Goal: Information Seeking & Learning: Learn about a topic

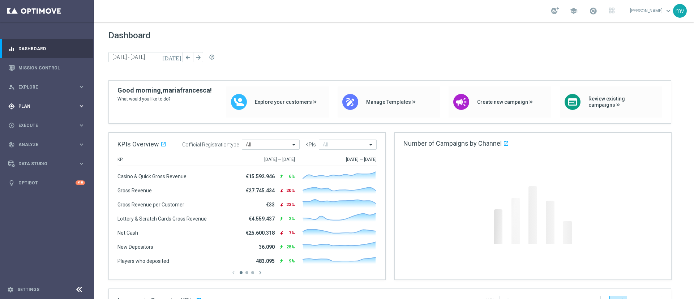
click at [40, 105] on span "Plan" at bounding box center [48, 106] width 60 height 4
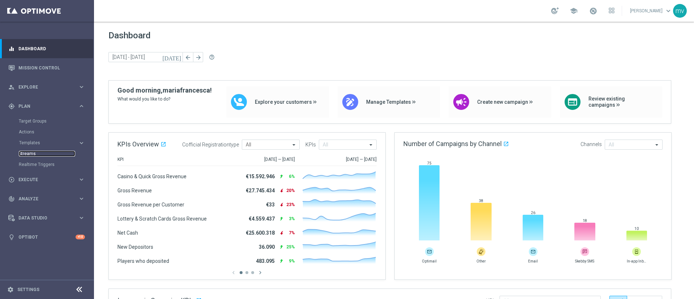
click at [47, 151] on link "Streams" at bounding box center [47, 154] width 56 height 6
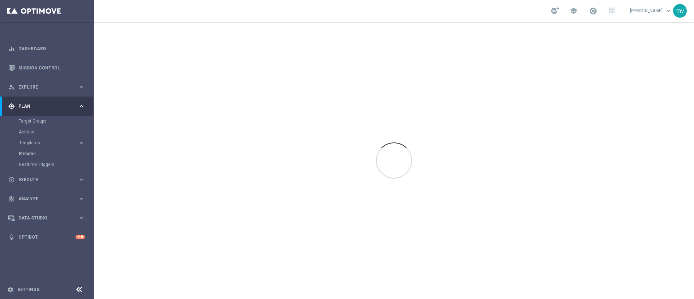
click at [28, 149] on div "Streams" at bounding box center [56, 153] width 75 height 11
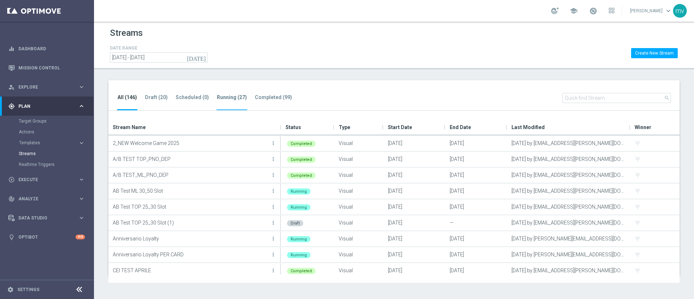
click at [220, 99] on tab-header "Running (27)" at bounding box center [232, 97] width 30 height 6
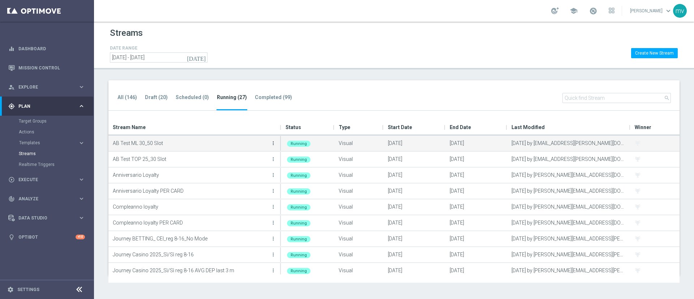
click at [273, 142] on icon "more_vert" at bounding box center [274, 143] width 6 height 6
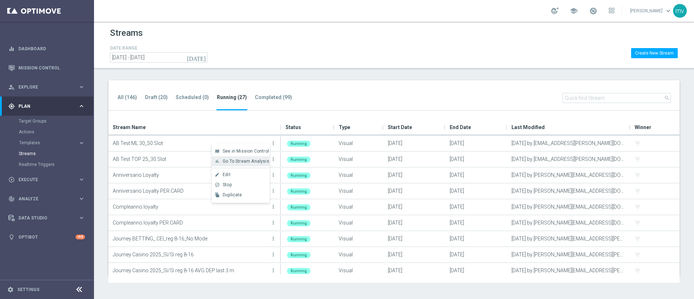
click at [244, 162] on span "Go To Stream Analysis" at bounding box center [246, 161] width 47 height 5
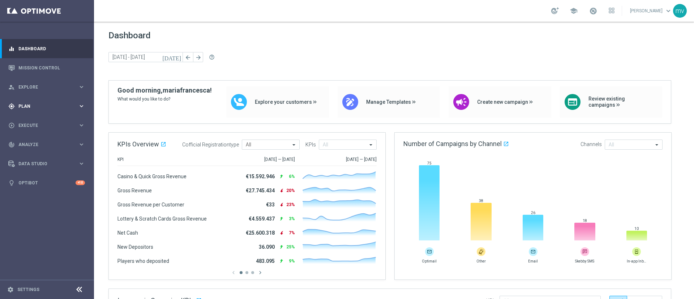
click at [38, 105] on span "Plan" at bounding box center [48, 106] width 60 height 4
click at [54, 69] on link "Mission Control" at bounding box center [51, 67] width 67 height 19
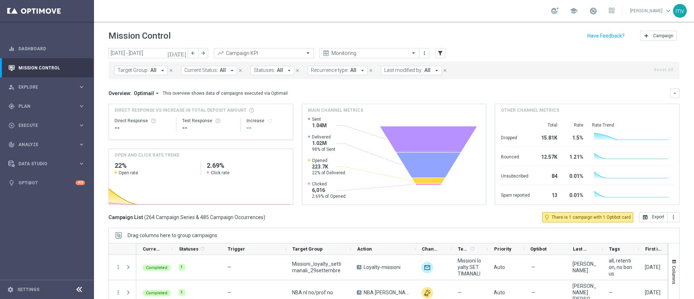
click at [183, 52] on icon "today" at bounding box center [177, 53] width 20 height 7
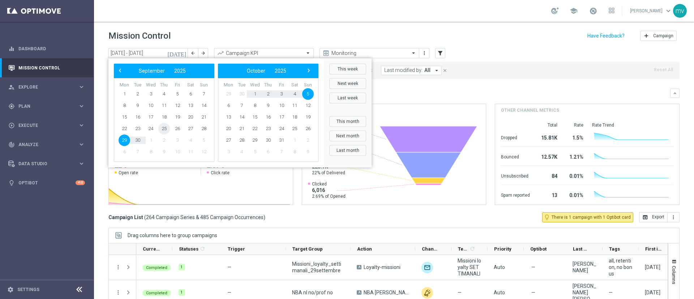
click at [162, 130] on span "25" at bounding box center [164, 129] width 12 height 12
click at [162, 129] on span "25" at bounding box center [164, 129] width 12 height 12
type input "[DATE] - [DATE]"
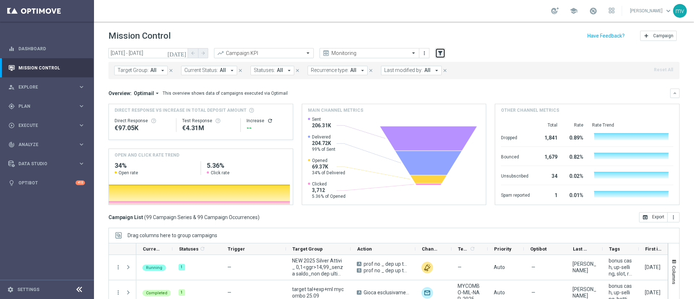
click at [440, 51] on icon "filter_alt" at bounding box center [440, 53] width 7 height 7
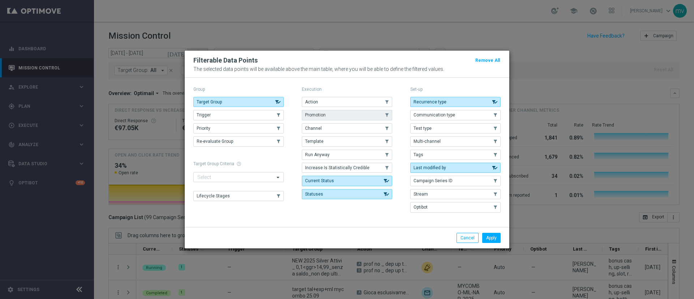
click at [333, 116] on button "Promotion" at bounding box center [347, 115] width 90 height 10
click at [495, 238] on button "Apply" at bounding box center [492, 238] width 18 height 10
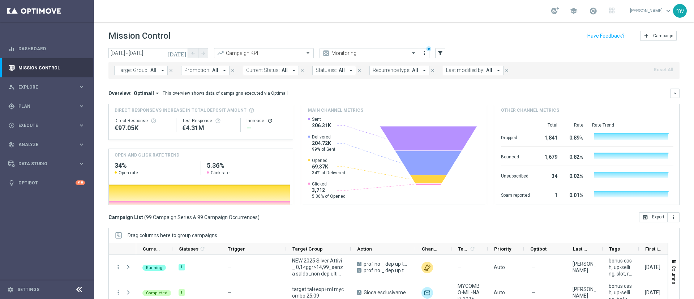
click at [222, 69] on icon "arrow_drop_down" at bounding box center [224, 70] width 7 height 7
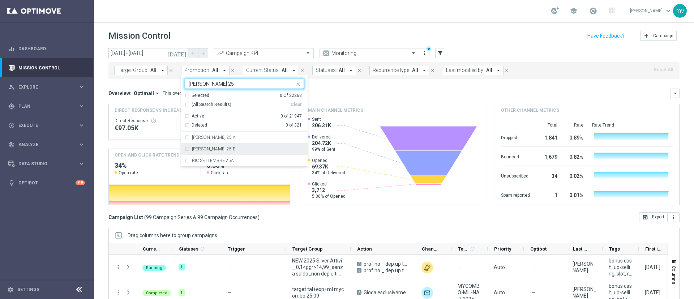
type input "RIC SETTEMBRE 25"
click at [186, 160] on div "RIC SETTEMBRE 25A" at bounding box center [244, 161] width 119 height 12
click at [342, 91] on div "Overview: Optimail arrow_drop_down This overview shows data of campaigns execut…" at bounding box center [390, 93] width 562 height 7
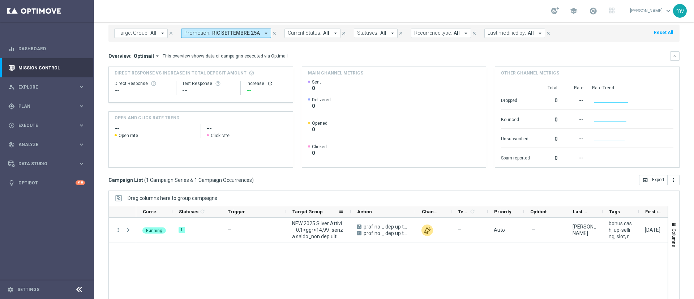
scroll to position [63, 0]
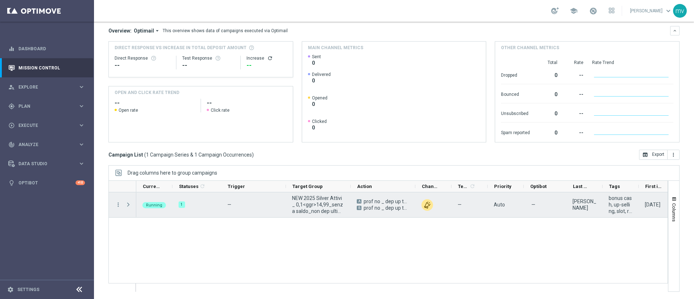
click at [129, 203] on span "Press SPACE to select this row." at bounding box center [128, 205] width 7 height 6
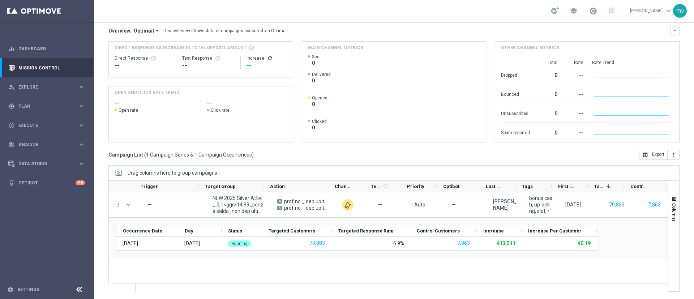
scroll to position [0, 0]
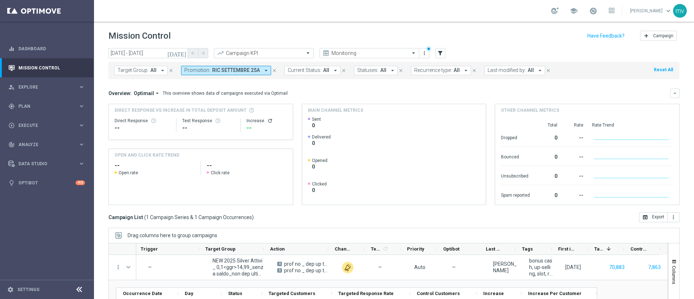
click at [273, 70] on icon "close" at bounding box center [274, 70] width 5 height 5
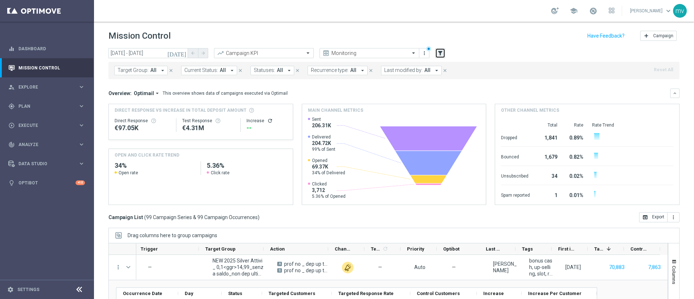
click at [438, 51] on icon "filter_alt" at bounding box center [440, 53] width 7 height 7
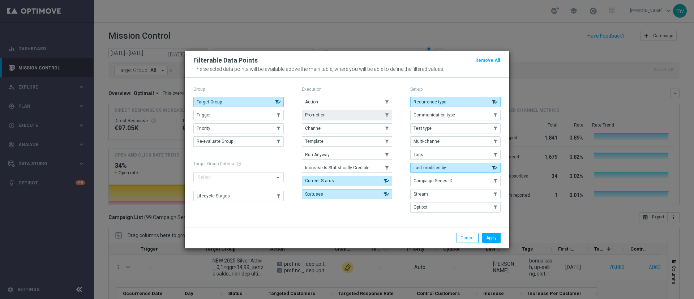
click at [322, 110] on button "Promotion" at bounding box center [347, 115] width 90 height 10
click at [496, 234] on button "Apply" at bounding box center [492, 238] width 18 height 10
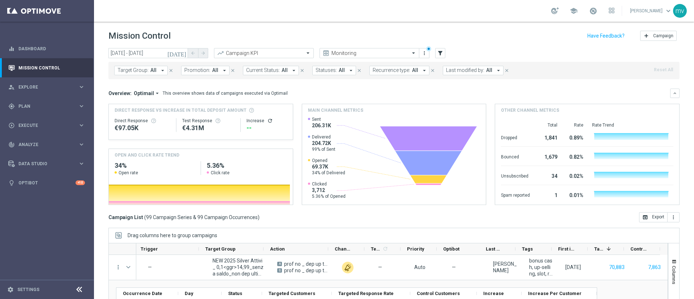
click at [203, 69] on span "Promotion:" at bounding box center [197, 70] width 26 height 6
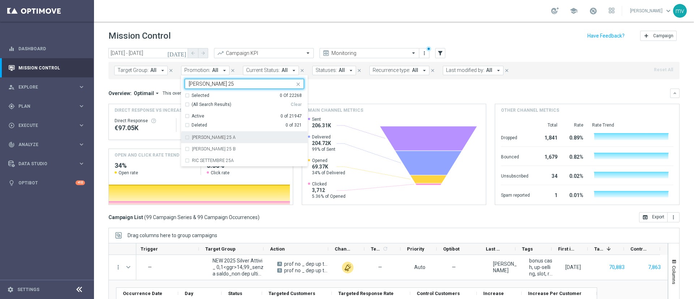
click at [187, 137] on div "RIC SETTEMBRE 25 A" at bounding box center [244, 138] width 119 height 12
type input "RIC SETTEMBRE 25"
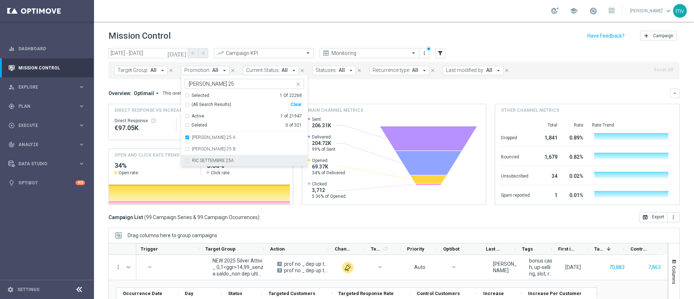
click at [383, 85] on mini-dashboard "Overview: Optimail arrow_drop_down This overview shows data of campaigns execut…" at bounding box center [395, 145] width 572 height 133
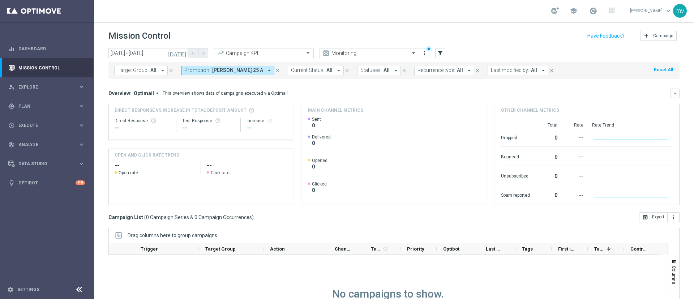
click at [266, 70] on icon "arrow_drop_down" at bounding box center [269, 70] width 7 height 7
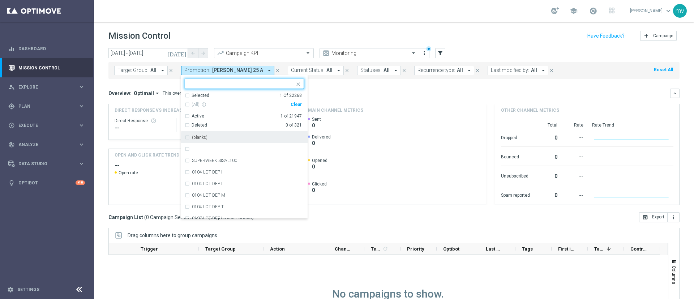
paste input "RIC SETTEMBRE 25"
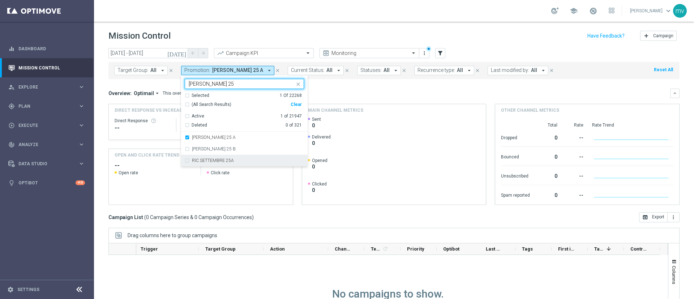
click at [186, 160] on div "RIC SETTEMBRE 25A" at bounding box center [244, 161] width 119 height 12
type input "RIC SETTEMBRE 25"
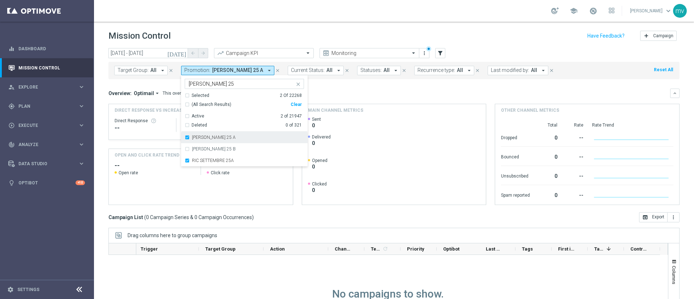
drag, startPoint x: 187, startPoint y: 137, endPoint x: 197, endPoint y: 136, distance: 9.8
click at [189, 136] on div "RIC SETTEMBRE 25 A" at bounding box center [244, 138] width 119 height 12
click at [334, 90] on div "Overview: Optimail arrow_drop_down This overview shows data of campaigns execut…" at bounding box center [390, 93] width 562 height 7
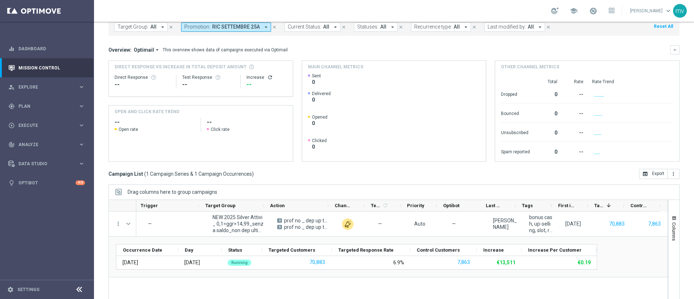
scroll to position [63, 0]
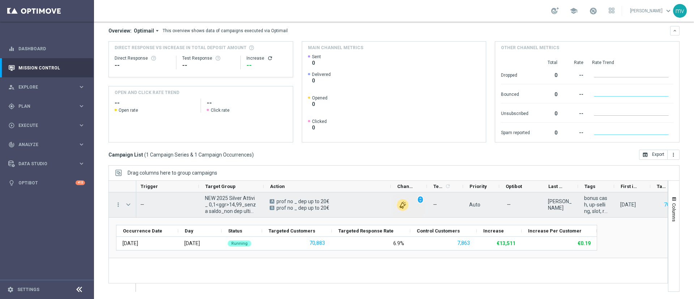
drag, startPoint x: 327, startPoint y: 187, endPoint x: 390, endPoint y: 199, distance: 63.6
click at [390, 199] on div at bounding box center [389, 235] width 560 height 111
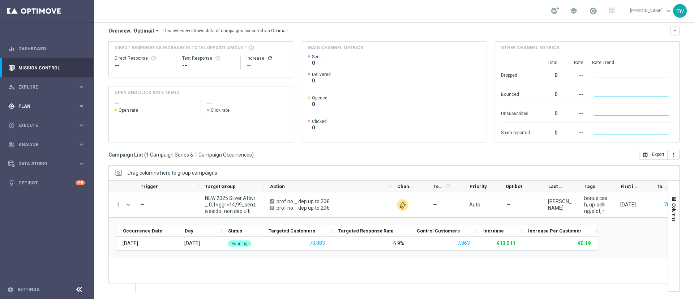
click at [34, 105] on span "Plan" at bounding box center [48, 106] width 60 height 4
click at [40, 153] on link "Streams" at bounding box center [47, 154] width 56 height 6
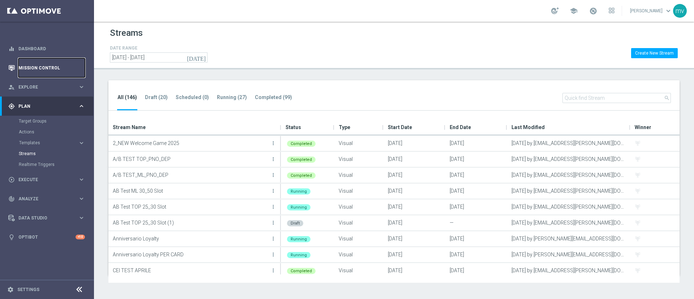
click at [39, 63] on link "Mission Control" at bounding box center [51, 67] width 67 height 19
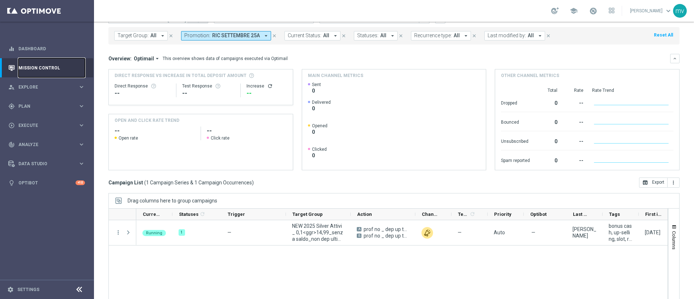
scroll to position [63, 0]
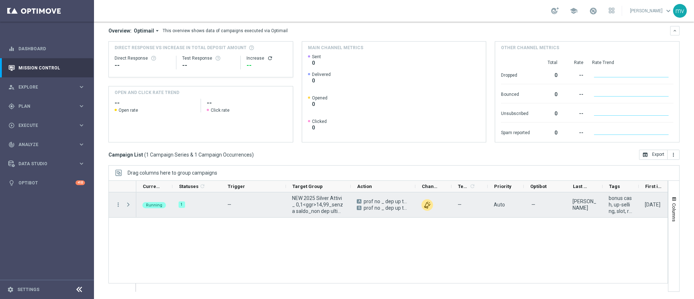
click at [128, 205] on span "Press SPACE to select this row." at bounding box center [128, 205] width 7 height 6
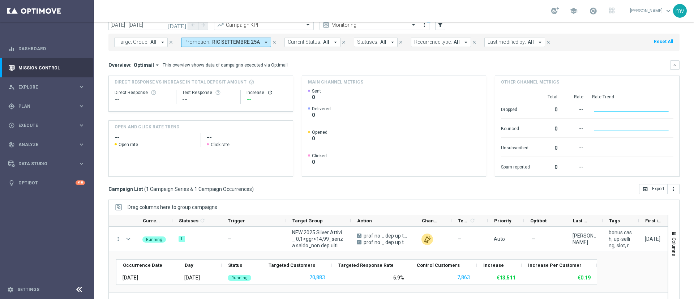
scroll to position [0, 0]
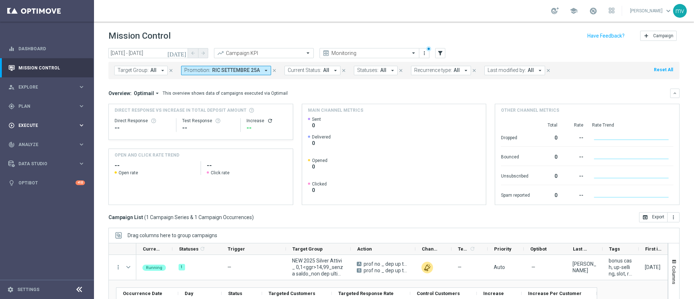
click at [31, 123] on div "play_circle_outline Execute" at bounding box center [43, 125] width 70 height 7
click at [34, 105] on span "Plan" at bounding box center [48, 106] width 60 height 4
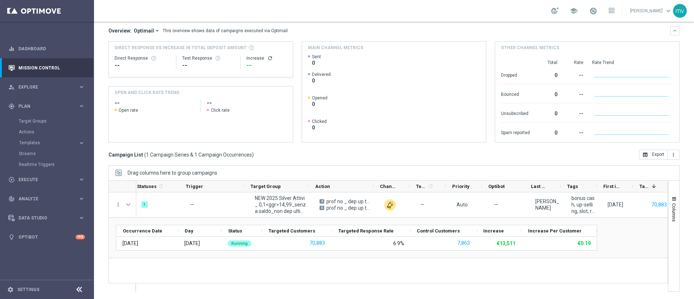
scroll to position [0, 87]
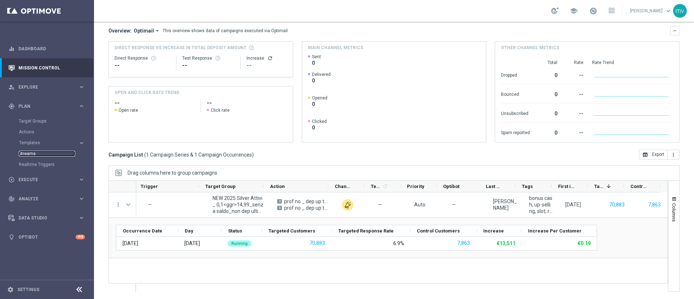
click at [44, 156] on link "Streams" at bounding box center [47, 154] width 56 height 6
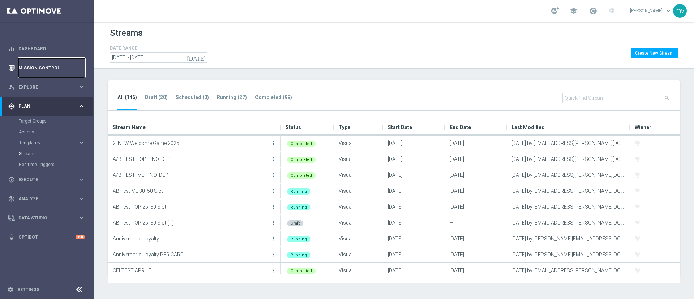
drag, startPoint x: 48, startPoint y: 66, endPoint x: 53, endPoint y: 66, distance: 4.7
click at [48, 66] on link "Mission Control" at bounding box center [51, 67] width 67 height 19
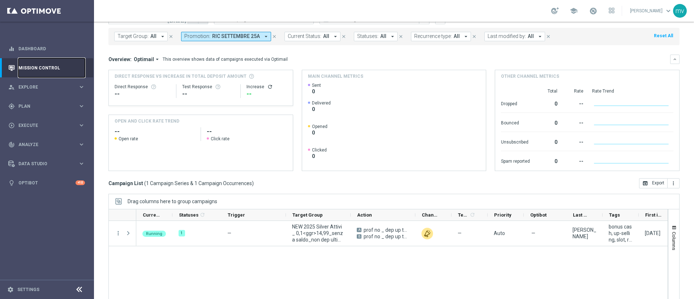
scroll to position [63, 0]
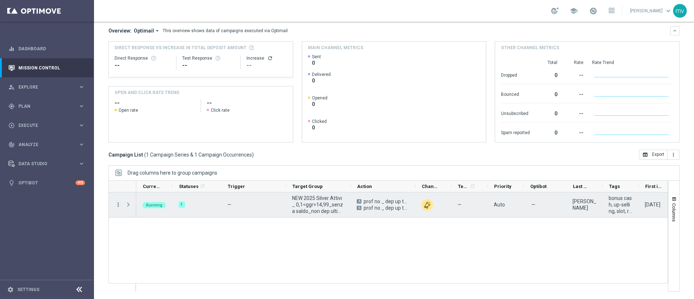
click at [116, 204] on icon "more_vert" at bounding box center [118, 204] width 7 height 7
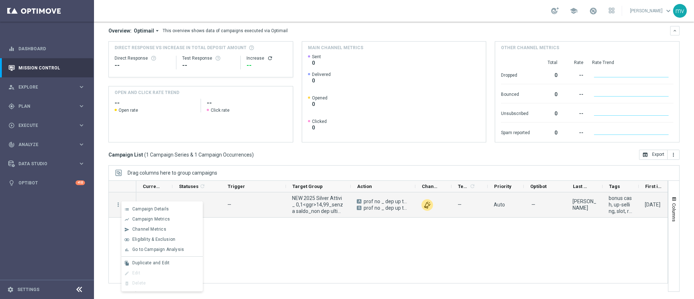
click at [154, 251] on span "Go to Campaign Analysis" at bounding box center [158, 249] width 52 height 5
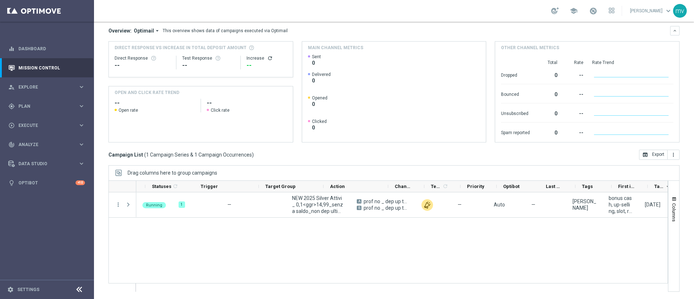
scroll to position [0, 87]
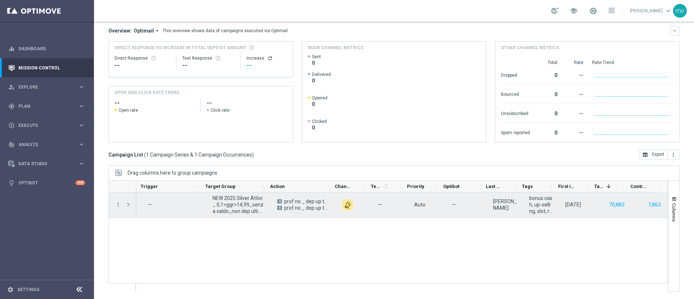
drag, startPoint x: 127, startPoint y: 204, endPoint x: 132, endPoint y: 204, distance: 4.7
click at [128, 204] on span "Press SPACE to select this row." at bounding box center [128, 205] width 7 height 6
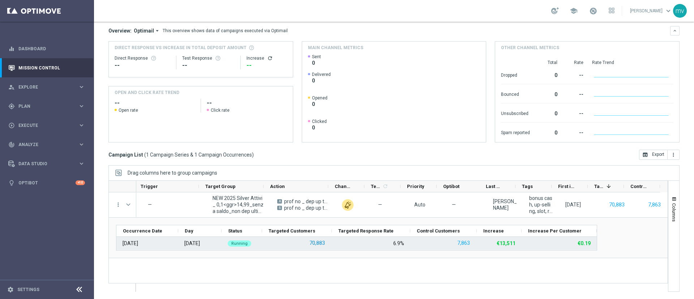
click at [318, 242] on button "70,883" at bounding box center [317, 243] width 17 height 9
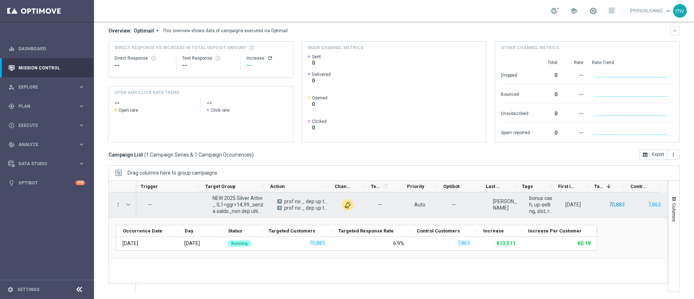
click at [613, 202] on button "70,883" at bounding box center [617, 204] width 17 height 9
click at [651, 204] on button "7,863" at bounding box center [655, 204] width 14 height 9
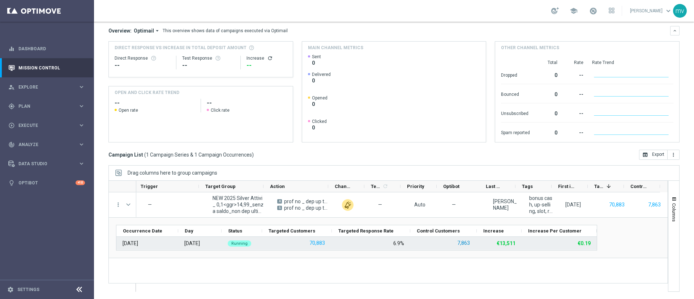
click at [466, 242] on button "7,863" at bounding box center [464, 243] width 14 height 9
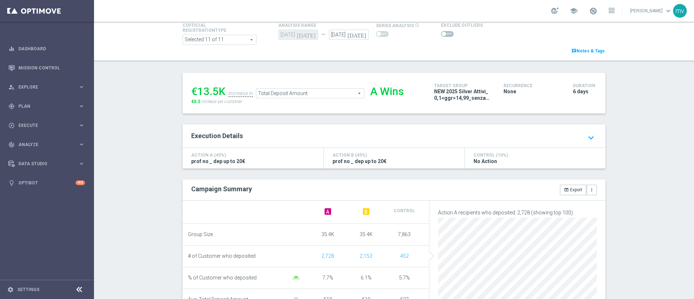
scroll to position [42, 0]
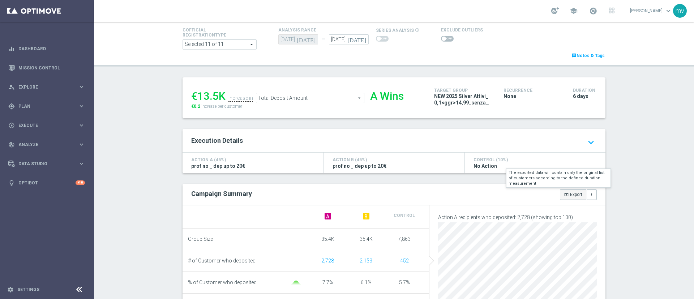
click at [569, 197] on button "open_in_browser Export" at bounding box center [573, 195] width 26 height 10
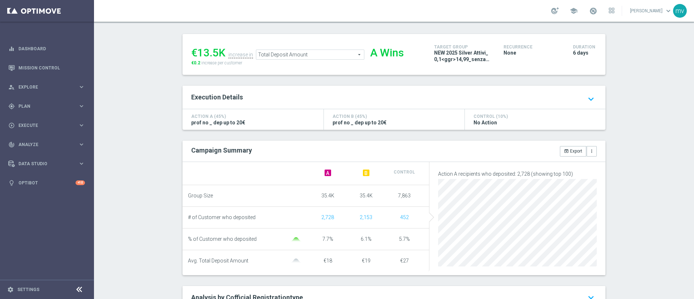
scroll to position [147, 0]
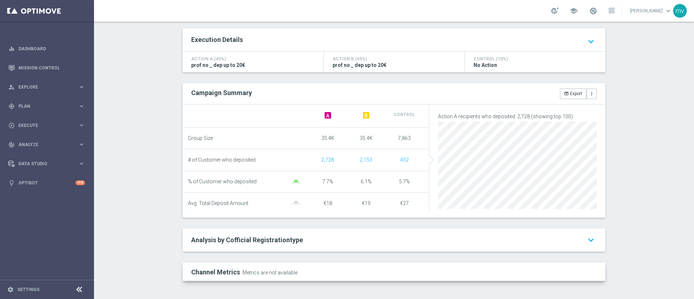
click at [276, 244] on h2 "Analysis by Cofficial Registrationtype keyboard_arrow_down" at bounding box center [394, 240] width 406 height 9
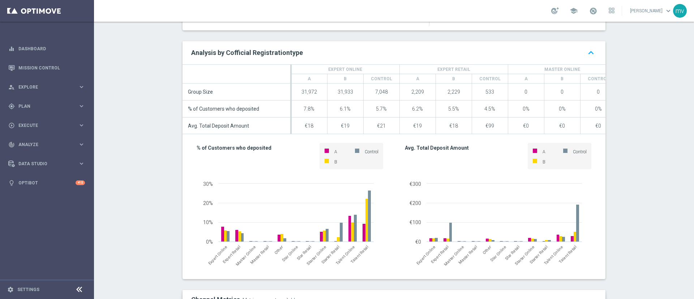
scroll to position [364, 0]
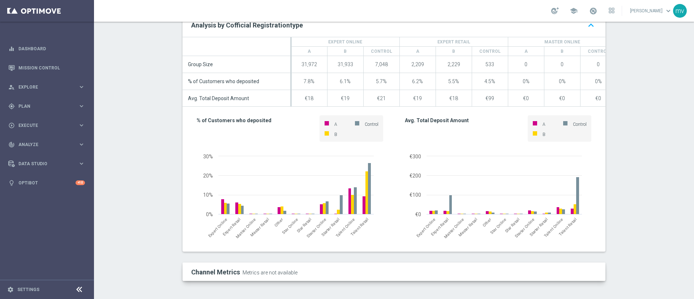
click at [264, 276] on span "Metrics are not available" at bounding box center [269, 271] width 56 height 7
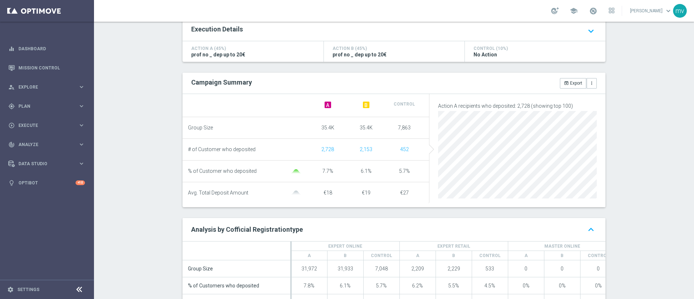
scroll to position [93, 0]
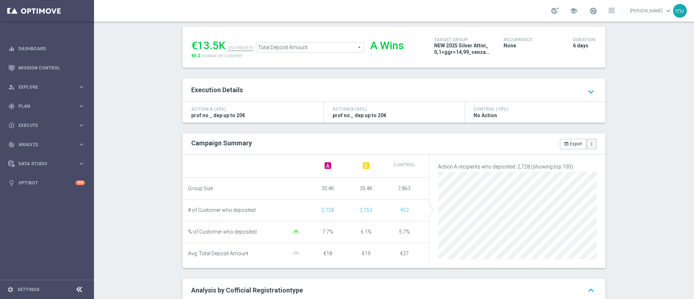
click at [591, 144] on button "more_vert" at bounding box center [592, 144] width 10 height 10
drag, startPoint x: 518, startPoint y: 143, endPoint x: 399, endPoint y: 149, distance: 119.9
click at [516, 143] on div "open_in_browser Export more_vert Manage Attributes for Export" at bounding box center [498, 144] width 208 height 10
click at [589, 91] on icon "keyboard_arrow_down" at bounding box center [592, 92] width 12 height 13
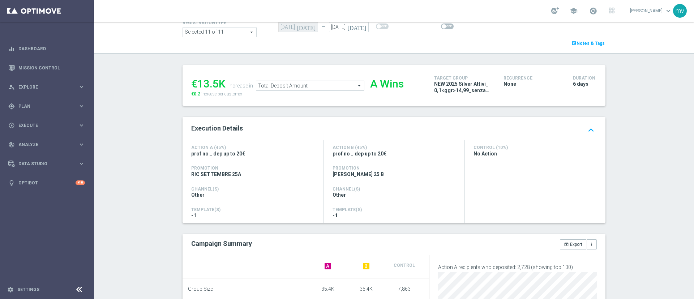
scroll to position [271, 0]
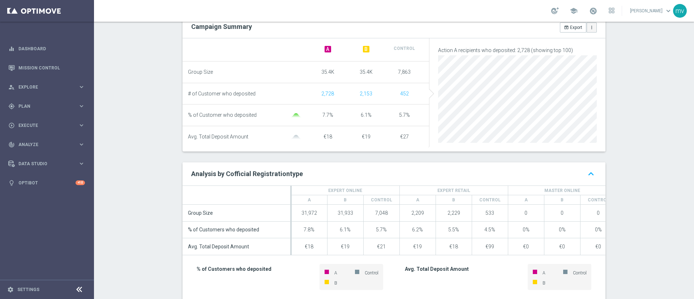
click at [592, 29] on button "more_vert" at bounding box center [592, 27] width 10 height 10
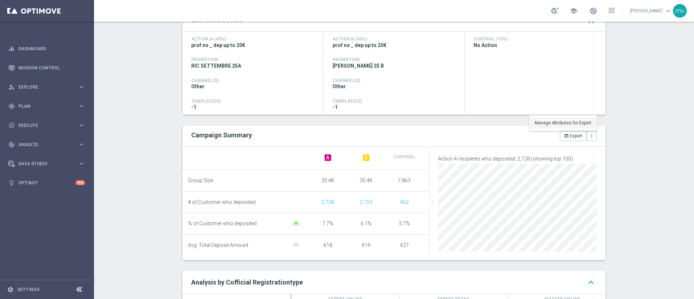
click at [581, 126] on span "Manage Attributes for Export" at bounding box center [563, 122] width 57 height 5
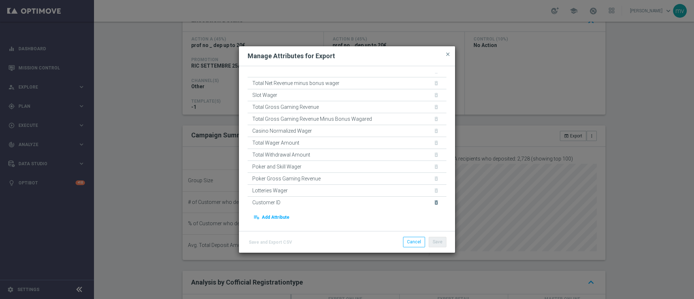
scroll to position [176, 0]
click at [449, 51] on span "close" at bounding box center [448, 54] width 6 height 6
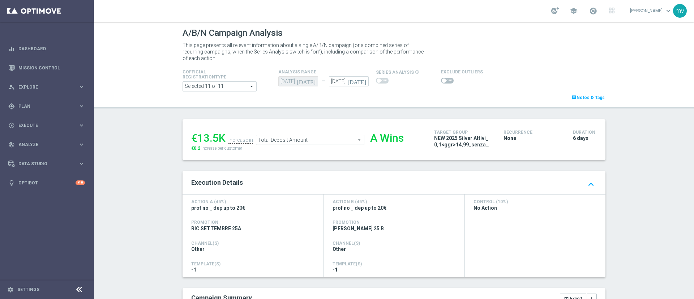
scroll to position [217, 0]
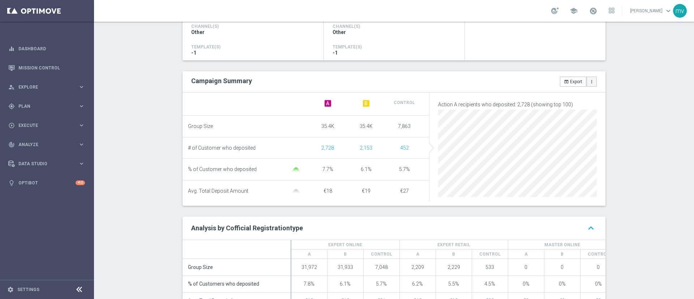
click at [592, 79] on button "more_vert" at bounding box center [592, 82] width 10 height 10
click at [566, 69] on span "Manage Attributes for Export" at bounding box center [563, 68] width 57 height 5
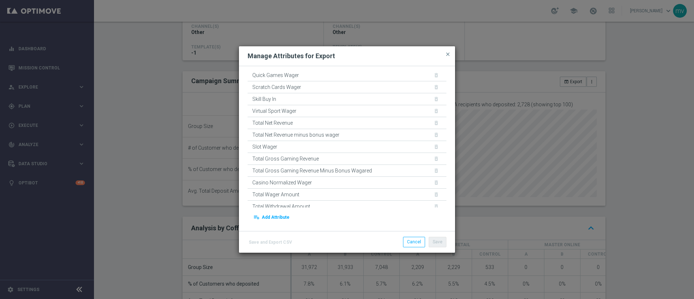
scroll to position [176, 0]
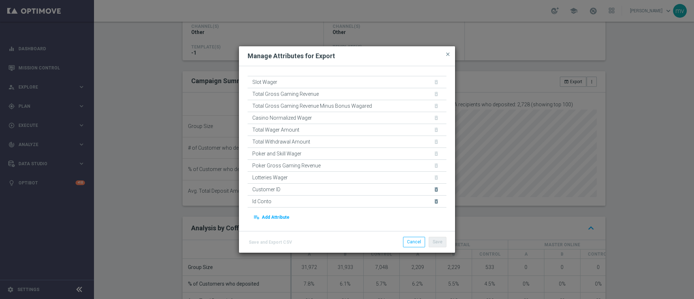
click at [265, 199] on div "Id Conto" at bounding box center [261, 202] width 19 height 6
click at [272, 216] on button "playlist_add Add Attribute" at bounding box center [271, 217] width 38 height 10
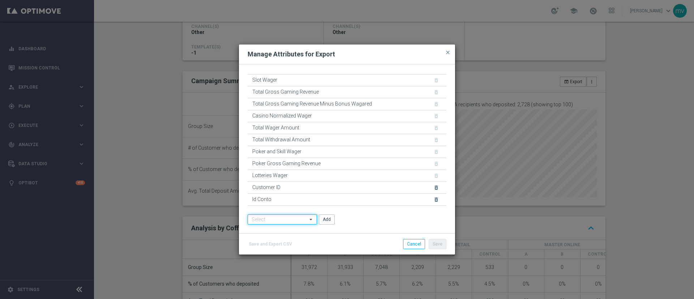
click at [303, 220] on input at bounding box center [282, 219] width 69 height 10
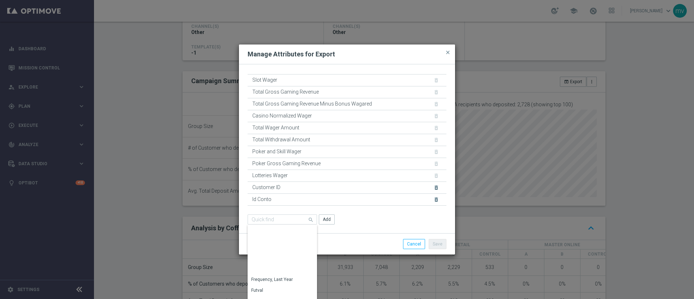
scroll to position [2757, 0]
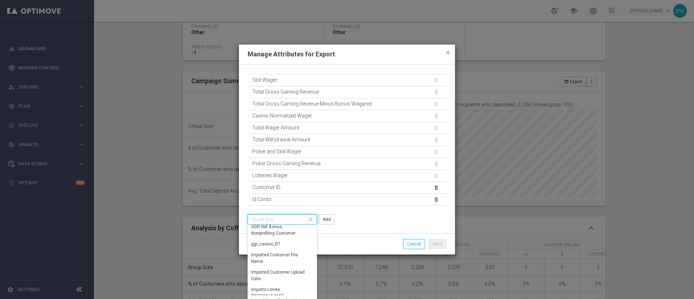
click at [277, 218] on input at bounding box center [282, 219] width 69 height 10
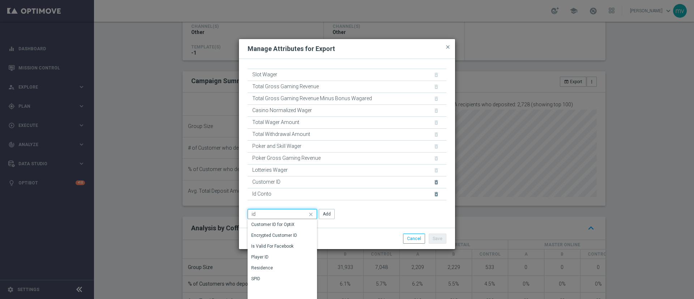
scroll to position [0, 0]
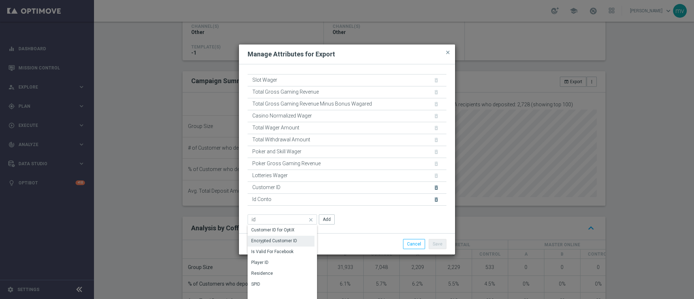
click at [289, 239] on div "Encrypted Customer ID" at bounding box center [274, 241] width 46 height 7
type input "Encrypted Customer ID"
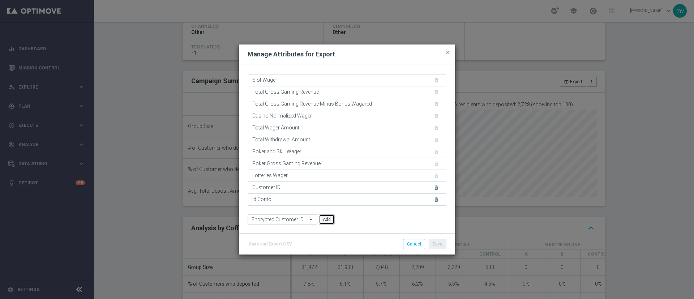
click at [331, 218] on button "Add" at bounding box center [327, 219] width 16 height 10
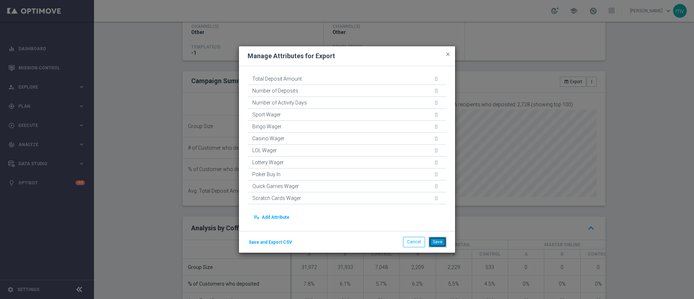
click at [439, 240] on button "Save" at bounding box center [438, 242] width 18 height 10
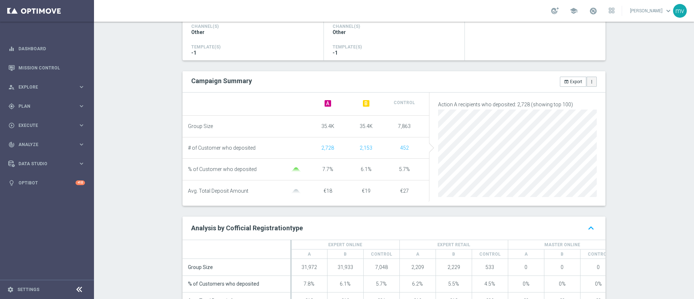
click at [590, 82] on icon "more_vert" at bounding box center [592, 81] width 5 height 5
click at [583, 68] on span "Manage Attributes for Export" at bounding box center [563, 68] width 57 height 5
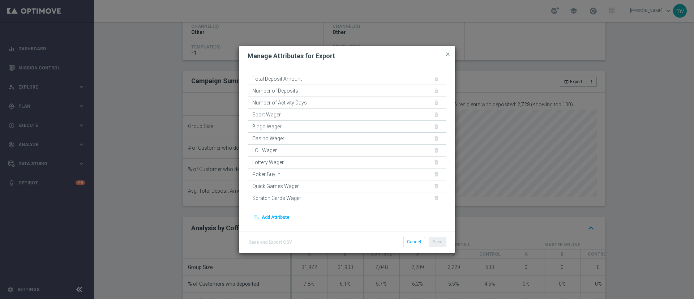
click at [276, 213] on button "playlist_add Add Attribute" at bounding box center [271, 217] width 38 height 10
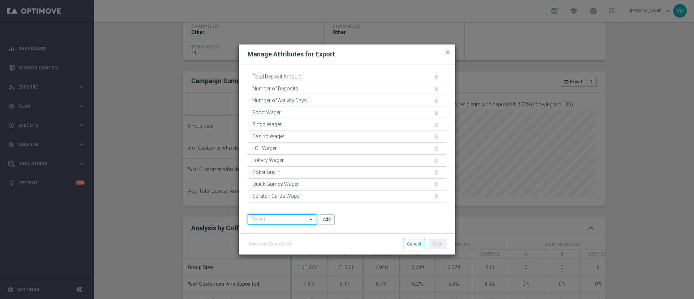
click at [275, 220] on input at bounding box center [282, 219] width 69 height 10
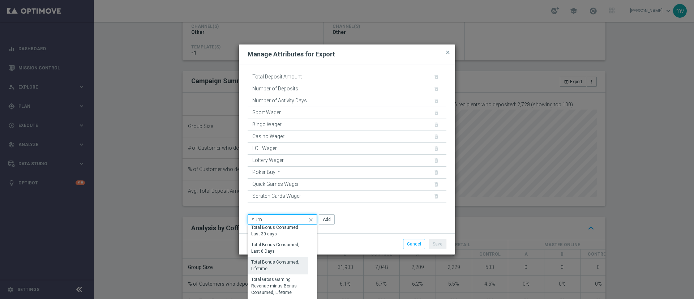
scroll to position [17, 0]
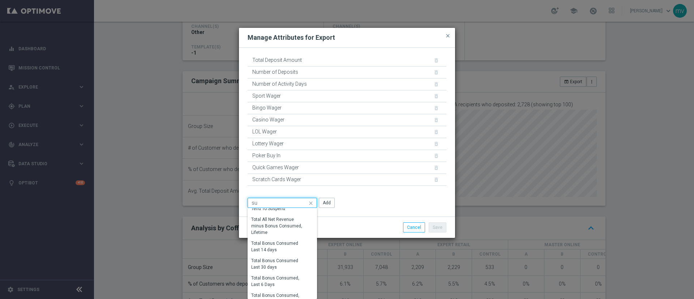
type input "s"
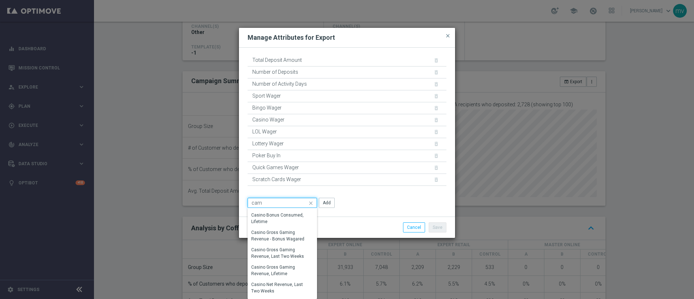
scroll to position [0, 0]
type input "c"
type input "a"
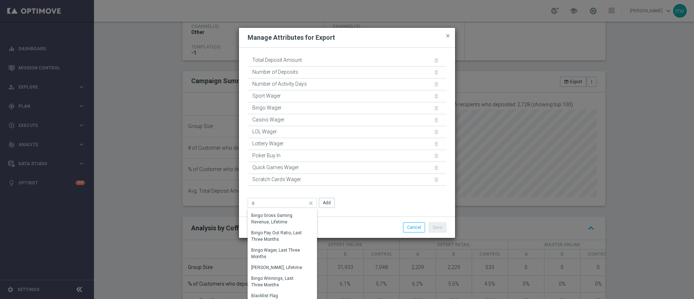
click at [346, 224] on div "Save Cancel" at bounding box center [382, 227] width 140 height 10
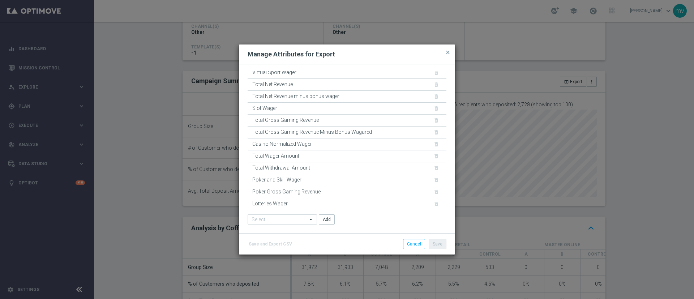
scroll to position [188, 0]
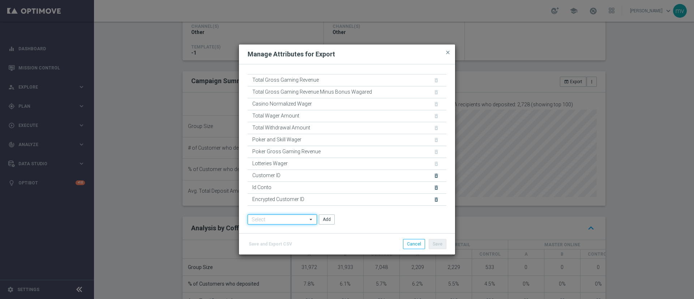
click at [292, 217] on input at bounding box center [282, 219] width 69 height 10
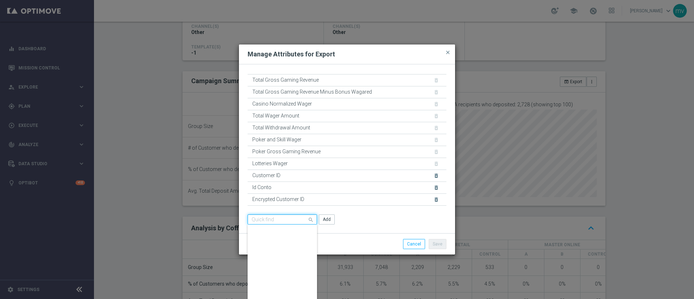
scroll to position [0, 0]
type input "des"
click at [345, 243] on div "Save Cancel" at bounding box center [382, 244] width 140 height 10
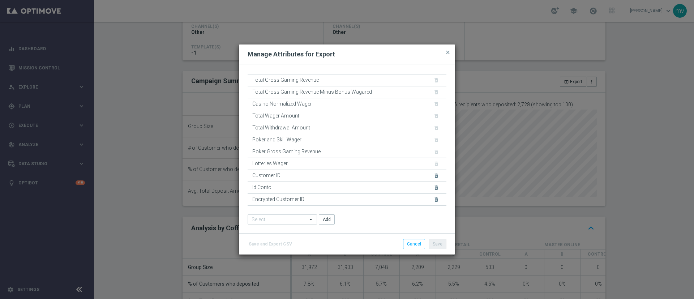
click at [510, 216] on modal-container "Manage Attributes for Export close Total Deposit Amount delete_forever Number o…" at bounding box center [347, 149] width 694 height 299
click at [447, 47] on div "Manage Attributes for Export close" at bounding box center [347, 54] width 216 height 20
click at [447, 52] on span "close" at bounding box center [448, 53] width 6 height 6
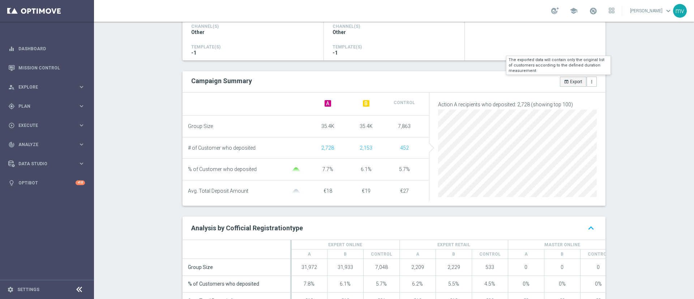
click at [567, 84] on button "open_in_browser Export" at bounding box center [573, 82] width 26 height 10
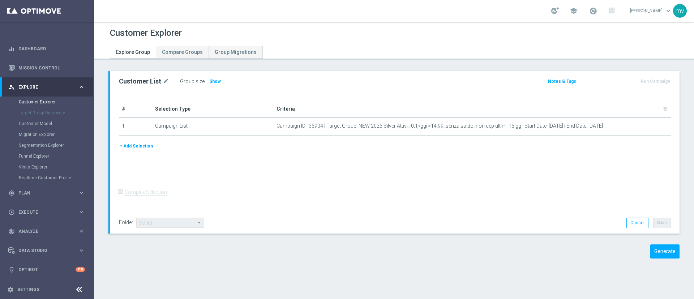
click at [140, 146] on button "+ Add Selection" at bounding box center [136, 146] width 35 height 8
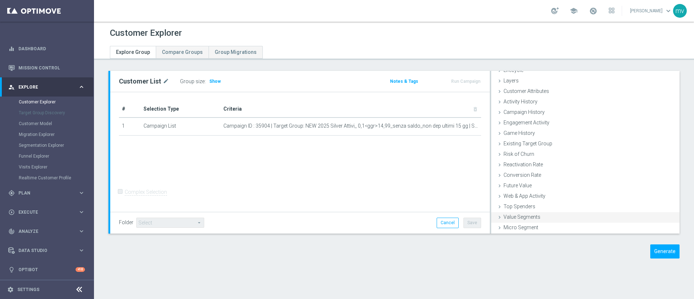
scroll to position [30, 0]
click at [532, 252] on div "Generate" at bounding box center [394, 252] width 582 height 14
click at [651, 252] on button "Generate" at bounding box center [665, 252] width 29 height 14
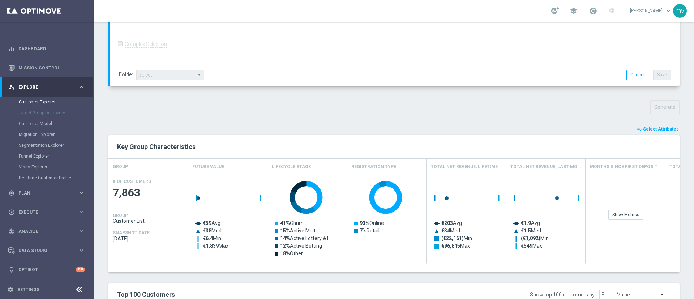
scroll to position [178, 0]
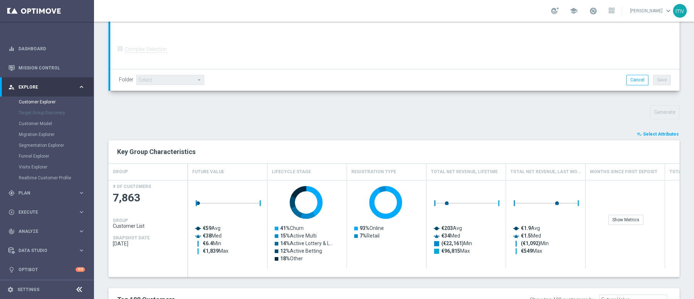
drag, startPoint x: 649, startPoint y: 133, endPoint x: 647, endPoint y: 143, distance: 10.6
click at [648, 132] on span "Select Attributes" at bounding box center [661, 134] width 36 height 5
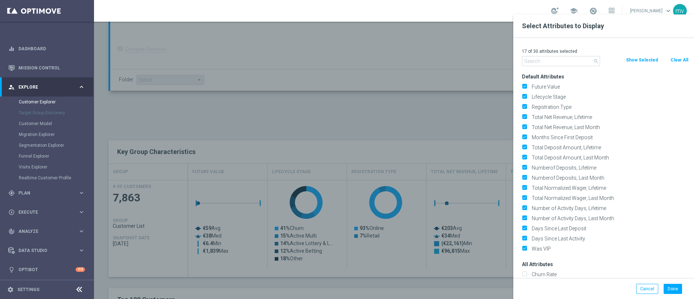
click at [693, 58] on div "Clear All" at bounding box center [680, 60] width 30 height 8
click at [684, 56] on button "Clear All" at bounding box center [679, 60] width 19 height 8
checkbox input "false"
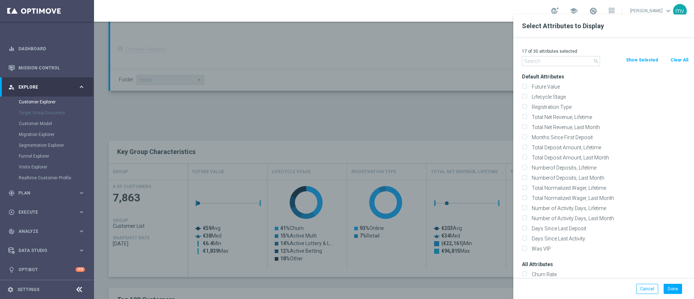
checkbox input "false"
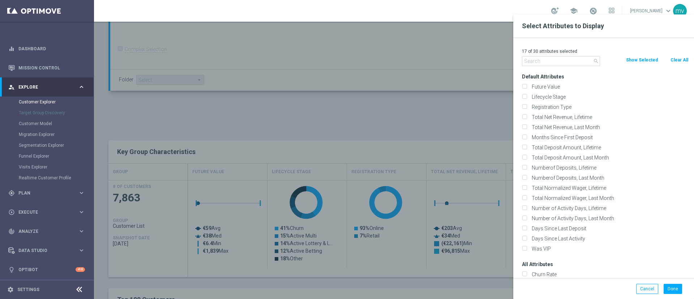
checkbox input "false"
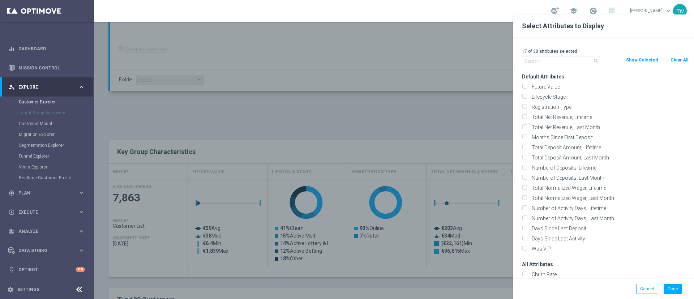
checkbox input "false"
click at [541, 61] on input "text" at bounding box center [561, 61] width 78 height 10
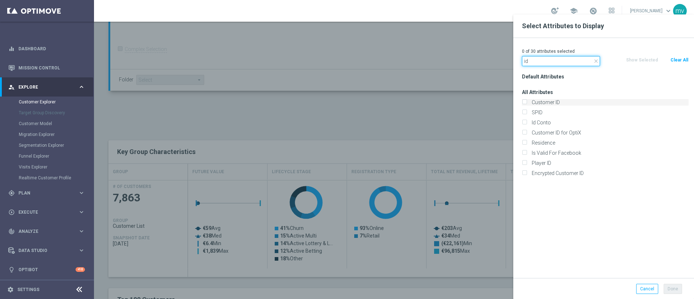
type input "id"
click at [525, 102] on input "Customer ID" at bounding box center [524, 103] width 5 height 5
checkbox input "true"
click at [526, 122] on input "Id Conto" at bounding box center [524, 123] width 5 height 5
checkbox input "true"
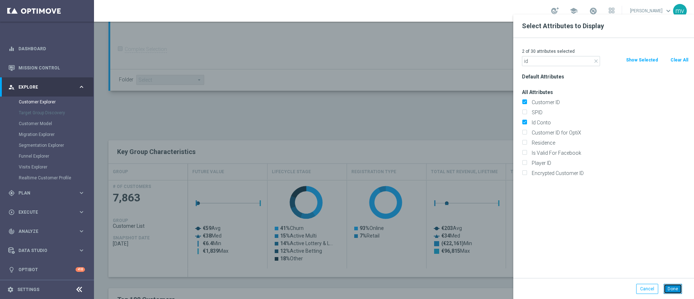
click at [678, 290] on button "Done" at bounding box center [673, 289] width 18 height 10
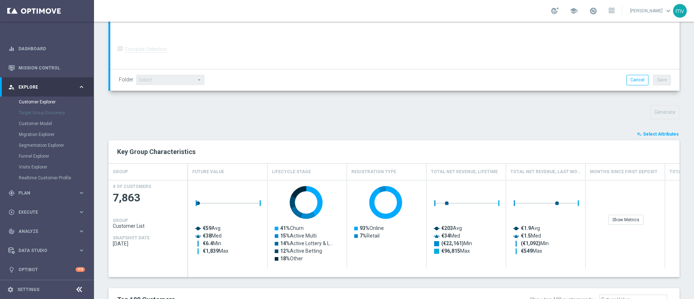
type input "Search"
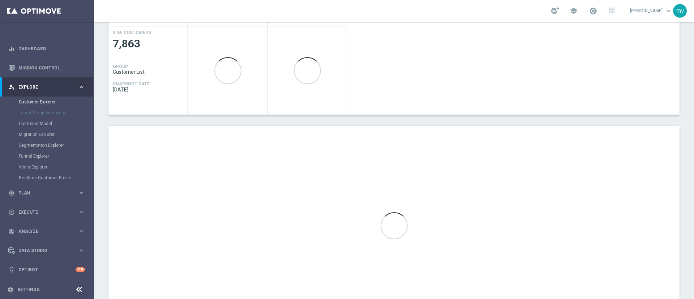
scroll to position [377, 0]
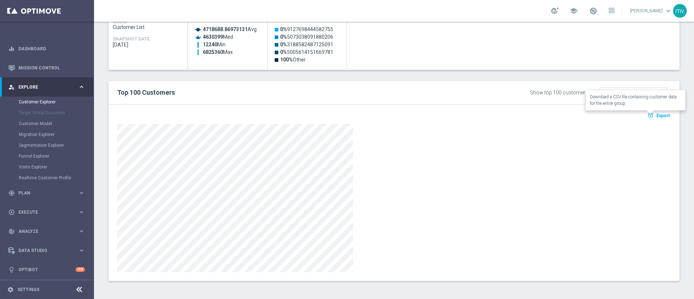
click at [657, 116] on span "Export" at bounding box center [663, 115] width 13 height 5
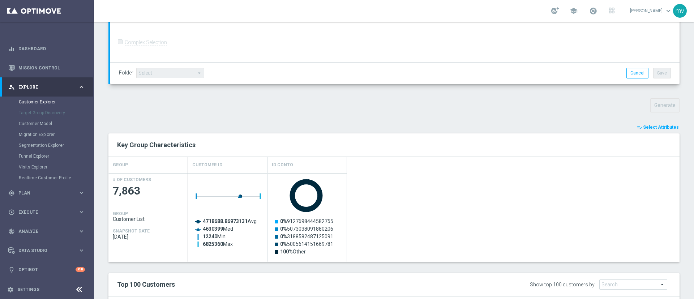
scroll to position [160, 0]
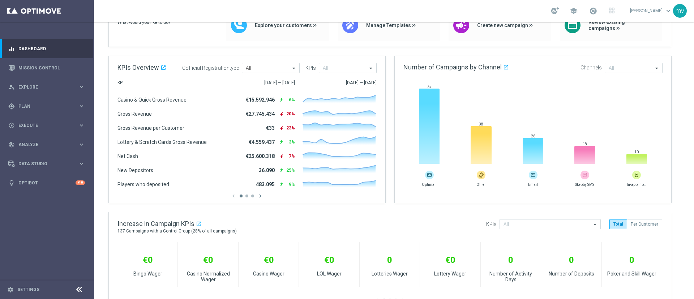
scroll to position [163, 0]
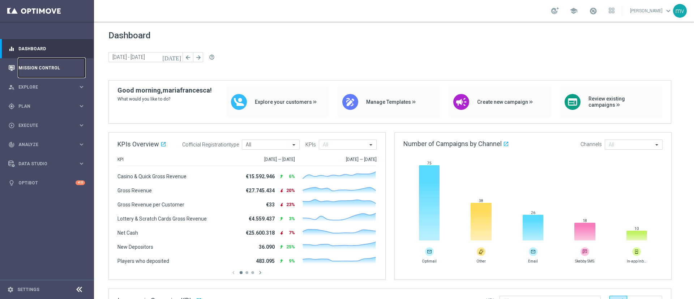
click at [42, 69] on link "Mission Control" at bounding box center [51, 67] width 67 height 19
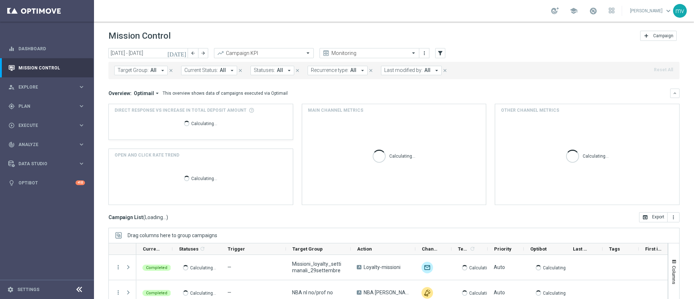
click at [186, 51] on icon "today" at bounding box center [177, 53] width 20 height 7
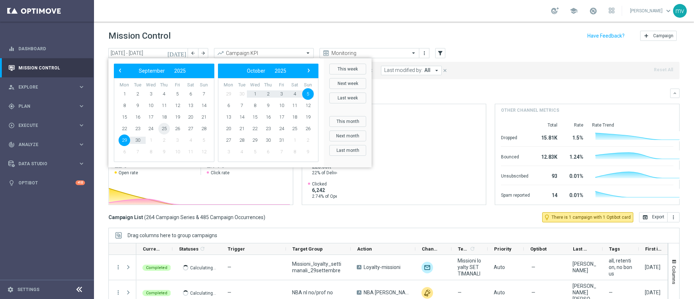
click at [165, 129] on span "25" at bounding box center [164, 129] width 12 height 12
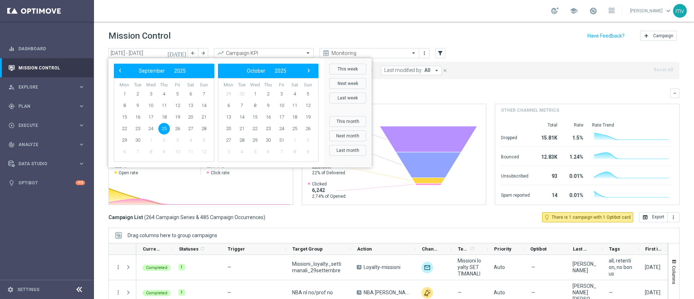
click at [165, 129] on span "25" at bounding box center [164, 129] width 12 height 12
type input "25 Sep 2025 - 25 Sep 2025"
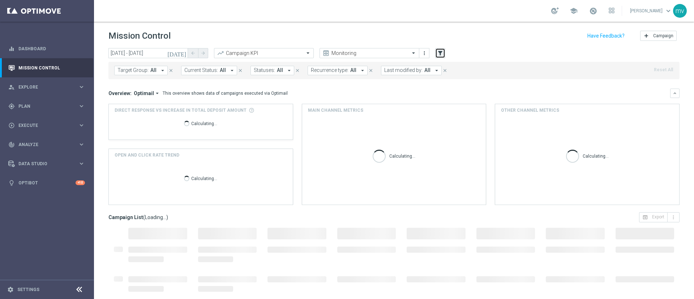
click at [444, 54] on button "filter_alt" at bounding box center [441, 53] width 10 height 10
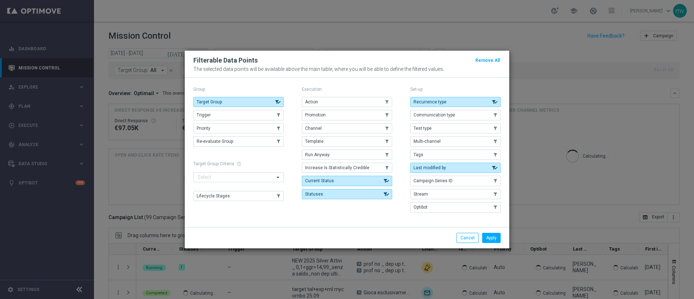
click at [326, 115] on button "Promotion" at bounding box center [347, 115] width 90 height 10
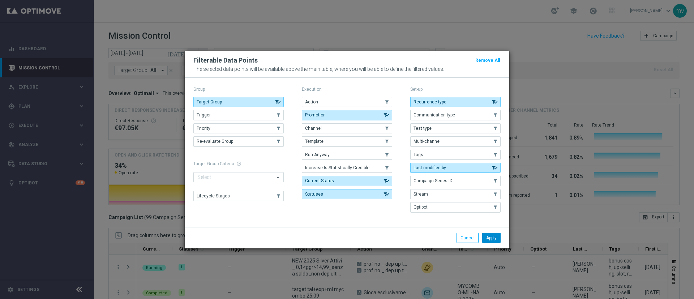
click at [495, 235] on button "Apply" at bounding box center [492, 238] width 18 height 10
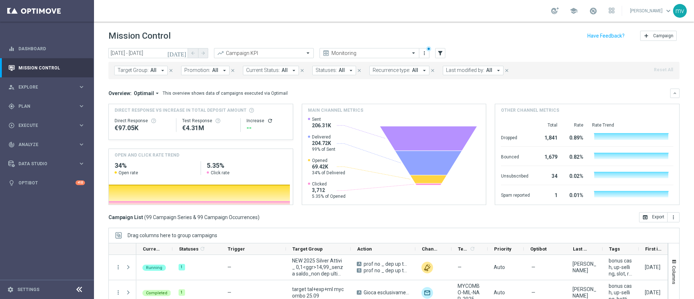
click at [198, 70] on span "Promotion:" at bounding box center [197, 70] width 26 height 6
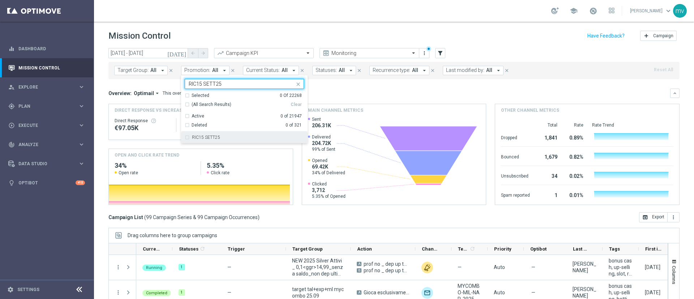
click at [185, 137] on div "RIC15 SETT25" at bounding box center [244, 138] width 119 height 12
type input "RIC15 SETT25"
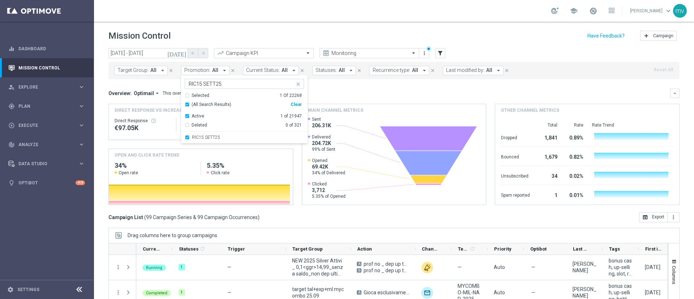
click at [372, 93] on div "Overview: Optimail arrow_drop_down This overview shows data of campaigns execut…" at bounding box center [390, 93] width 562 height 7
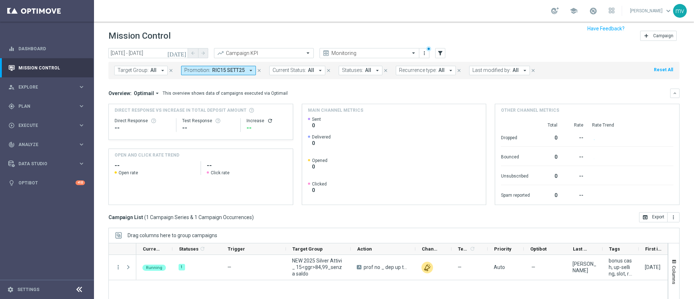
scroll to position [63, 0]
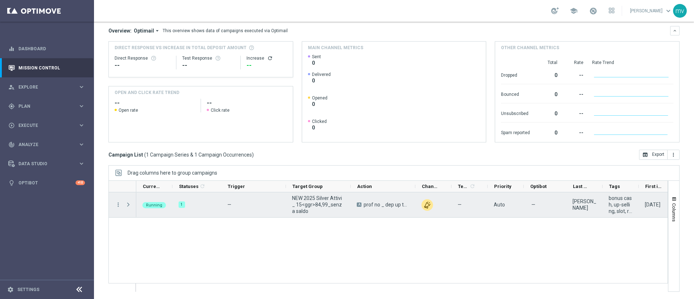
click at [127, 204] on span "Press SPACE to select this row." at bounding box center [128, 205] width 7 height 6
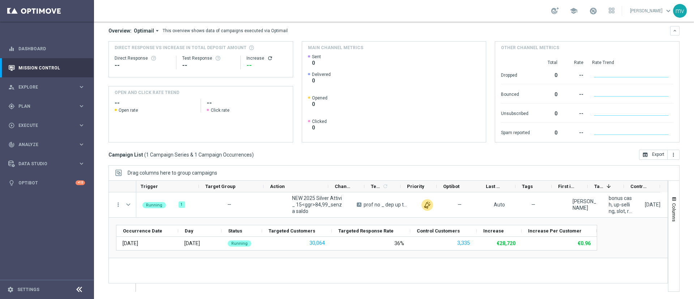
scroll to position [0, 87]
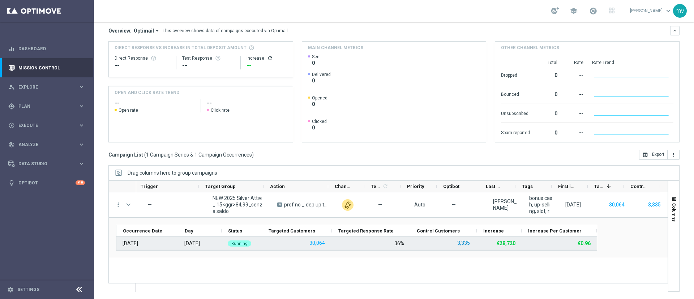
click at [466, 243] on button "3,335" at bounding box center [464, 243] width 14 height 9
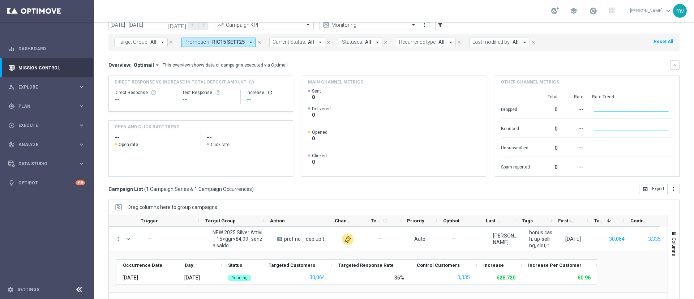
scroll to position [0, 0]
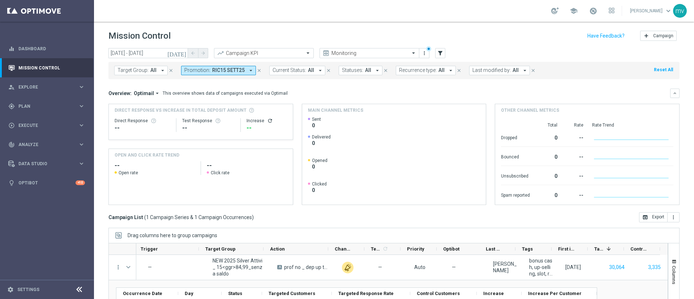
click at [257, 68] on icon "close" at bounding box center [259, 70] width 5 height 5
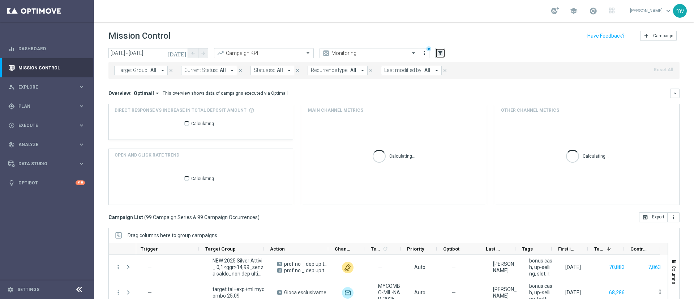
click at [443, 53] on icon "filter_alt" at bounding box center [440, 53] width 7 height 7
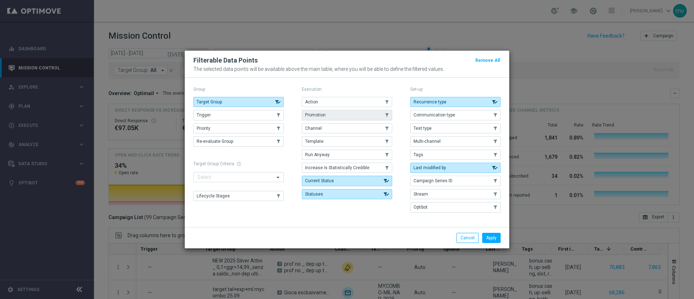
click at [335, 113] on button "Promotion" at bounding box center [347, 115] width 90 height 10
click at [494, 236] on button "Apply" at bounding box center [492, 238] width 18 height 10
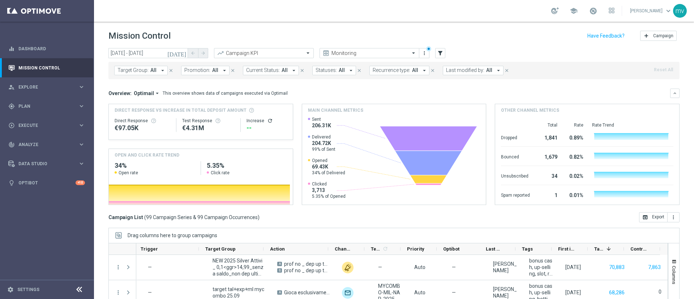
click at [221, 69] on icon "arrow_drop_down" at bounding box center [224, 70] width 7 height 7
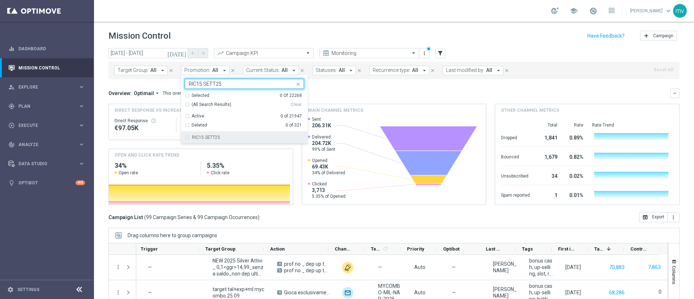
click at [187, 134] on div "RIC15 SETT25" at bounding box center [244, 138] width 119 height 12
type input "RIC15 SETT25"
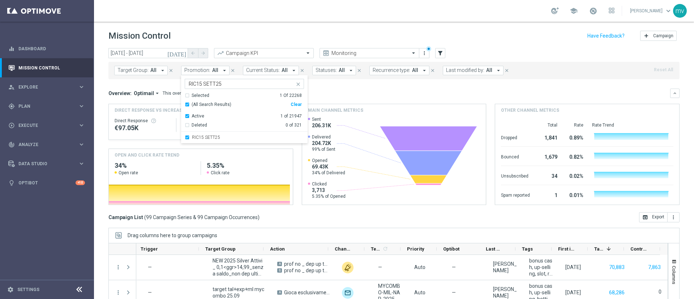
click at [375, 89] on div "Overview: Optimail arrow_drop_down This overview shows data of campaigns execut…" at bounding box center [395, 93] width 572 height 9
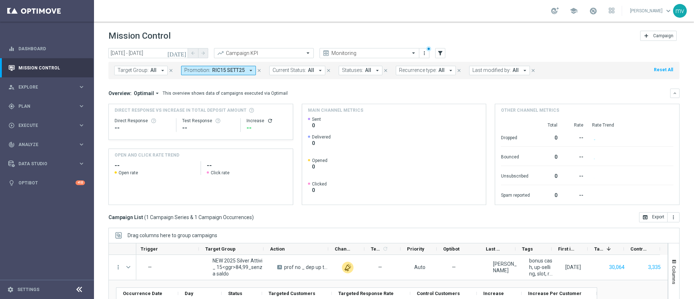
scroll to position [63, 0]
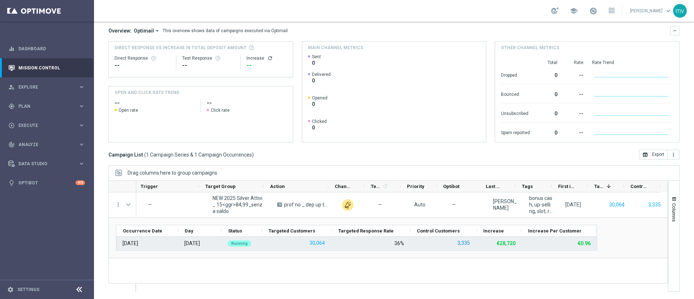
click at [465, 243] on button "3,335" at bounding box center [464, 243] width 14 height 9
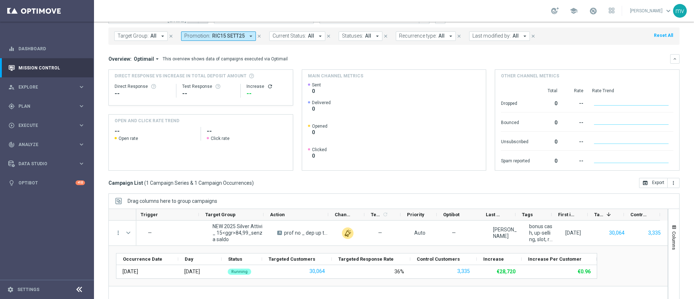
scroll to position [0, 0]
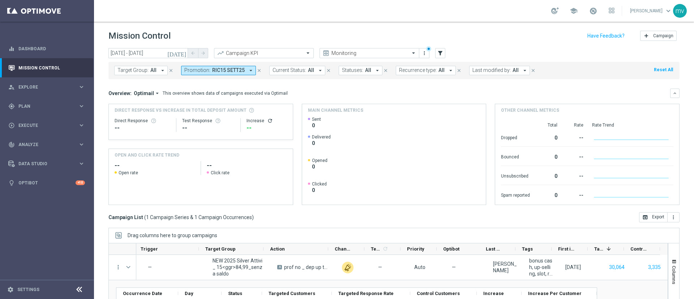
click at [257, 70] on icon "close" at bounding box center [259, 70] width 5 height 5
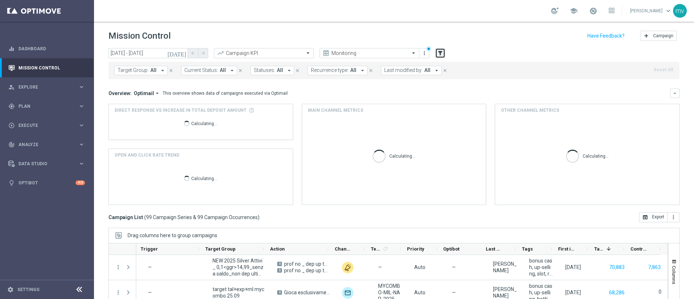
click at [439, 52] on icon "filter_alt" at bounding box center [440, 53] width 7 height 7
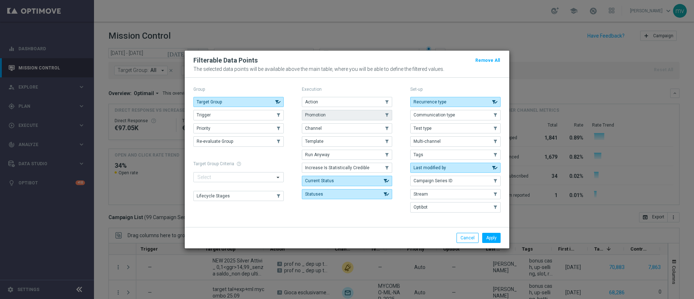
click at [336, 115] on button "Promotion" at bounding box center [347, 115] width 90 height 10
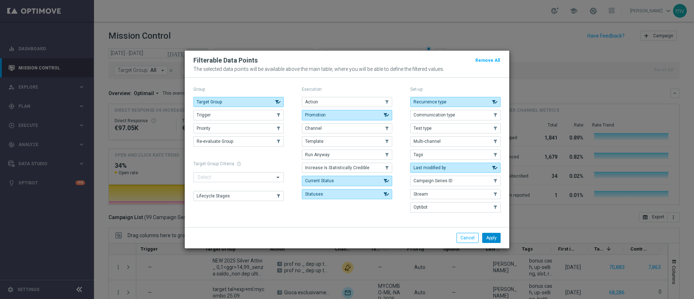
click at [488, 237] on button "Apply" at bounding box center [492, 238] width 18 height 10
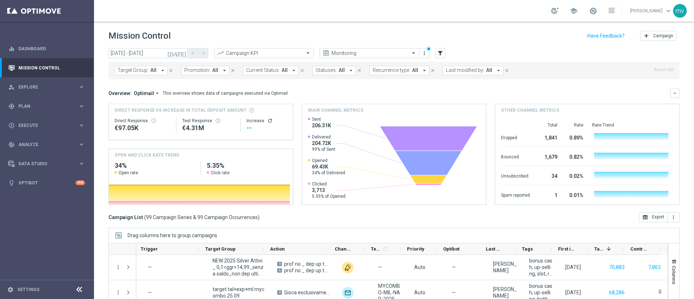
click at [221, 71] on icon "arrow_drop_down" at bounding box center [224, 70] width 7 height 7
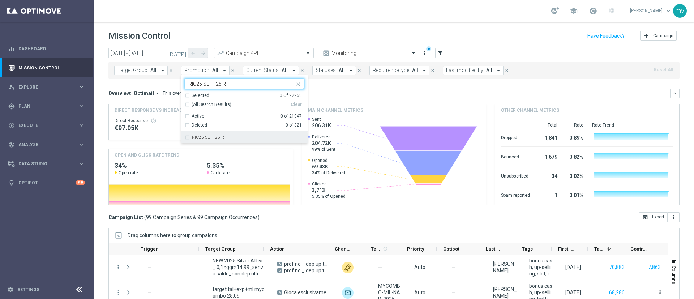
drag, startPoint x: 185, startPoint y: 140, endPoint x: 195, endPoint y: 140, distance: 9.8
click at [185, 140] on div "RIC25 SETT25 R" at bounding box center [244, 138] width 119 height 12
type input "RIC25 SETT25 R"
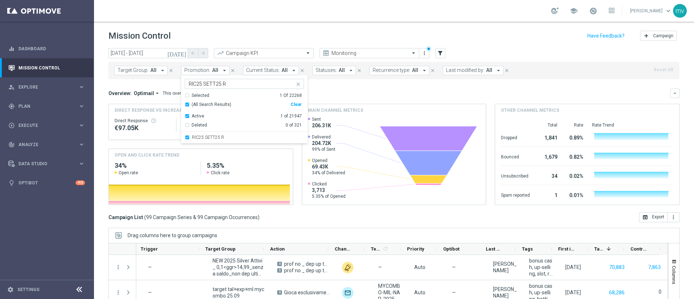
click at [346, 94] on div "Overview: Optimail arrow_drop_down This overview shows data of campaigns execut…" at bounding box center [390, 93] width 562 height 7
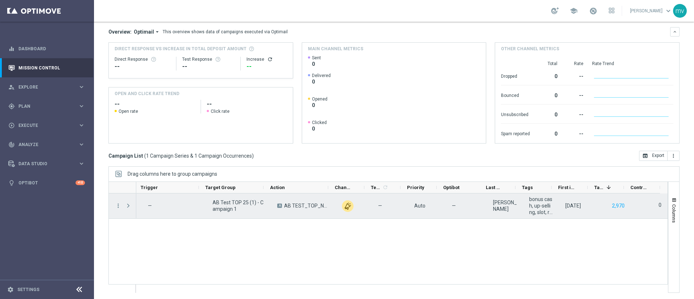
scroll to position [63, 0]
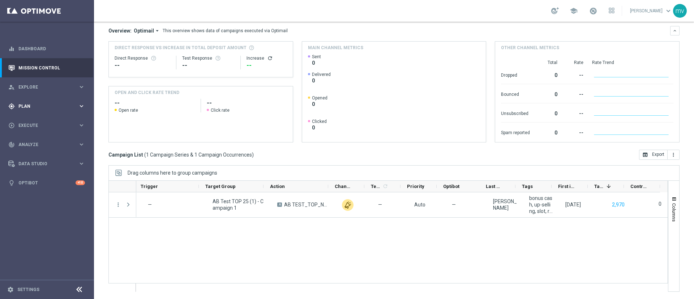
click at [40, 105] on span "Plan" at bounding box center [48, 106] width 60 height 4
click at [42, 157] on div "Streams" at bounding box center [56, 153] width 75 height 11
click at [28, 152] on link "Streams" at bounding box center [47, 154] width 56 height 6
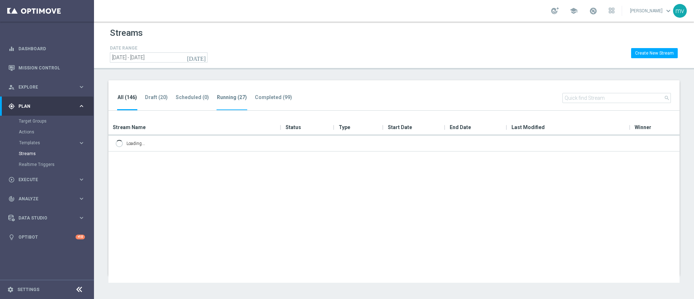
click at [224, 95] on tab-header "Running (27)" at bounding box center [232, 97] width 30 height 6
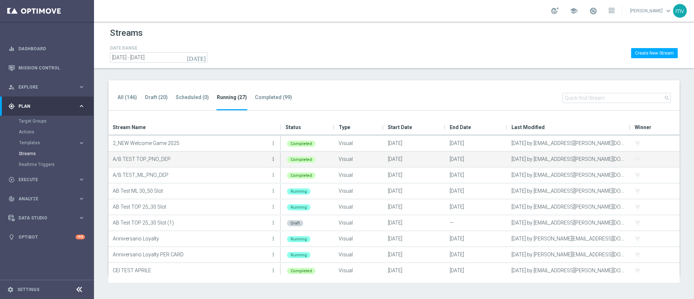
click at [274, 159] on icon "more_vert" at bounding box center [274, 159] width 6 height 6
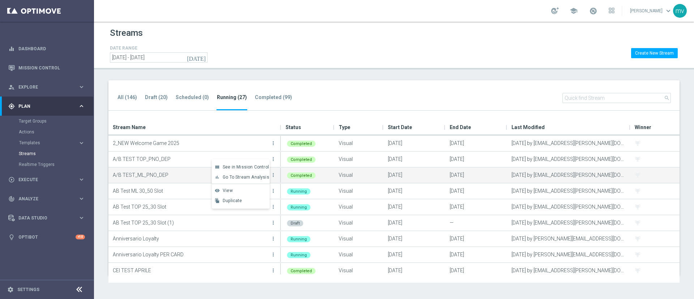
click at [170, 173] on p "A/B TEST_ML_PNO_DEP" at bounding box center [191, 175] width 156 height 11
click at [273, 173] on icon "more_vert" at bounding box center [274, 175] width 6 height 6
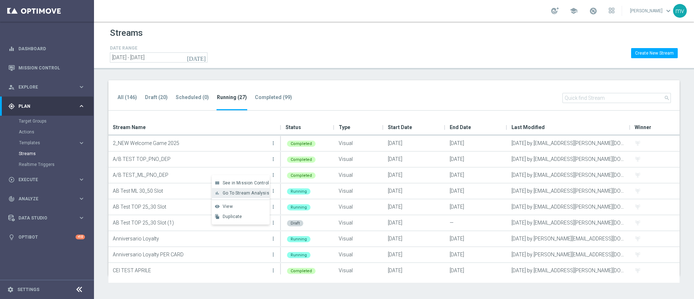
click at [250, 193] on span "Go To Stream Analysis" at bounding box center [246, 193] width 47 height 5
drag, startPoint x: 235, startPoint y: 93, endPoint x: 235, endPoint y: 97, distance: 4.4
click at [235, 94] on ul "All (146) Draft (20) Scheduled (0) Running (27) Completed (99)" at bounding box center [208, 102] width 183 height 18
click at [180, 99] on tab-header "Scheduled (0)" at bounding box center [192, 97] width 33 height 6
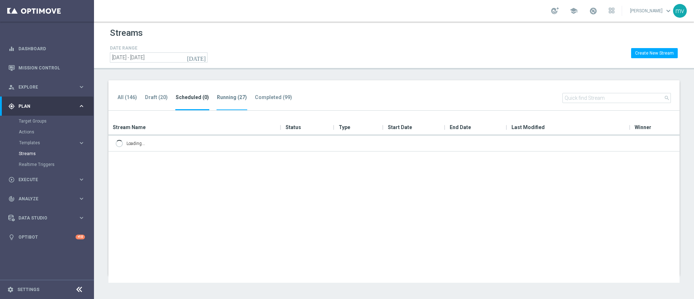
click at [228, 97] on tab-header "Running (27)" at bounding box center [232, 97] width 30 height 6
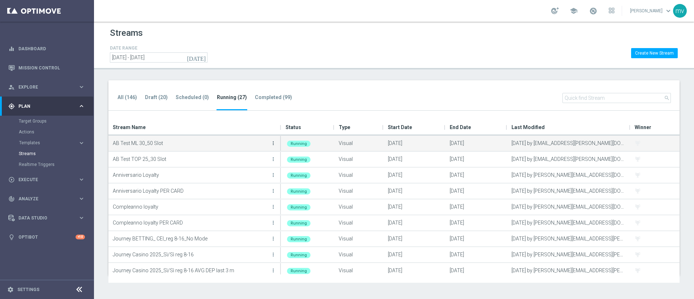
click at [271, 142] on icon "more_vert" at bounding box center [274, 143] width 6 height 6
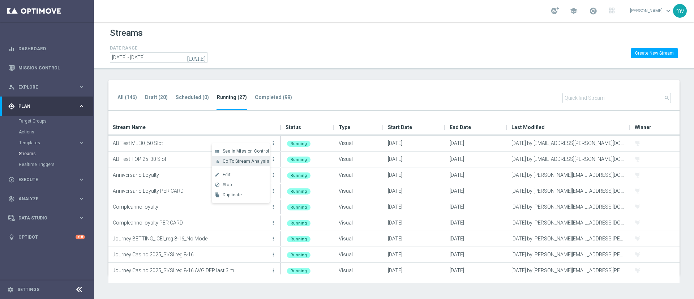
click at [263, 163] on span "Go To Stream Analysis" at bounding box center [246, 161] width 47 height 5
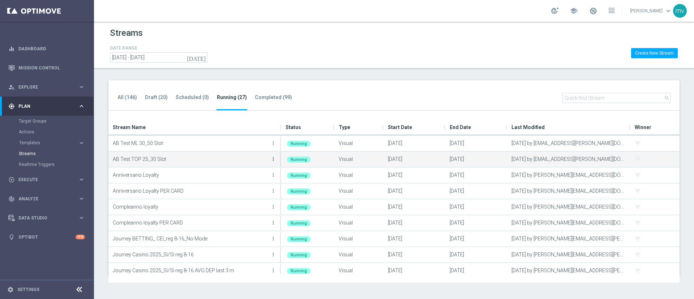
click at [273, 160] on icon "more_vert" at bounding box center [274, 159] width 6 height 6
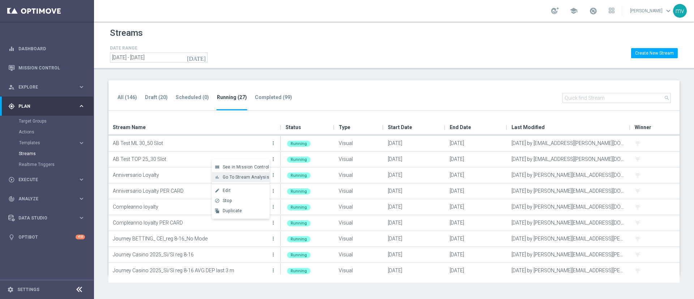
click at [254, 177] on span "Go To Stream Analysis" at bounding box center [246, 177] width 47 height 5
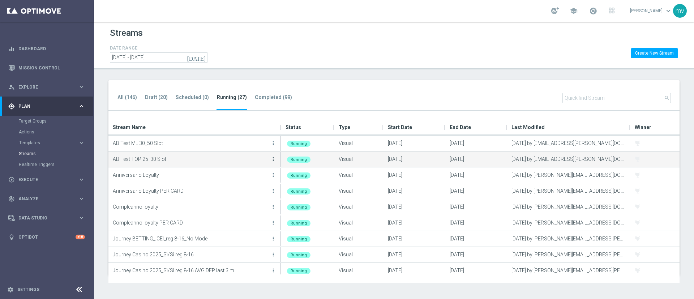
click at [273, 160] on icon "more_vert" at bounding box center [274, 159] width 6 height 6
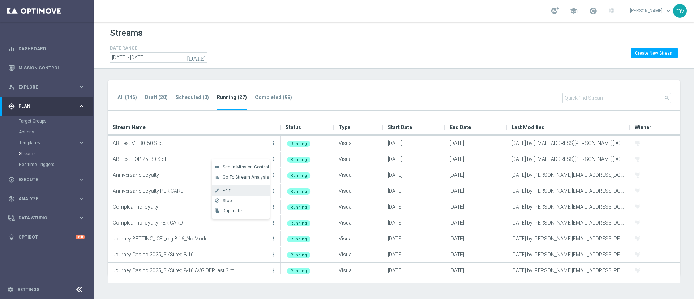
click at [230, 192] on span "Edit" at bounding box center [227, 190] width 8 height 5
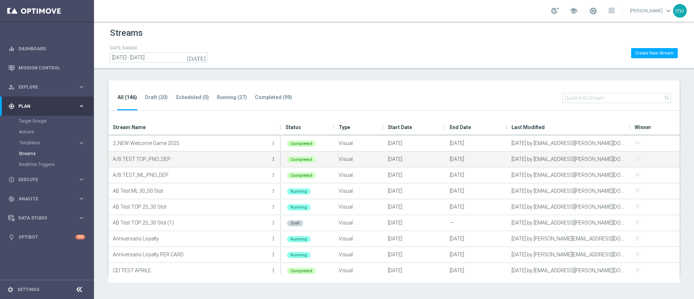
click at [274, 159] on icon "more_vert" at bounding box center [274, 159] width 6 height 6
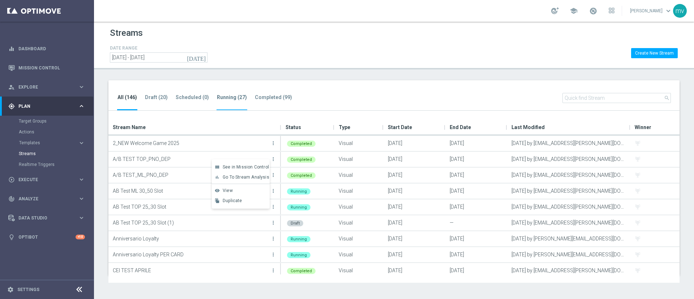
click at [221, 97] on tab-header "Running (27)" at bounding box center [232, 97] width 30 height 6
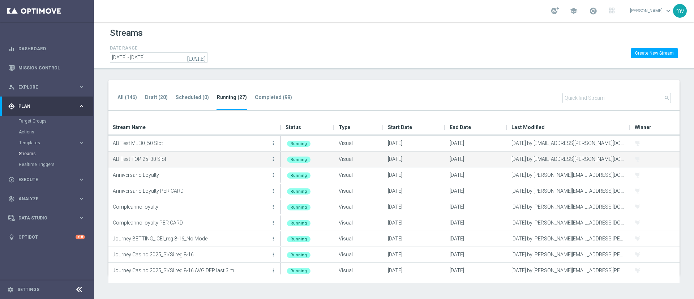
click at [276, 155] on button "more_vert" at bounding box center [273, 159] width 7 height 14
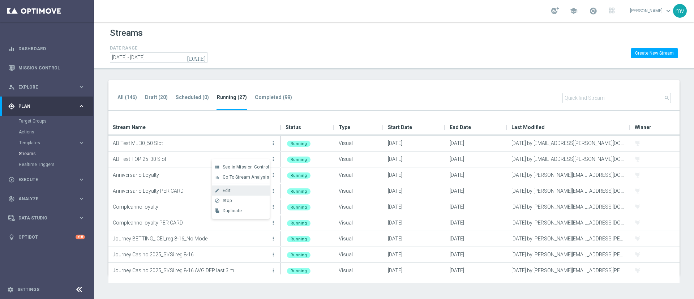
click at [245, 189] on div "Edit" at bounding box center [245, 190] width 44 height 5
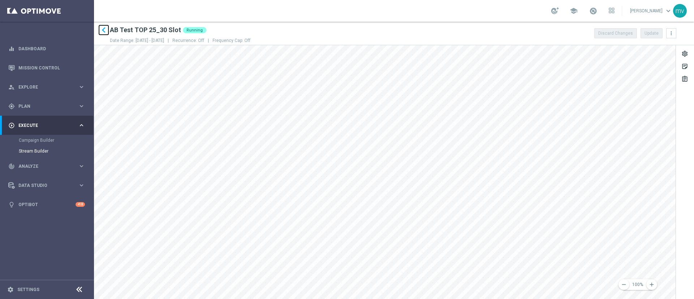
click at [102, 29] on icon "keyboard_arrow_left" at bounding box center [103, 30] width 11 height 11
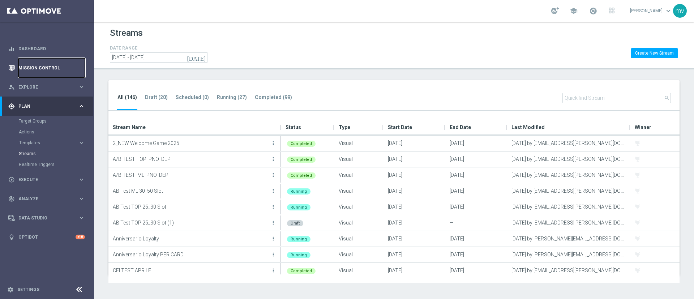
click at [59, 60] on link "Mission Control" at bounding box center [51, 67] width 67 height 19
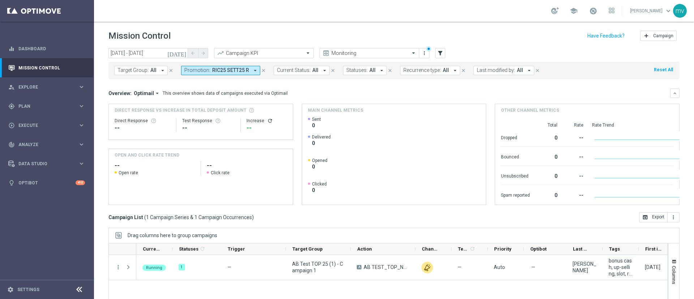
click at [262, 69] on icon "close" at bounding box center [263, 70] width 5 height 5
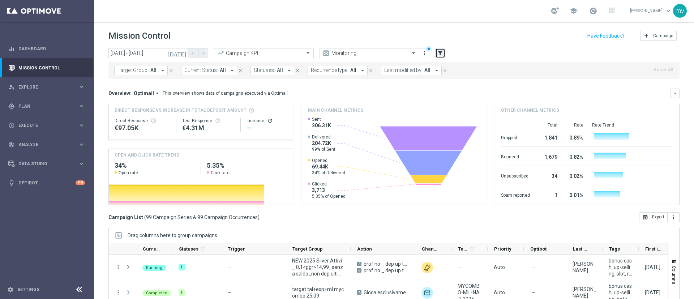
click at [442, 54] on icon "filter_alt" at bounding box center [440, 53] width 7 height 7
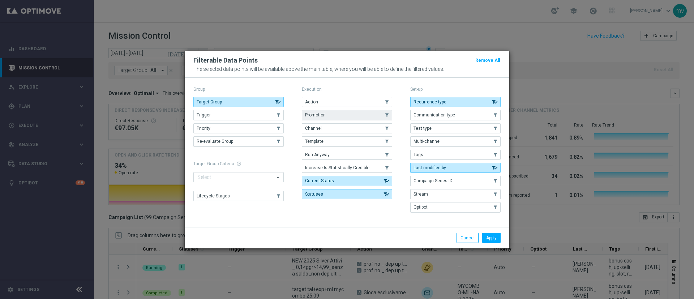
click at [321, 115] on span "Promotion" at bounding box center [315, 114] width 21 height 5
click at [497, 239] on button "Apply" at bounding box center [492, 238] width 18 height 10
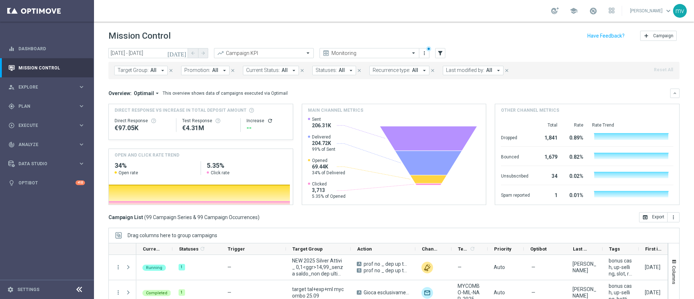
click at [221, 71] on icon "arrow_drop_down" at bounding box center [224, 70] width 7 height 7
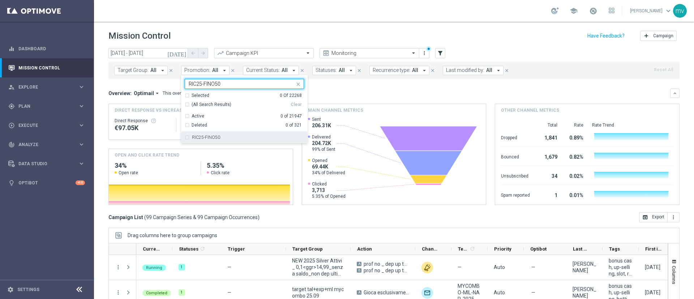
click at [185, 139] on div "RIC25-FINO50" at bounding box center [244, 138] width 119 height 12
type input "RIC25-FINO50"
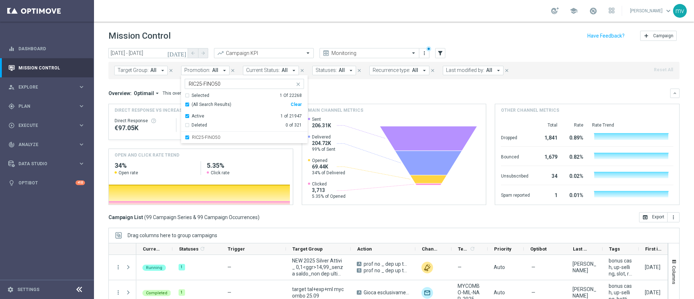
click at [348, 89] on div "Overview: Optimail arrow_drop_down This overview shows data of campaigns execut…" at bounding box center [395, 93] width 572 height 9
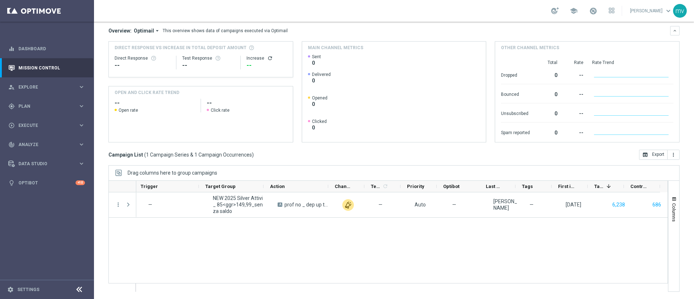
scroll to position [0, 87]
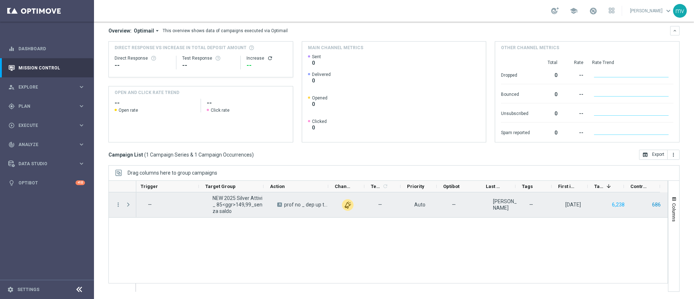
click at [654, 203] on button "686" at bounding box center [657, 204] width 10 height 9
click at [652, 205] on button "686" at bounding box center [657, 204] width 10 height 9
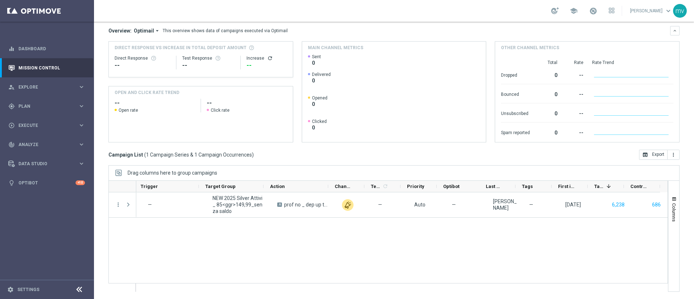
scroll to position [0, 0]
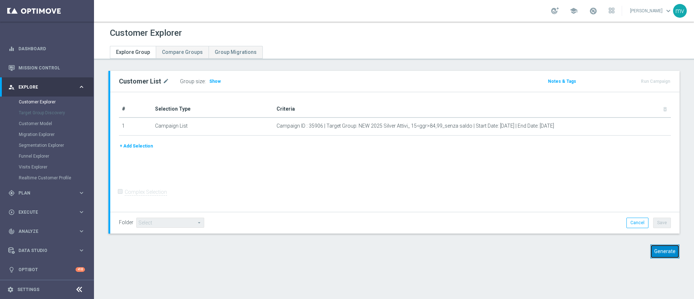
click at [651, 254] on button "Generate" at bounding box center [665, 252] width 29 height 14
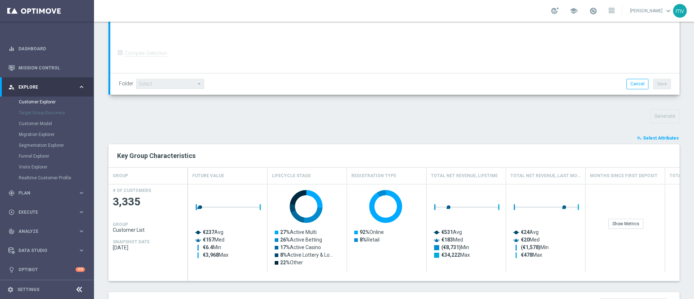
scroll to position [217, 0]
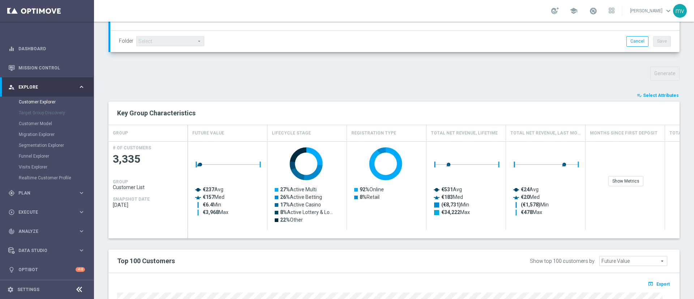
click at [658, 92] on button "playlist_add_check Select Attributes" at bounding box center [658, 96] width 43 height 8
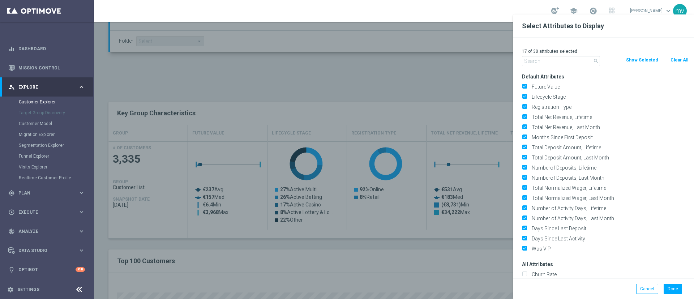
drag, startPoint x: 685, startPoint y: 57, endPoint x: 632, endPoint y: 68, distance: 53.6
click at [684, 58] on button "Clear All" at bounding box center [679, 60] width 19 height 8
checkbox input "false"
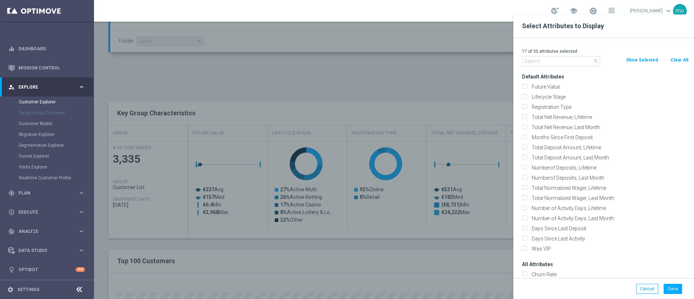
checkbox input "false"
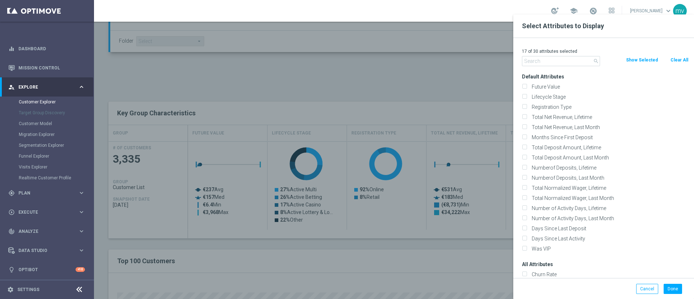
checkbox input "false"
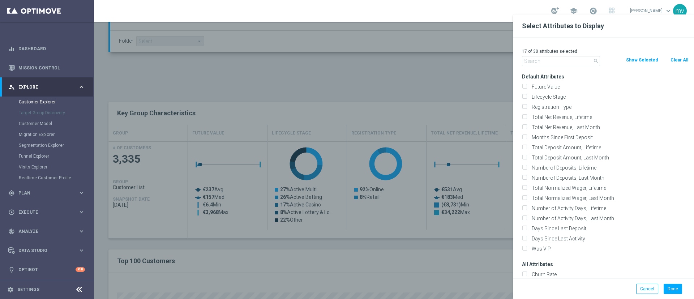
checkbox input "false"
click at [574, 60] on input "text" at bounding box center [561, 61] width 78 height 10
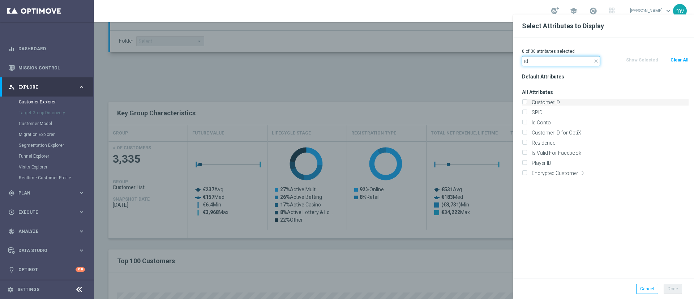
type input "id"
click at [544, 103] on label "Customer ID" at bounding box center [610, 102] width 160 height 7
click at [527, 103] on input "Customer ID" at bounding box center [524, 103] width 5 height 5
checkbox input "true"
click at [542, 123] on label "Id Conto" at bounding box center [610, 122] width 160 height 7
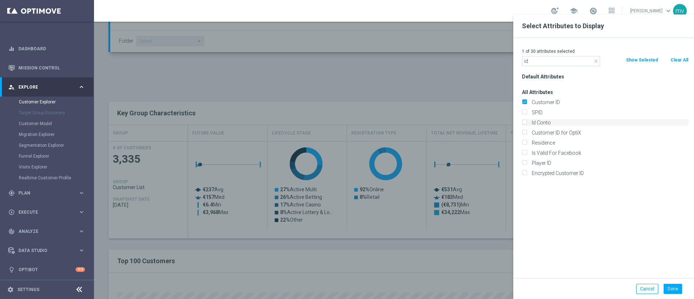
click at [527, 123] on input "Id Conto" at bounding box center [524, 123] width 5 height 5
checkbox input "true"
click at [670, 290] on button "Done" at bounding box center [673, 289] width 18 height 10
type input "Search"
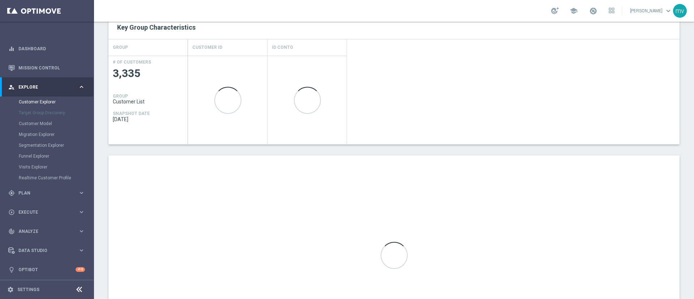
scroll to position [377, 0]
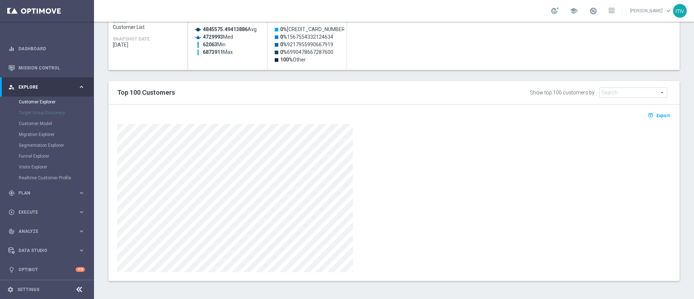
click at [662, 115] on button "open_in_browser Export" at bounding box center [659, 115] width 24 height 9
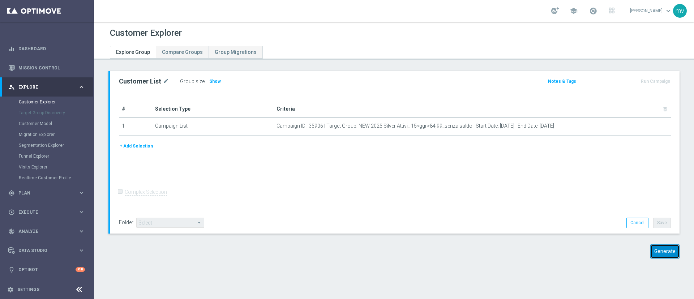
click at [659, 253] on button "Generate" at bounding box center [665, 252] width 29 height 14
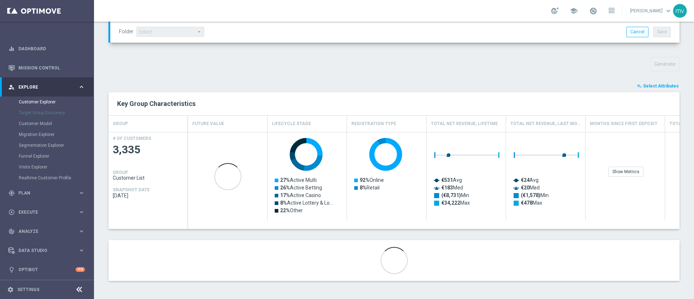
scroll to position [9, 0]
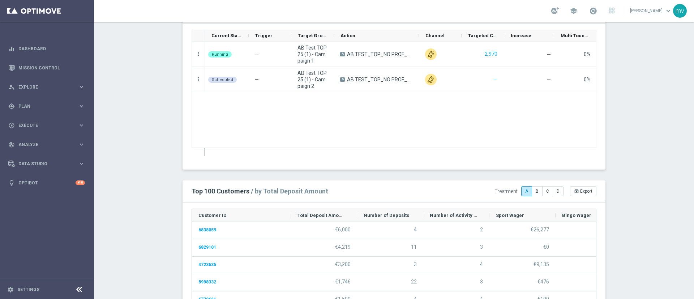
scroll to position [922, 0]
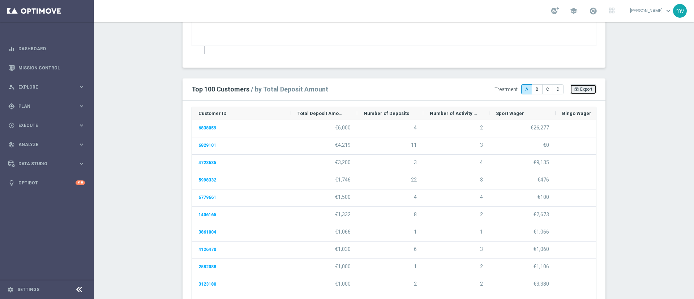
click at [584, 90] on span "Export" at bounding box center [587, 89] width 12 height 5
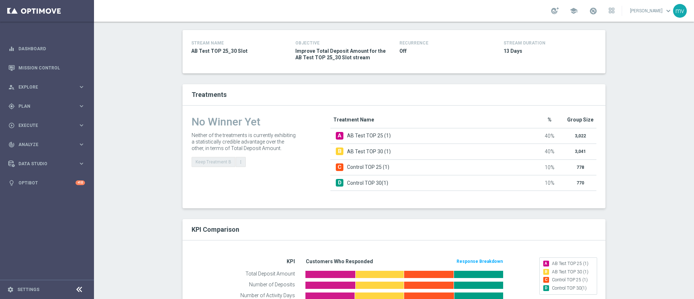
scroll to position [0, 0]
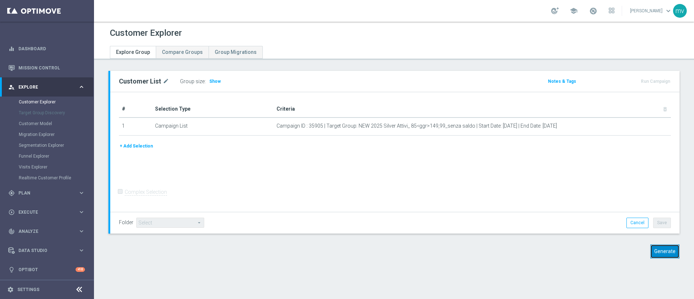
click at [651, 251] on button "Generate" at bounding box center [665, 252] width 29 height 14
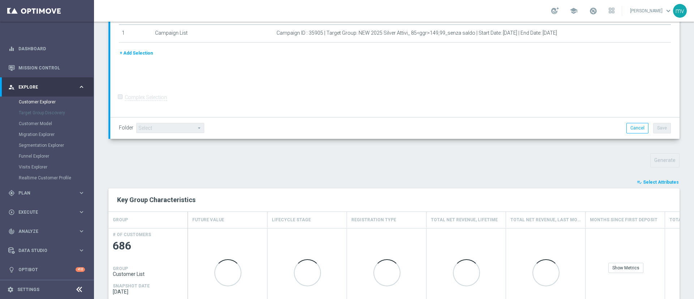
scroll to position [178, 0]
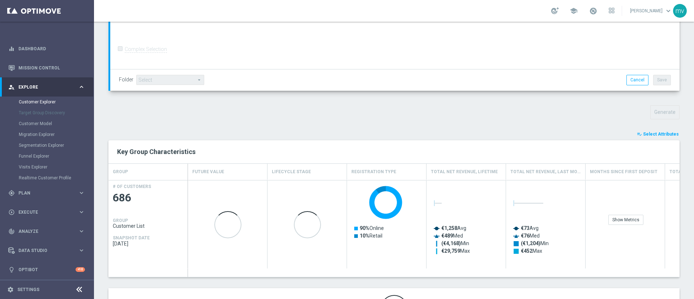
click at [636, 129] on div "TARGET GROUP arrow_drop_down Show Selected 0 of NaN" at bounding box center [394, 116] width 600 height 447
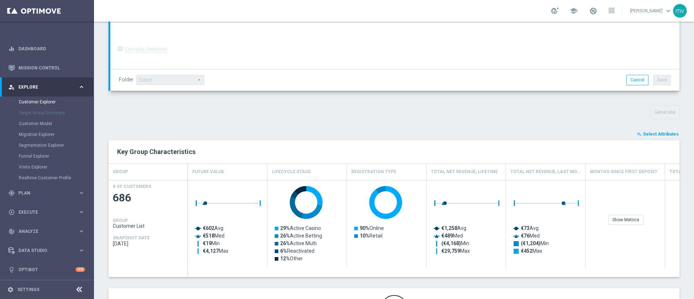
click at [650, 131] on button "playlist_add_check Select Attributes" at bounding box center [658, 134] width 43 height 8
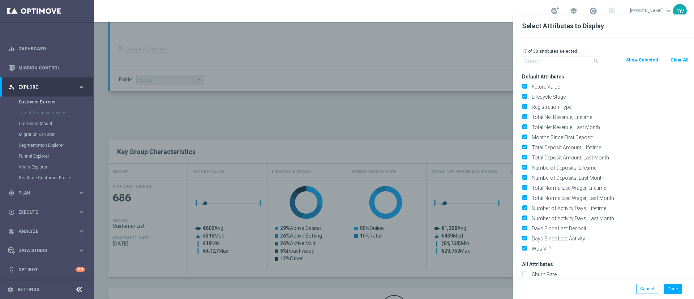
click at [678, 58] on button "Clear All" at bounding box center [679, 60] width 19 height 8
checkbox input "false"
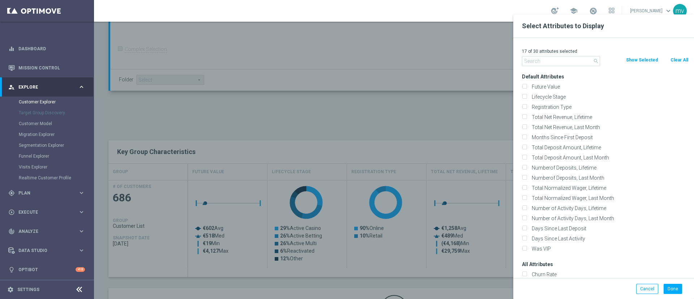
checkbox input "false"
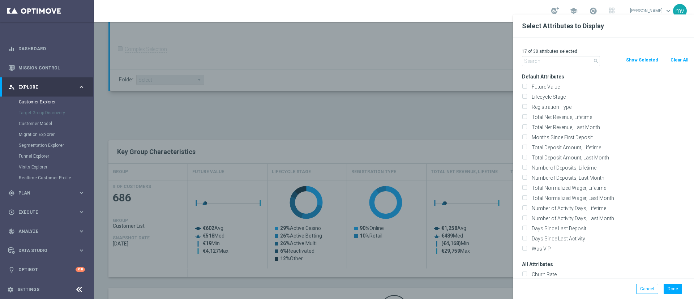
checkbox input "false"
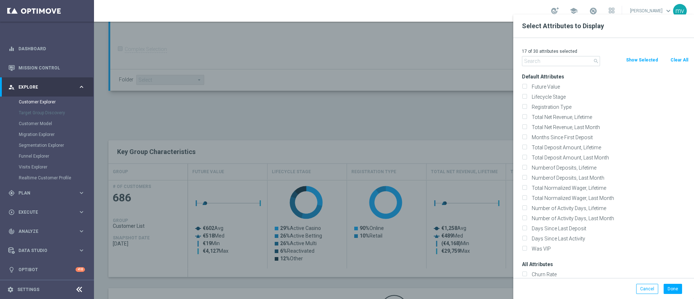
checkbox input "false"
click at [582, 58] on input "text" at bounding box center [561, 61] width 78 height 10
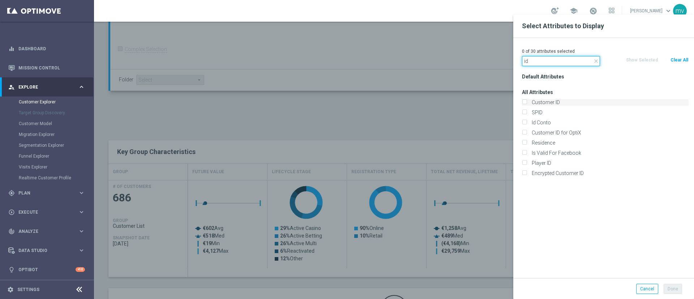
type input "id"
drag, startPoint x: 556, startPoint y: 100, endPoint x: 551, endPoint y: 103, distance: 6.1
click at [556, 100] on label "Customer ID" at bounding box center [610, 102] width 160 height 7
click at [527, 101] on input "Customer ID" at bounding box center [524, 103] width 5 height 5
checkbox input "true"
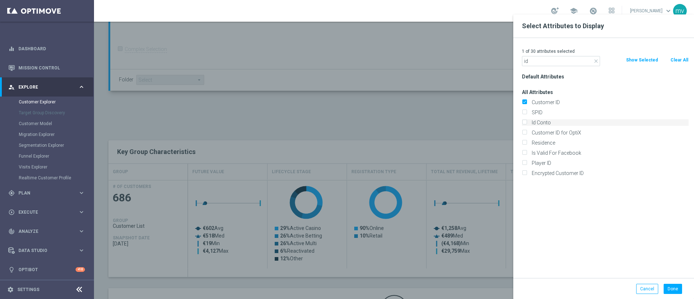
click at [522, 122] on input "Id Conto" at bounding box center [524, 123] width 5 height 5
checkbox input "true"
click at [672, 290] on button "Done" at bounding box center [673, 289] width 18 height 10
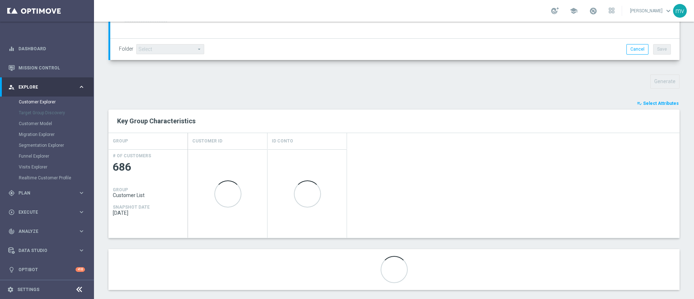
scroll to position [218, 0]
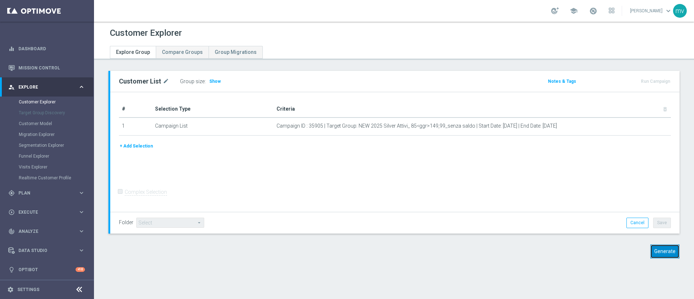
click at [664, 257] on button "Generate" at bounding box center [665, 252] width 29 height 14
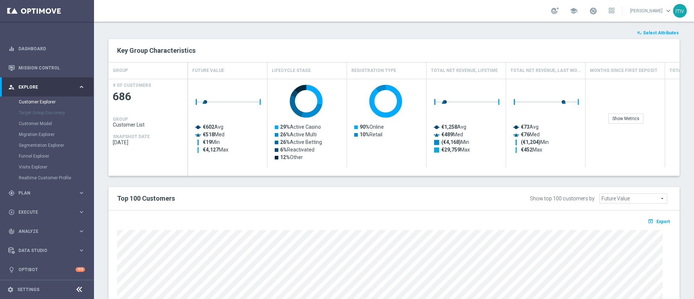
scroll to position [277, 0]
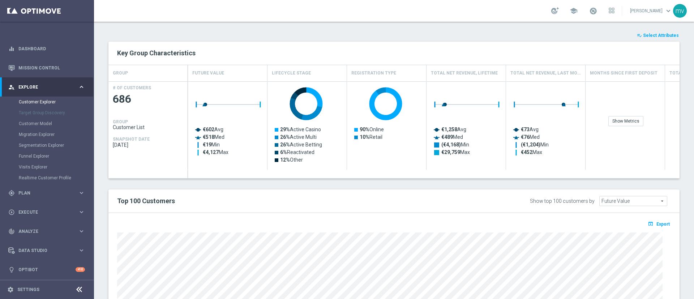
click at [650, 34] on span "Select Attributes" at bounding box center [661, 35] width 36 height 5
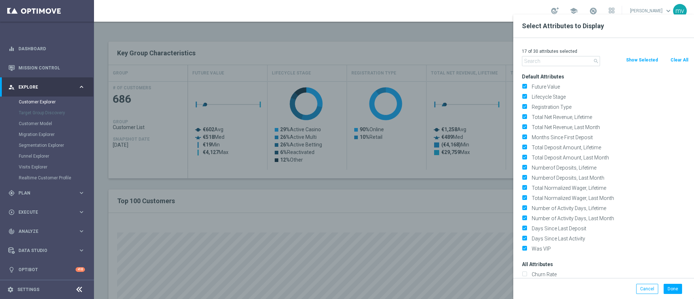
click at [678, 61] on button "Clear All" at bounding box center [679, 60] width 19 height 8
checkbox input "false"
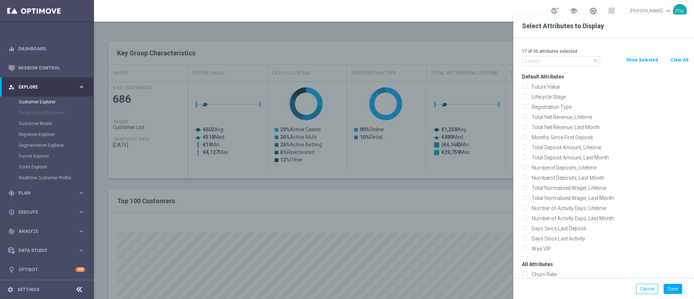
checkbox input "false"
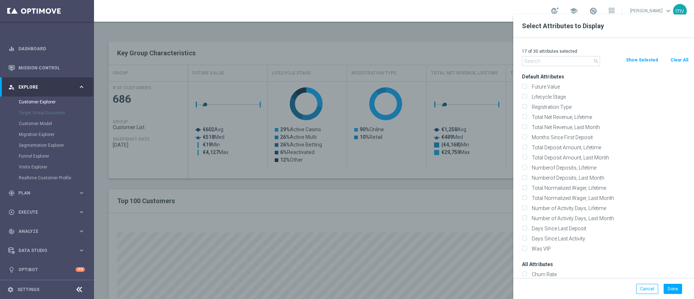
checkbox input "false"
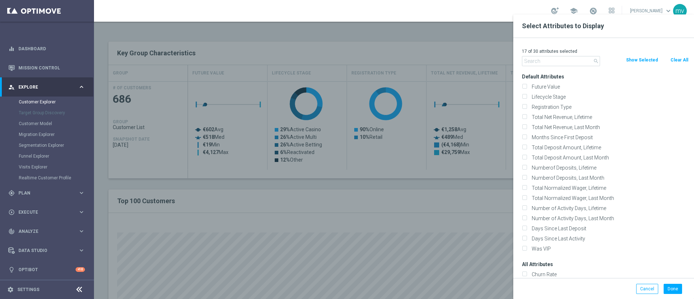
checkbox input "false"
click at [566, 62] on input "text" at bounding box center [561, 61] width 78 height 10
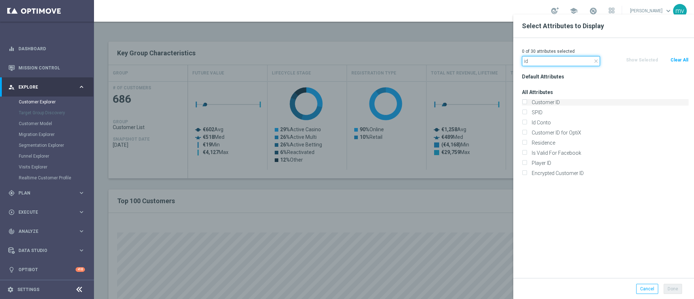
type input "id"
click at [526, 101] on input "Customer ID" at bounding box center [524, 103] width 5 height 5
checkbox input "true"
click at [523, 123] on input "Id Conto" at bounding box center [524, 123] width 5 height 5
checkbox input "true"
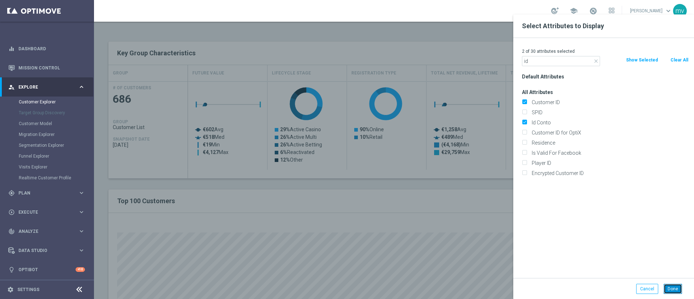
click at [678, 290] on button "Done" at bounding box center [673, 289] width 18 height 10
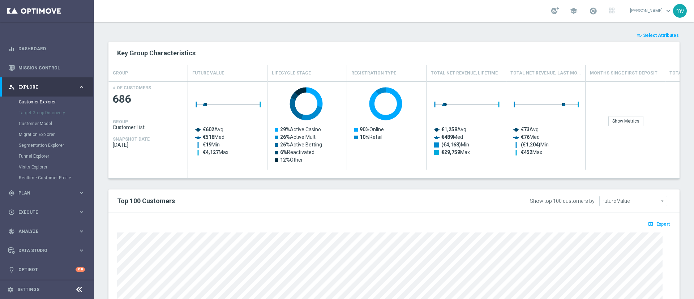
type input "Search"
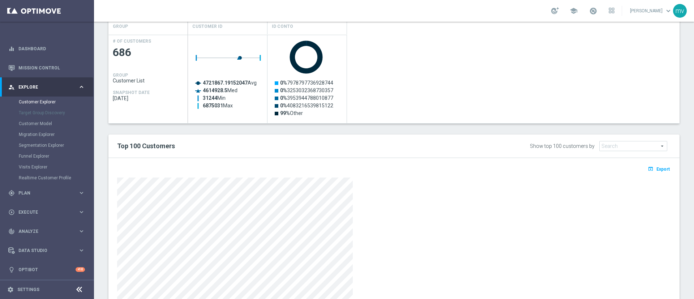
scroll to position [377, 0]
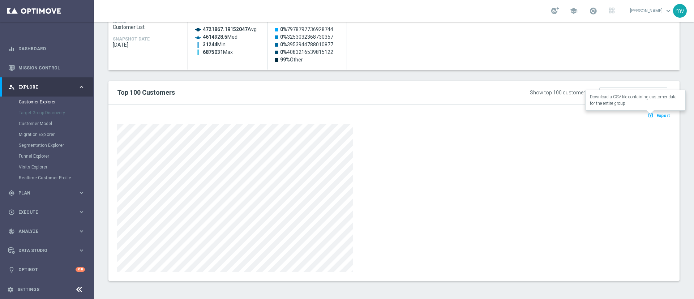
click at [657, 115] on span "Export" at bounding box center [663, 115] width 13 height 5
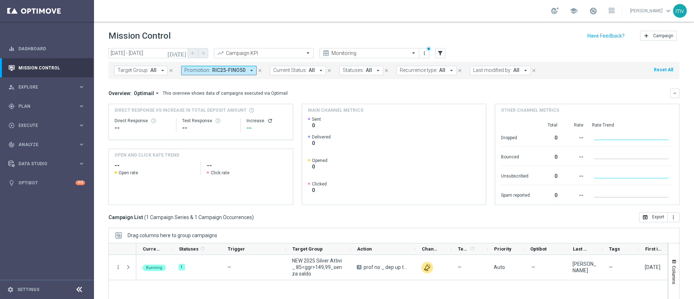
click at [183, 54] on icon "[DATE]" at bounding box center [177, 53] width 20 height 7
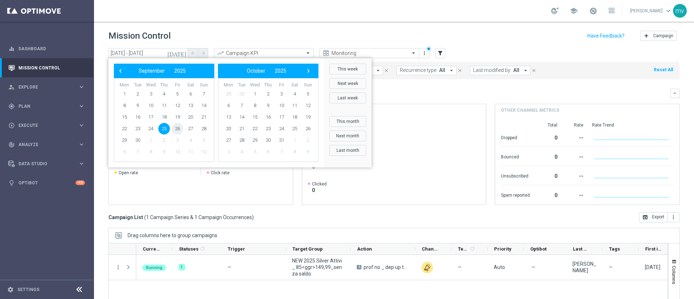
click at [176, 129] on span "26" at bounding box center [178, 129] width 12 height 12
type input "[DATE] - [DATE]"
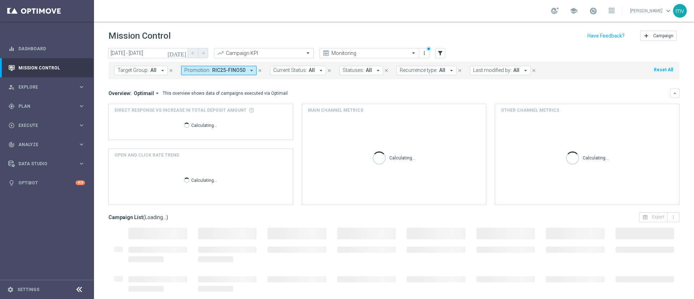
click at [258, 69] on icon "close" at bounding box center [260, 70] width 5 height 5
click at [443, 52] on icon "filter_alt" at bounding box center [440, 53] width 7 height 7
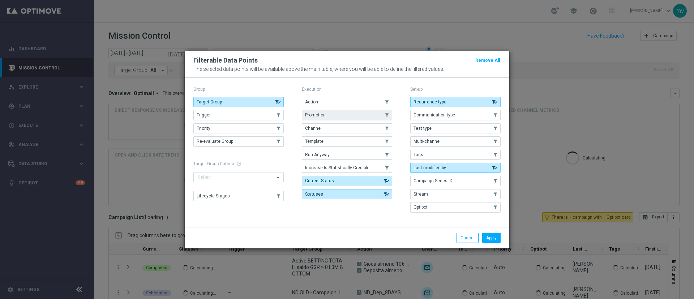
click at [333, 114] on button "Promotion" at bounding box center [347, 115] width 90 height 10
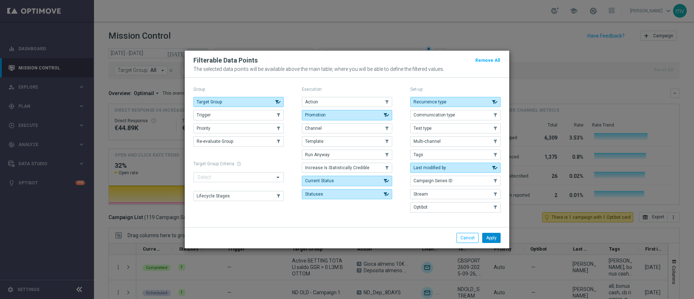
click at [488, 234] on button "Apply" at bounding box center [492, 238] width 18 height 10
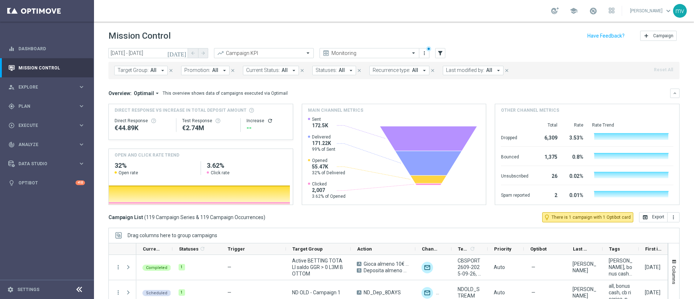
click at [222, 72] on icon "arrow_drop_down" at bounding box center [224, 70] width 7 height 7
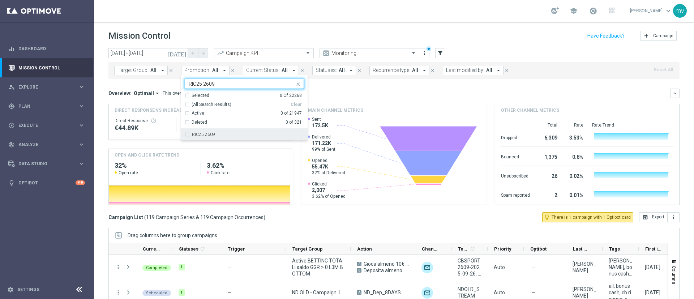
click at [196, 136] on label "RIC25 2609" at bounding box center [203, 134] width 23 height 4
type input "RIC25 2609"
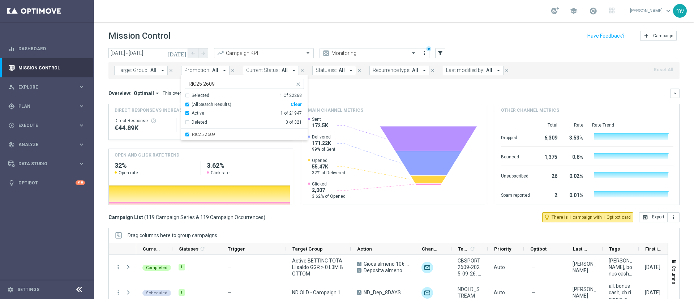
drag, startPoint x: 332, startPoint y: 88, endPoint x: 344, endPoint y: 131, distance: 44.9
click at [332, 88] on mini-dashboard "Overview: Optimail arrow_drop_down This overview shows data of campaigns execut…" at bounding box center [395, 145] width 572 height 133
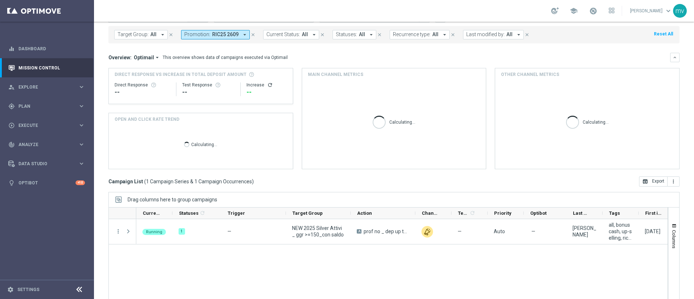
scroll to position [63, 0]
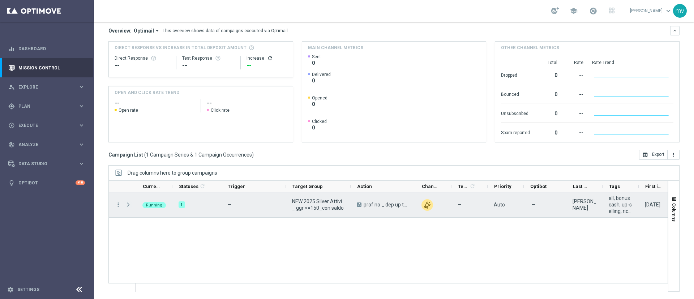
click at [129, 203] on span at bounding box center [128, 205] width 7 height 6
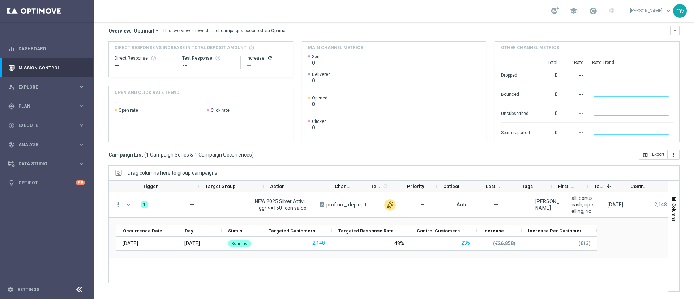
scroll to position [0, 87]
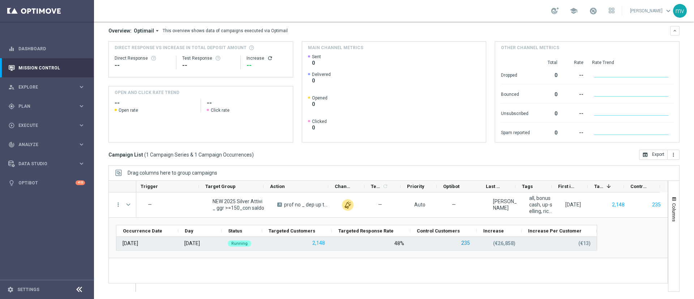
click at [465, 242] on button "235" at bounding box center [466, 243] width 10 height 9
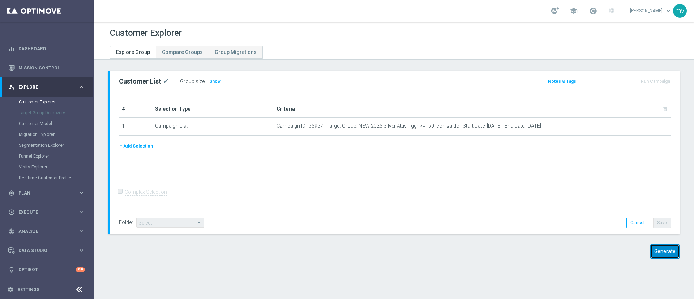
click at [665, 254] on button "Generate" at bounding box center [665, 252] width 29 height 14
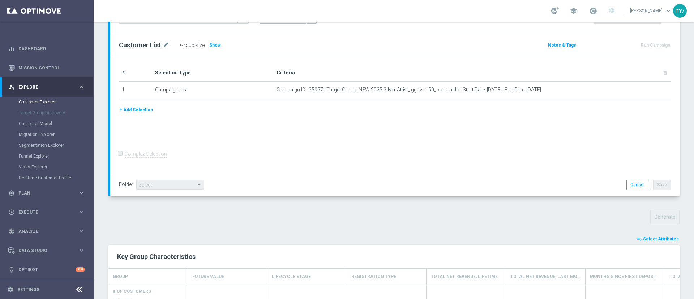
scroll to position [178, 0]
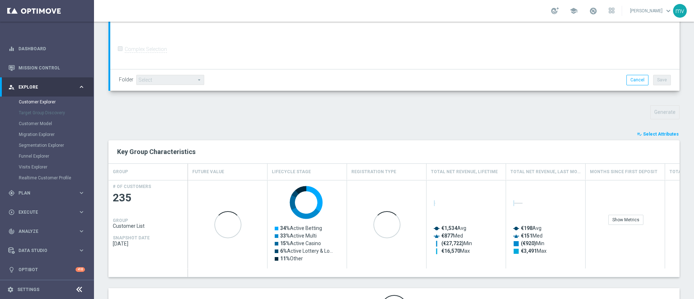
click at [658, 133] on span "Select Attributes" at bounding box center [661, 134] width 36 height 5
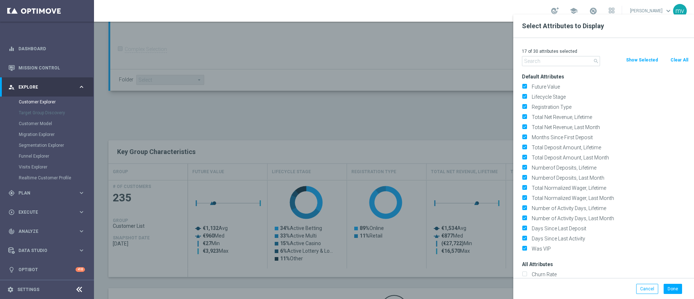
click at [682, 57] on button "Clear All" at bounding box center [679, 60] width 19 height 8
checkbox input "false"
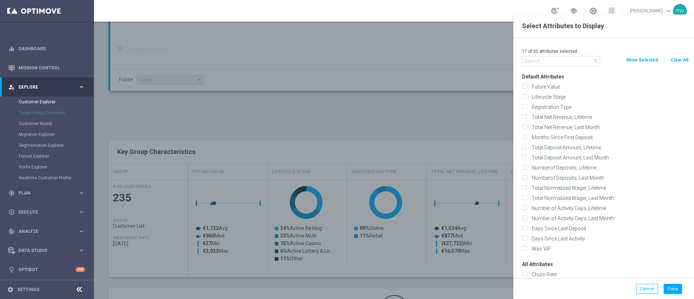
checkbox input "false"
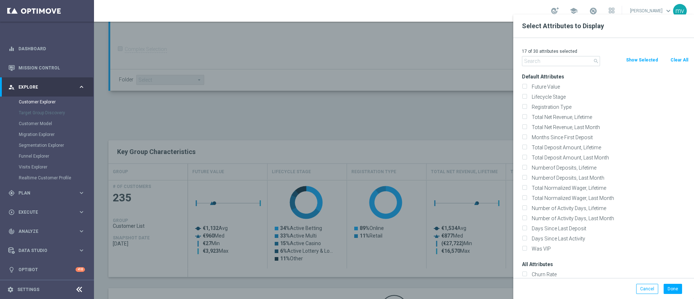
checkbox input "false"
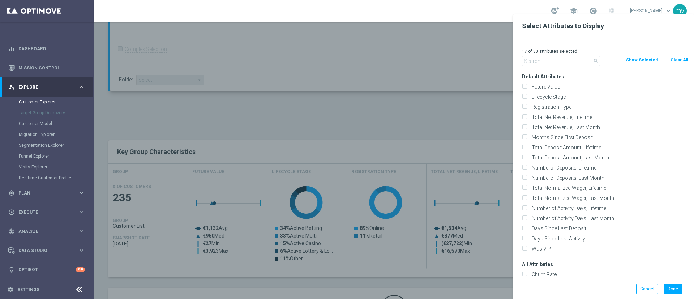
checkbox input "false"
click at [579, 59] on input "text" at bounding box center [561, 61] width 78 height 10
type input "u"
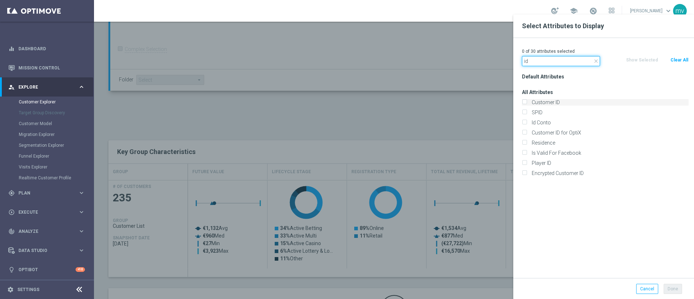
type input "id"
click at [547, 101] on label "Customer ID" at bounding box center [610, 102] width 160 height 7
click at [527, 101] on input "Customer ID" at bounding box center [524, 103] width 5 height 5
checkbox input "true"
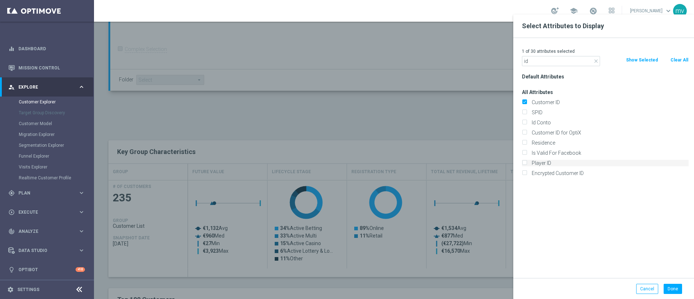
drag, startPoint x: 544, startPoint y: 122, endPoint x: 563, endPoint y: 161, distance: 43.4
click at [545, 122] on label "Id Conto" at bounding box center [610, 122] width 160 height 7
click at [527, 122] on input "Id Conto" at bounding box center [524, 123] width 5 height 5
checkbox input "true"
click at [670, 289] on button "Done" at bounding box center [673, 289] width 18 height 10
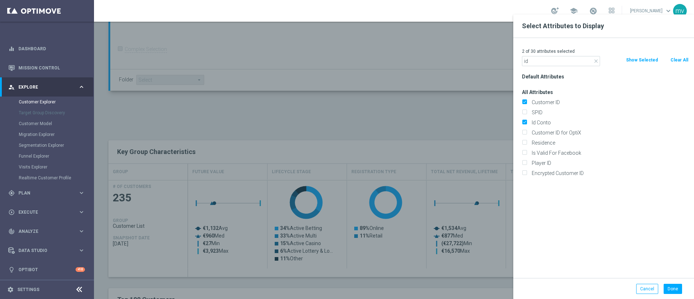
type input "Search"
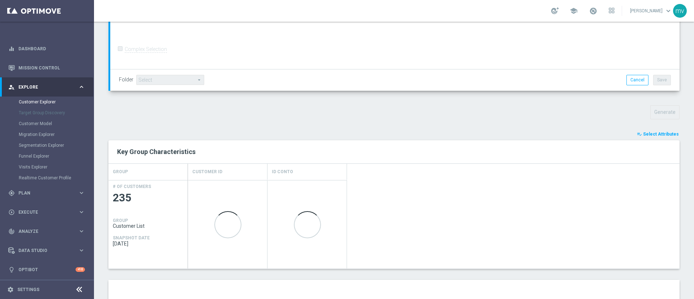
scroll to position [377, 0]
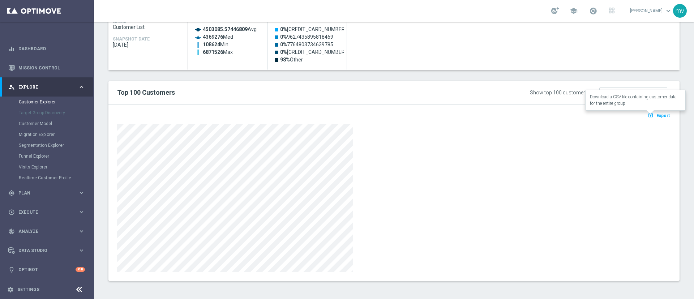
click at [657, 115] on span "Export" at bounding box center [663, 115] width 13 height 5
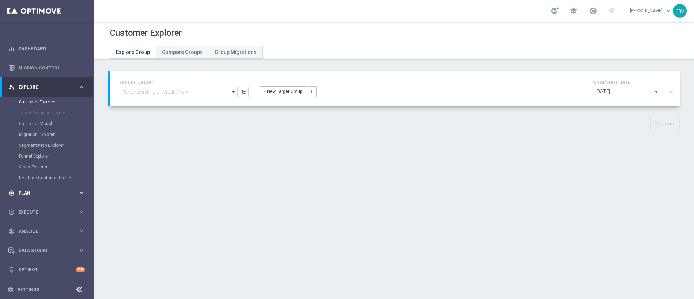
click at [30, 193] on span "Plan" at bounding box center [48, 193] width 60 height 4
click at [43, 151] on link "Streams" at bounding box center [47, 154] width 56 height 6
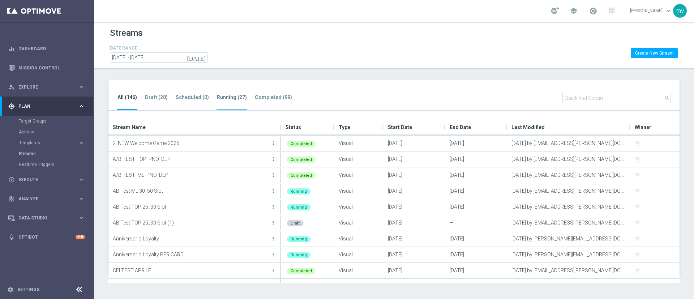
click at [220, 96] on tab-header "Running (27)" at bounding box center [232, 97] width 30 height 6
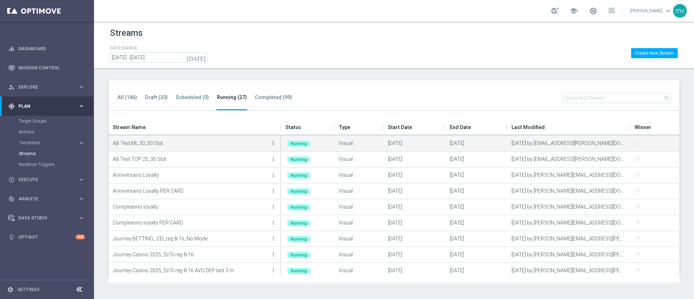
click at [274, 142] on icon "more_vert" at bounding box center [274, 143] width 6 height 6
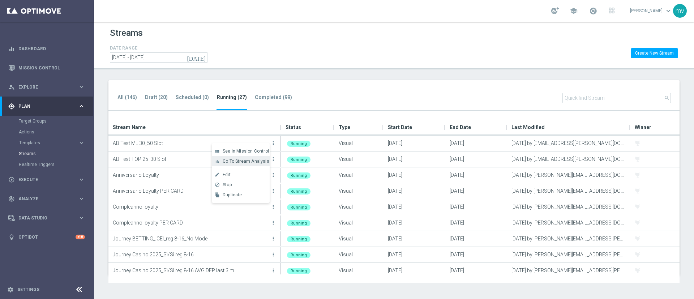
click at [242, 163] on span "Go To Stream Analysis" at bounding box center [246, 161] width 47 height 5
click at [55, 70] on link "Mission Control" at bounding box center [51, 67] width 67 height 19
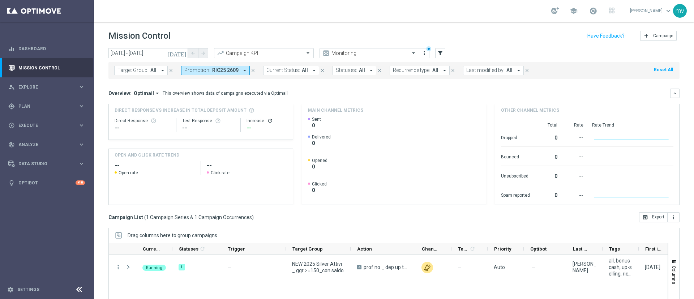
click at [251, 70] on icon "close" at bounding box center [253, 70] width 5 height 5
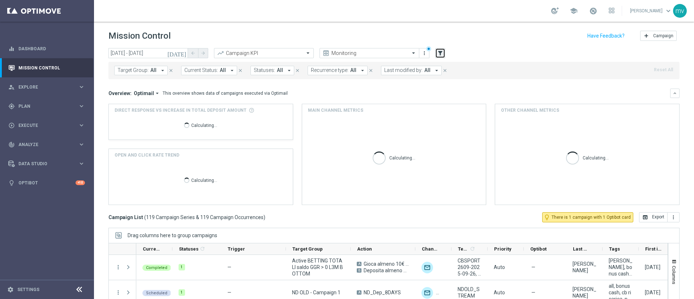
click at [442, 52] on icon "filter_alt" at bounding box center [440, 53] width 7 height 7
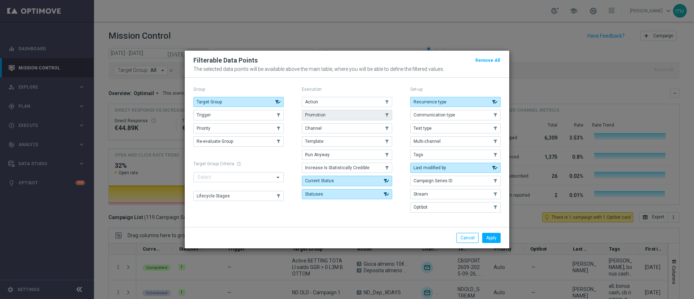
click at [318, 116] on span "Promotion" at bounding box center [315, 114] width 21 height 5
click at [497, 238] on button "Apply" at bounding box center [492, 238] width 18 height 10
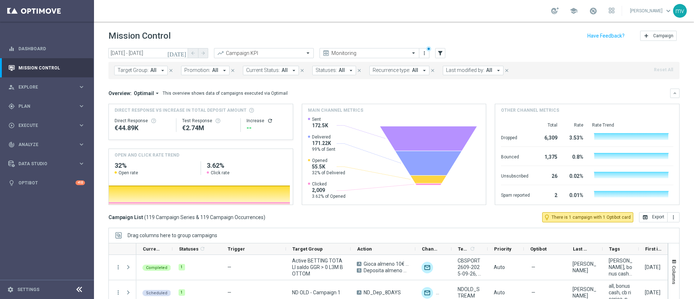
click at [184, 53] on icon "[DATE]" at bounding box center [177, 53] width 20 height 7
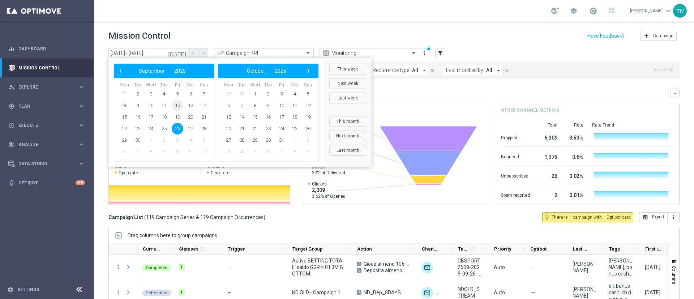
click at [176, 106] on span "12" at bounding box center [178, 106] width 12 height 12
click at [178, 105] on span "12" at bounding box center [178, 106] width 12 height 12
type input "[DATE] - [DATE]"
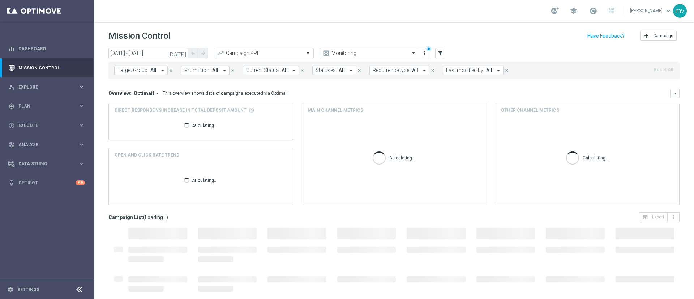
click at [221, 70] on icon "arrow_drop_down" at bounding box center [224, 70] width 7 height 7
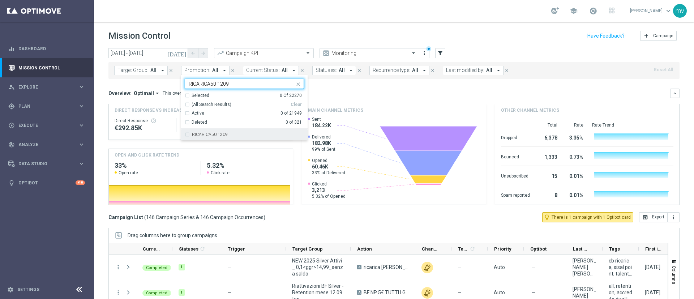
click at [186, 137] on div "RICARICA50 1209" at bounding box center [244, 135] width 119 height 12
type input "RICARICA50 1209"
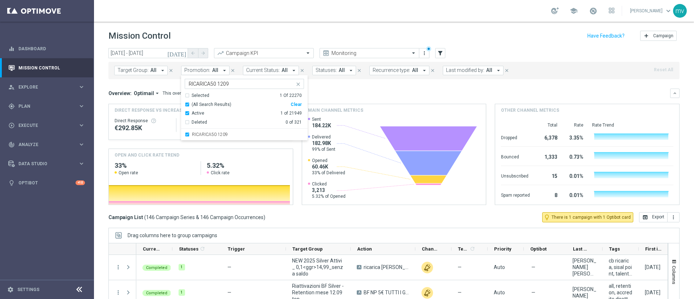
click at [388, 90] on div "Overview: Optimail arrow_drop_down This overview shows data of campaigns execut…" at bounding box center [395, 93] width 572 height 9
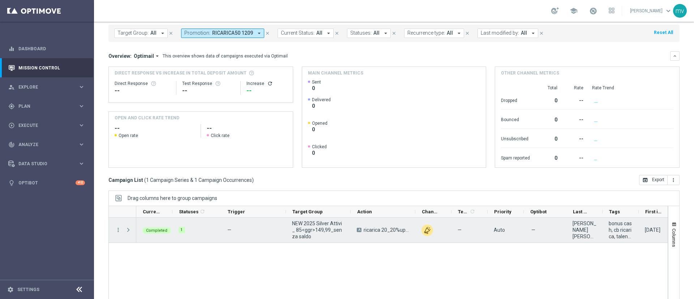
scroll to position [54, 0]
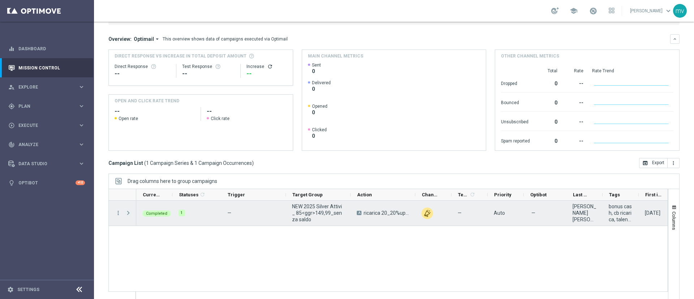
click at [127, 215] on span at bounding box center [128, 213] width 7 height 6
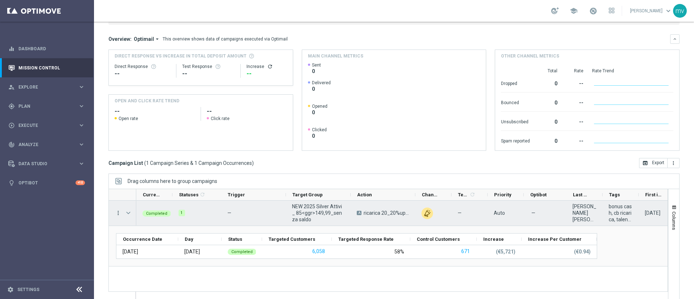
click at [118, 214] on icon "more_vert" at bounding box center [118, 213] width 7 height 7
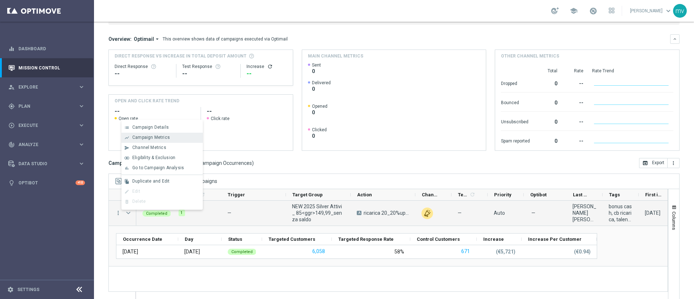
click at [154, 135] on span "Campaign Metrics" at bounding box center [151, 137] width 38 height 5
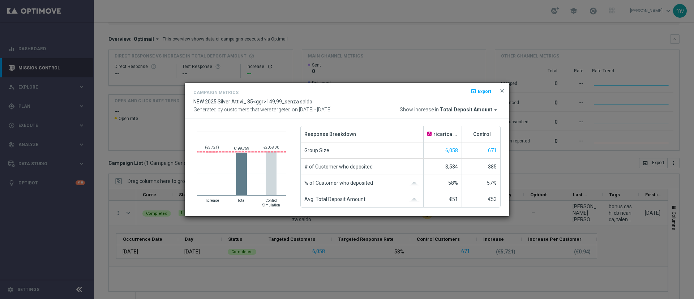
click at [505, 88] on span "close" at bounding box center [503, 91] width 6 height 6
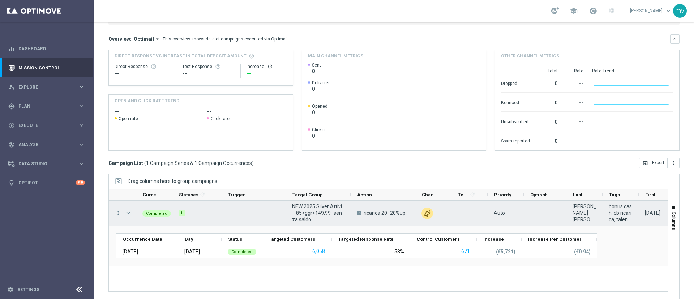
click at [127, 215] on span "Press SPACE to select this row." at bounding box center [128, 213] width 7 height 6
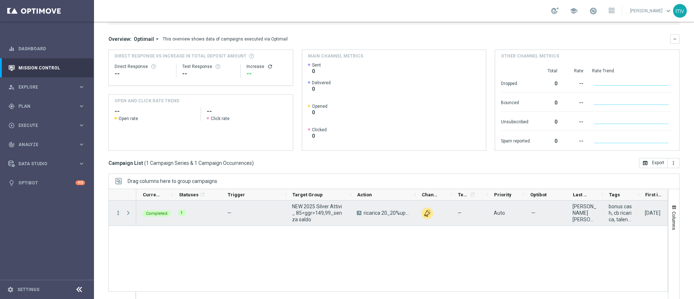
click at [118, 212] on icon "more_vert" at bounding box center [118, 213] width 7 height 7
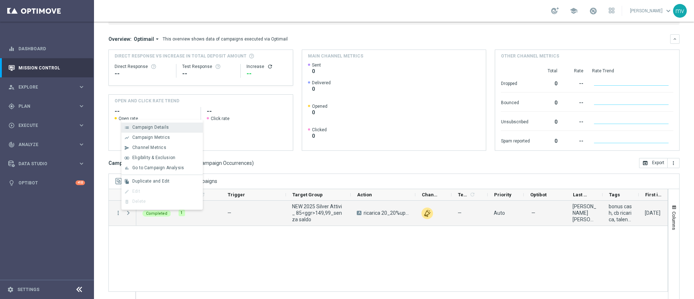
click at [149, 126] on span "Campaign Details" at bounding box center [150, 127] width 37 height 5
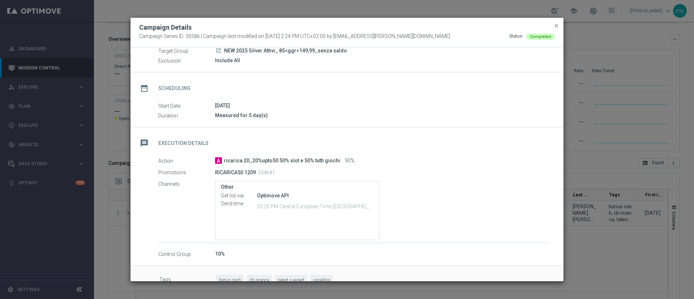
scroll to position [45, 0]
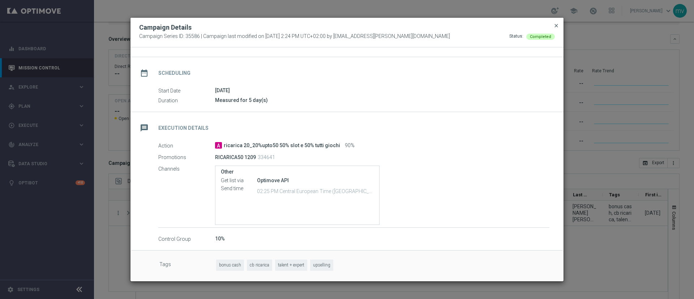
click at [557, 23] on span "close" at bounding box center [557, 26] width 6 height 6
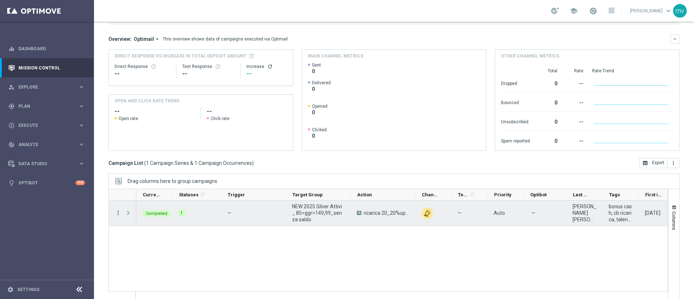
click at [118, 211] on icon "more_vert" at bounding box center [118, 213] width 7 height 7
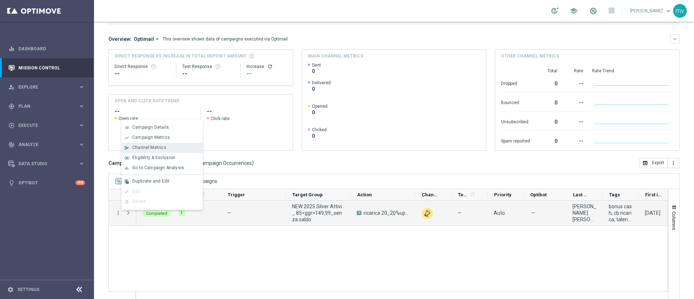
click at [151, 149] on span "Channel Metrics" at bounding box center [149, 147] width 34 height 5
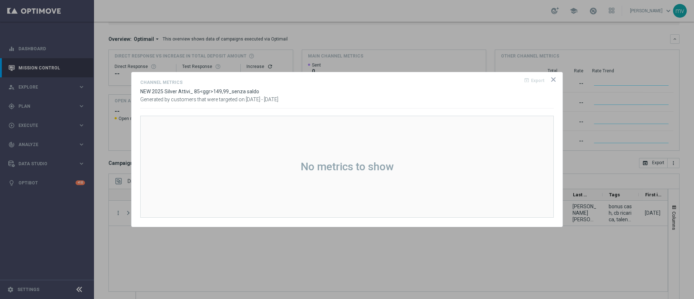
click at [555, 79] on icon "icon" at bounding box center [553, 79] width 7 height 7
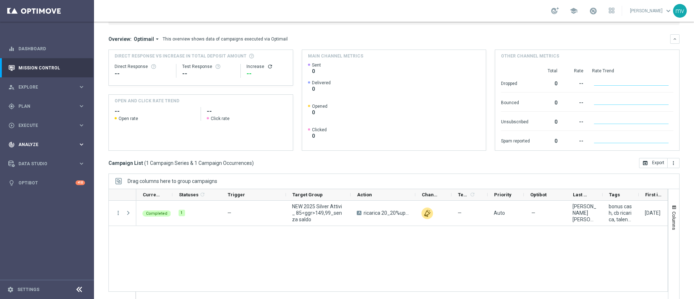
click at [45, 148] on div "track_changes Analyze keyboard_arrow_right" at bounding box center [46, 144] width 93 height 19
click at [32, 245] on div "Data Studio keyboard_arrow_right" at bounding box center [46, 250] width 93 height 19
click at [43, 125] on span "Execute" at bounding box center [48, 125] width 60 height 4
click at [51, 107] on span "Plan" at bounding box center [48, 106] width 60 height 4
click at [44, 197] on span "Analyze" at bounding box center [48, 199] width 60 height 4
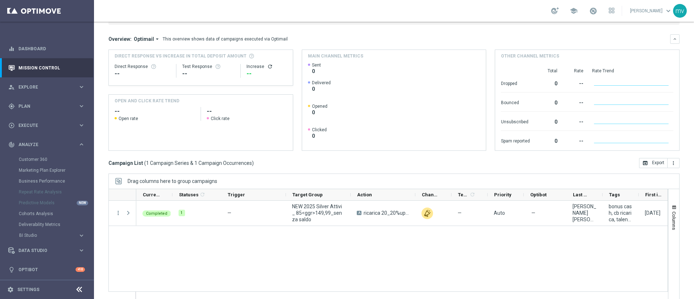
scroll to position [1, 0]
click at [34, 231] on button "BI Studio keyboard_arrow_right" at bounding box center [52, 234] width 67 height 6
click at [44, 255] on link "CRM Performance Dashboard" at bounding box center [48, 256] width 53 height 6
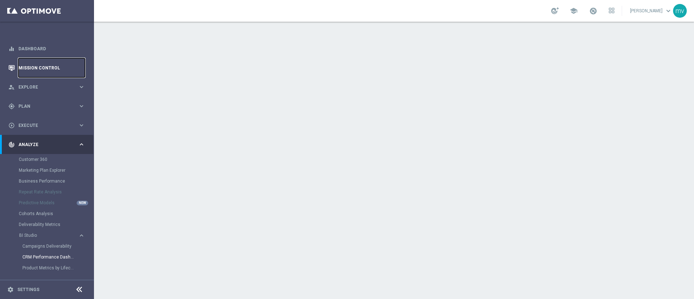
click at [42, 62] on link "Mission Control" at bounding box center [51, 67] width 67 height 19
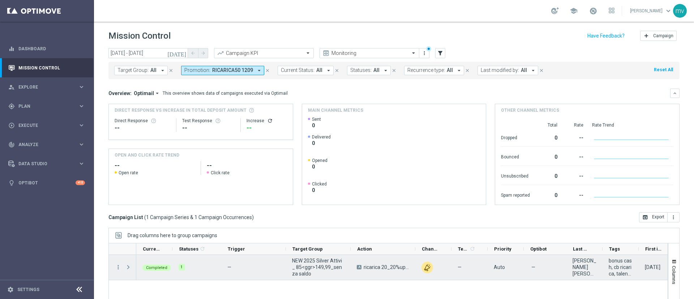
click at [129, 265] on span "Press SPACE to select this row." at bounding box center [128, 267] width 7 height 6
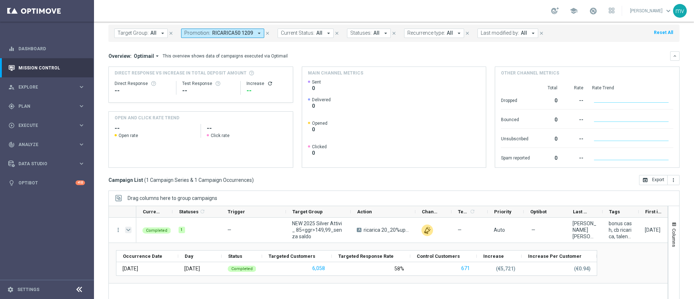
scroll to position [63, 0]
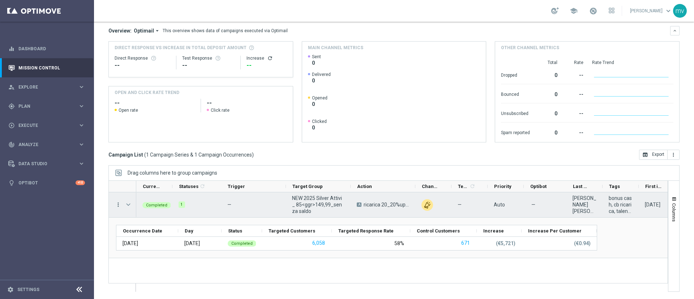
click at [118, 204] on icon "more_vert" at bounding box center [118, 204] width 7 height 7
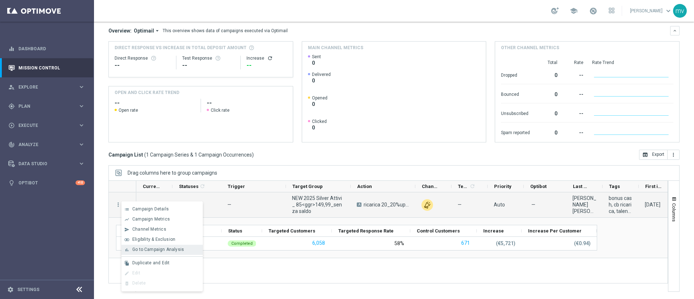
click at [139, 251] on span "Go to Campaign Analysis" at bounding box center [158, 249] width 52 height 5
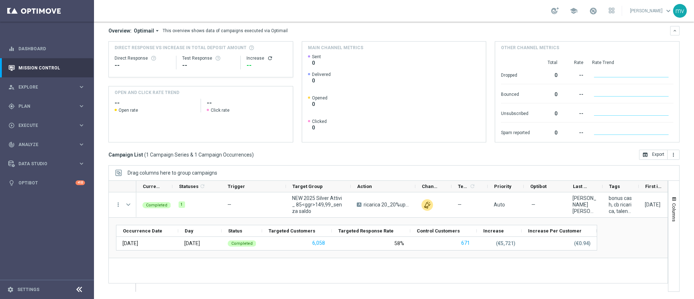
scroll to position [0, 0]
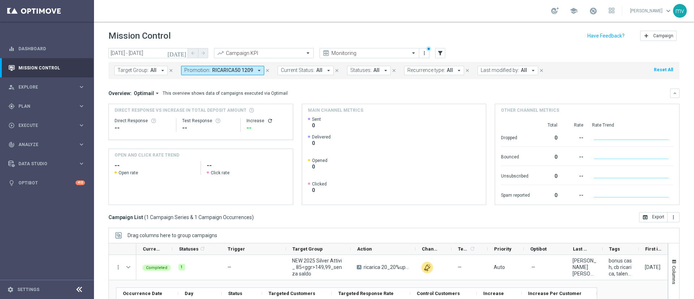
click at [259, 68] on icon "arrow_drop_down" at bounding box center [259, 70] width 7 height 7
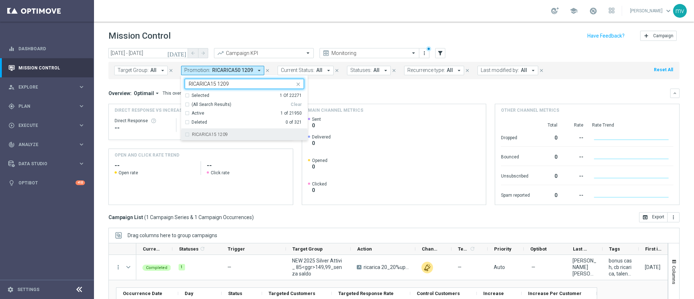
click at [189, 135] on div "RICARICA15 1209" at bounding box center [244, 135] width 119 height 12
type input "RICARICA15 1209"
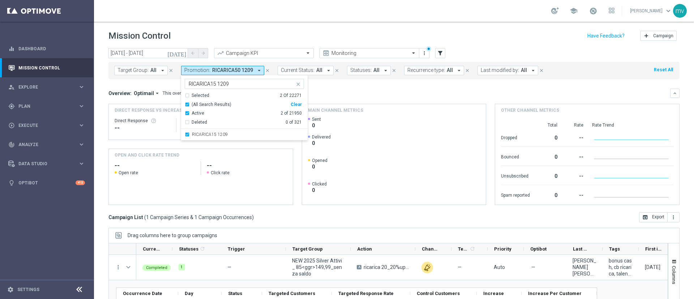
drag, startPoint x: 316, startPoint y: 85, endPoint x: 326, endPoint y: 88, distance: 10.1
click at [317, 85] on mini-dashboard "Overview: Optimail arrow_drop_down This overview shows data of campaigns execut…" at bounding box center [395, 145] width 572 height 133
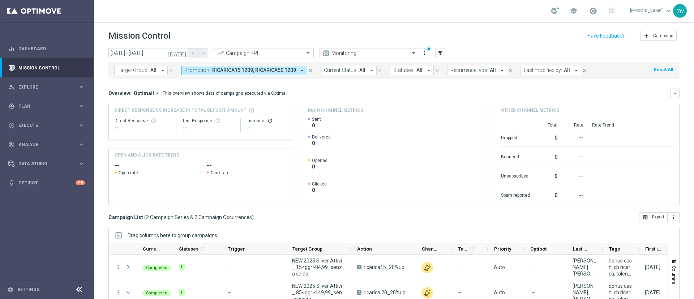
click at [241, 70] on span "RICARICA15 1209, RICARICA50 1209" at bounding box center [254, 70] width 84 height 6
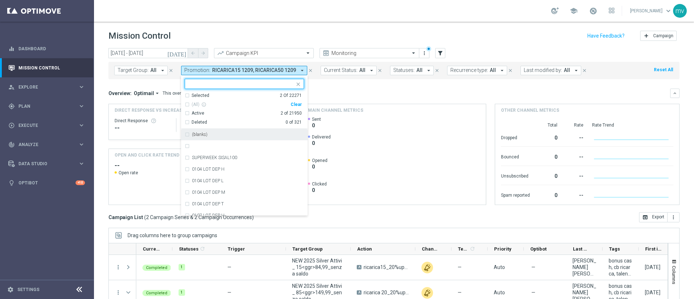
click at [0, 0] on div "Clear" at bounding box center [0, 0] width 0 height 0
click at [311, 93] on div "Overview: Optimail arrow_drop_down This overview shows data of campaigns execut…" at bounding box center [390, 93] width 562 height 7
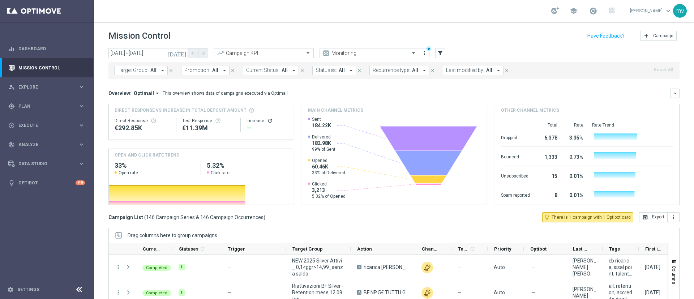
click at [221, 70] on icon "arrow_drop_down" at bounding box center [224, 70] width 7 height 7
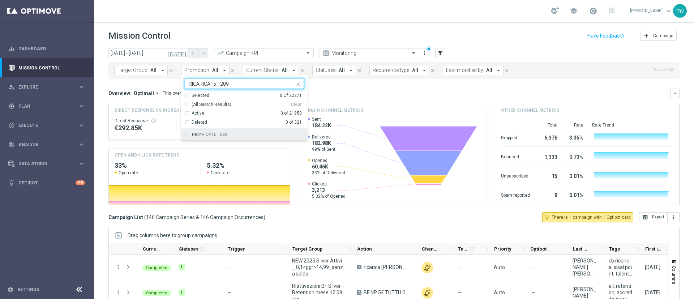
click at [193, 134] on label "RICARICA15 1209" at bounding box center [210, 134] width 36 height 4
type input "RICARICA15 1209"
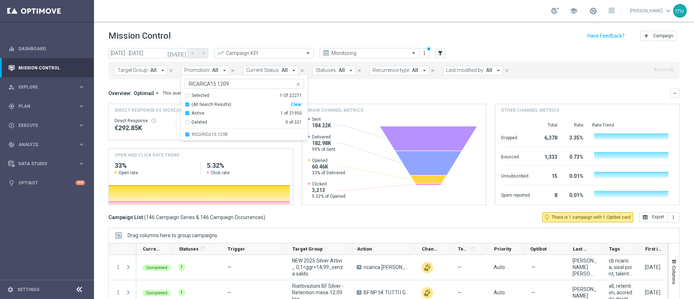
click at [344, 88] on mini-dashboard "Overview: Optimail arrow_drop_down This overview shows data of campaigns execut…" at bounding box center [395, 145] width 572 height 133
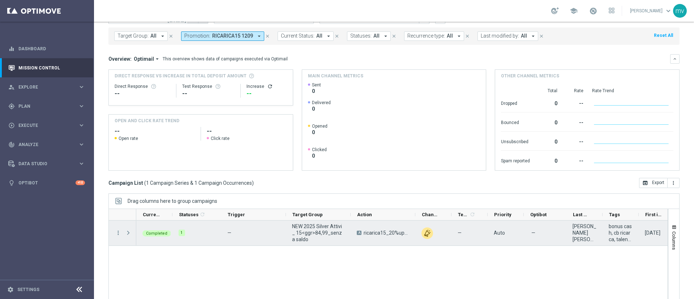
scroll to position [63, 0]
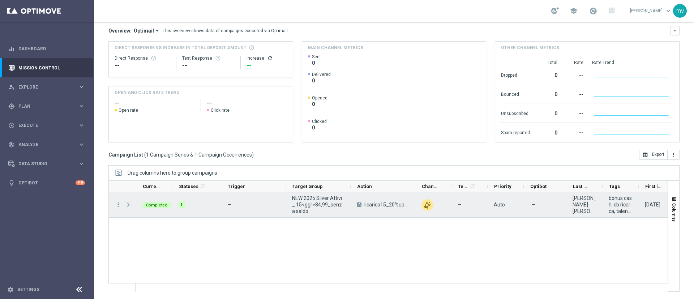
click at [127, 203] on span at bounding box center [128, 205] width 7 height 6
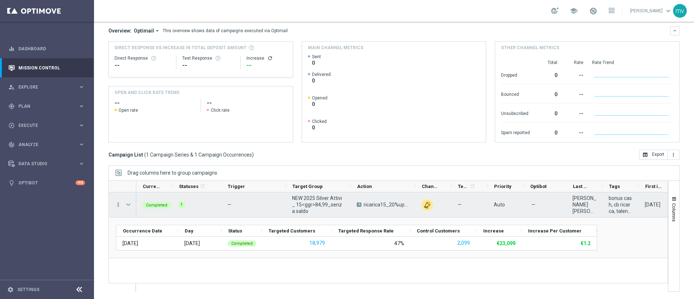
click at [117, 206] on icon "more_vert" at bounding box center [118, 204] width 7 height 7
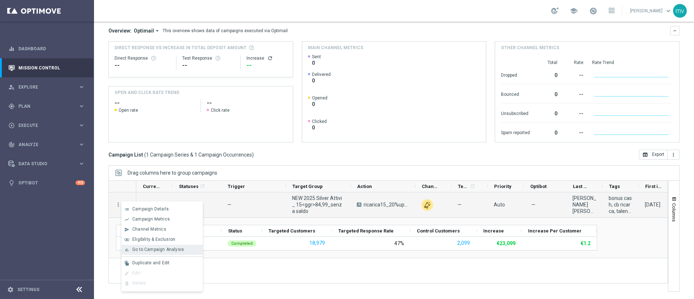
click at [135, 248] on span "Go to Campaign Analysis" at bounding box center [158, 249] width 52 height 5
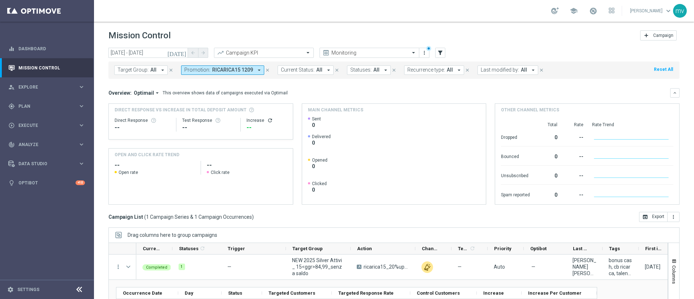
scroll to position [0, 0]
click at [266, 71] on icon "close" at bounding box center [267, 70] width 5 height 5
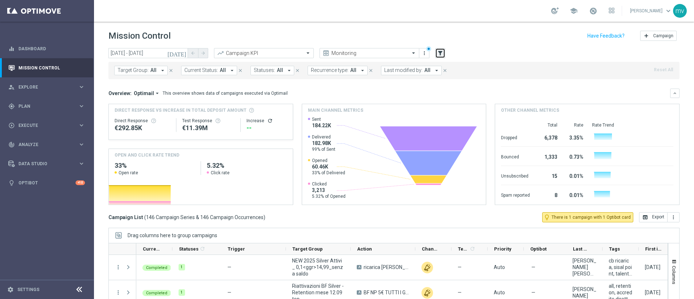
click at [442, 53] on icon "filter_alt" at bounding box center [440, 53] width 7 height 7
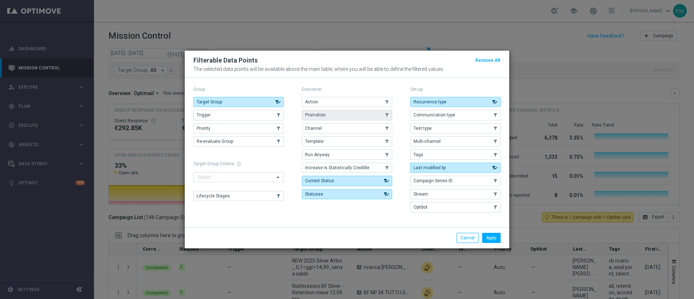
click at [352, 114] on button "Promotion" at bounding box center [347, 115] width 90 height 10
click at [489, 233] on button "Apply" at bounding box center [492, 238] width 18 height 10
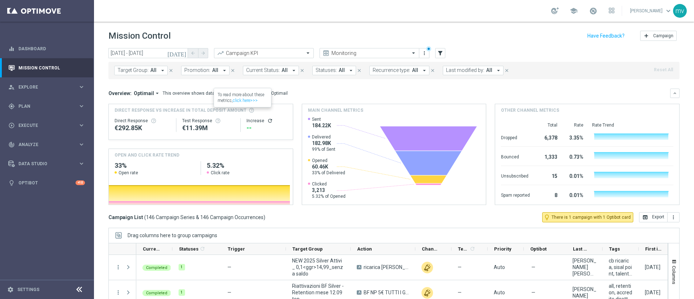
click at [221, 68] on icon "arrow_drop_down" at bounding box center [224, 70] width 7 height 7
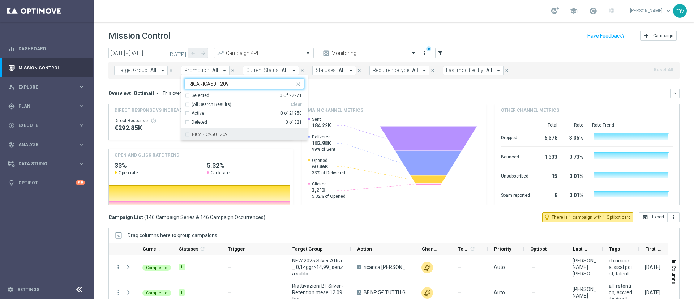
click at [224, 129] on div "RICARICA50 1209" at bounding box center [244, 135] width 119 height 12
type input "RICARICA50 1209"
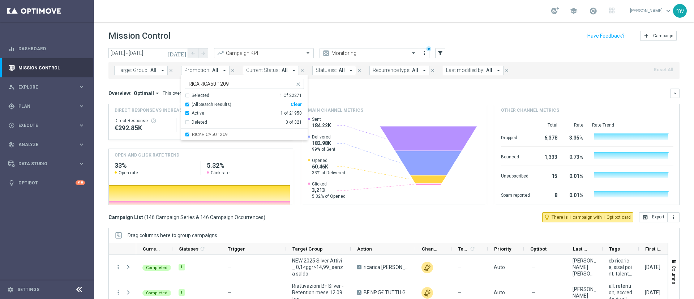
click at [350, 99] on div "Overview: Optimail arrow_drop_down This overview shows data of campaigns execut…" at bounding box center [395, 147] width 572 height 116
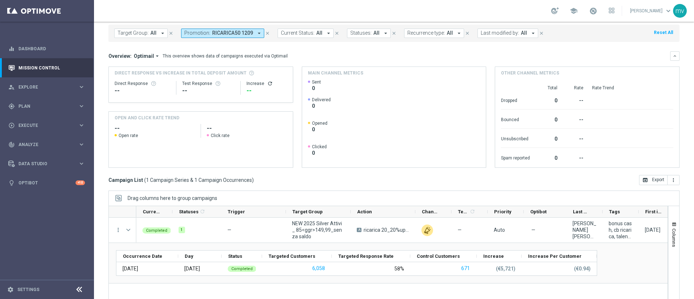
scroll to position [54, 0]
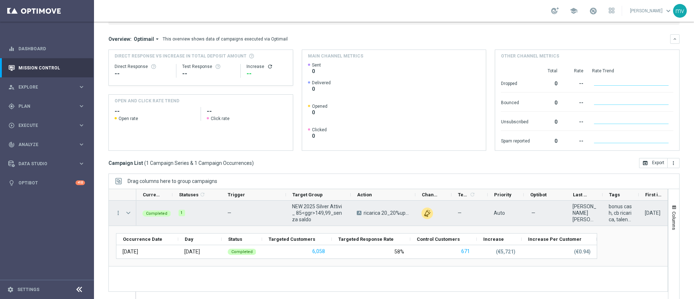
click at [116, 216] on overflow-menu "more_vert" at bounding box center [118, 214] width 7 height 6
click at [117, 214] on icon "more_vert" at bounding box center [118, 213] width 7 height 7
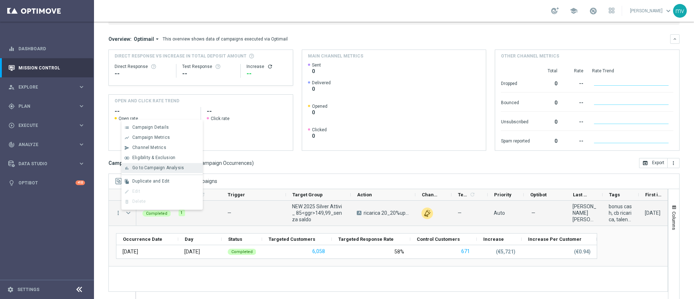
click at [142, 169] on span "Go to Campaign Analysis" at bounding box center [158, 167] width 52 height 5
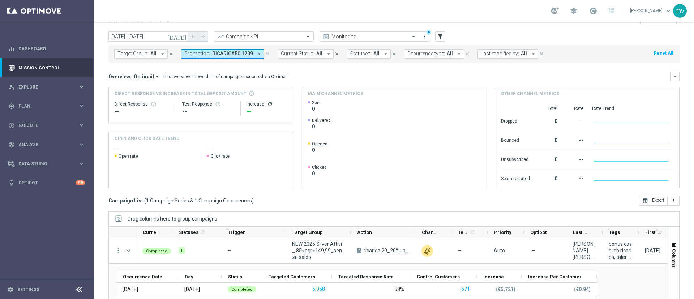
scroll to position [0, 0]
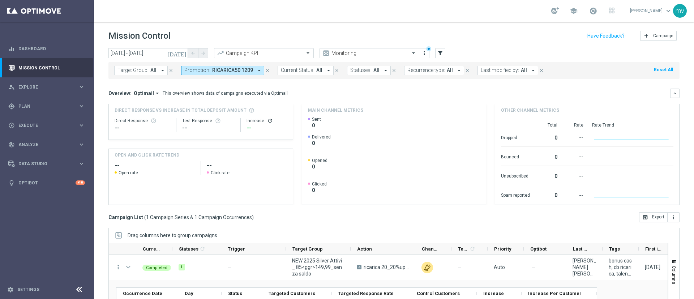
click at [267, 71] on icon "close" at bounding box center [267, 70] width 5 height 5
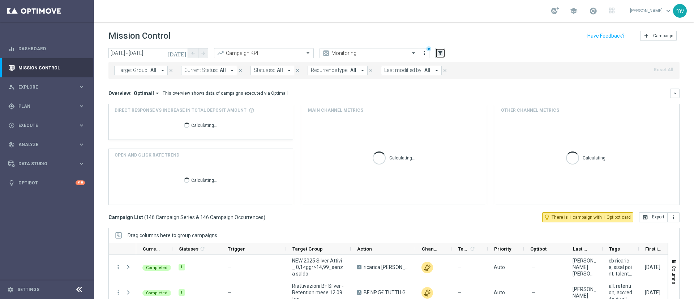
click at [438, 53] on icon "filter_alt" at bounding box center [440, 53] width 7 height 7
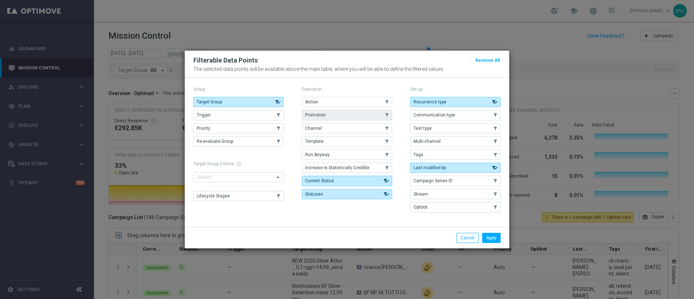
click at [319, 112] on span "Promotion" at bounding box center [315, 114] width 21 height 5
click at [493, 241] on button "Apply" at bounding box center [492, 238] width 18 height 10
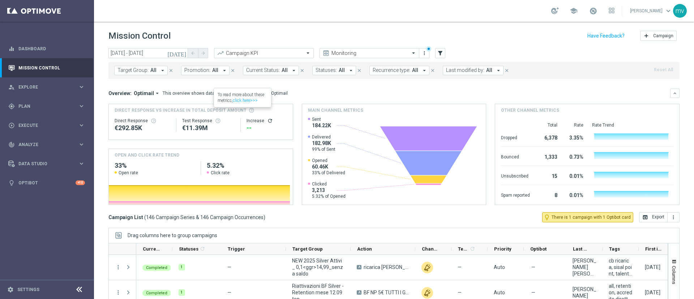
click at [217, 68] on button "Promotion: All arrow_drop_down" at bounding box center [205, 70] width 48 height 9
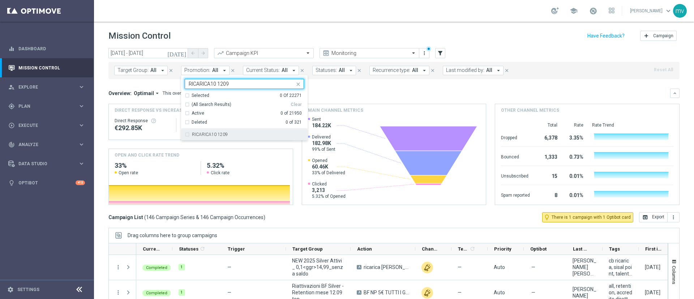
click at [204, 133] on label "RICARICA10 1209" at bounding box center [210, 134] width 36 height 4
type input "RICARICA10 1209"
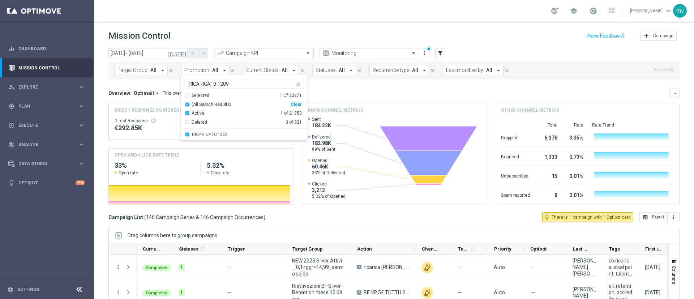
click at [323, 93] on div "Overview: Optimail arrow_drop_down This overview shows data of campaigns execut…" at bounding box center [390, 93] width 562 height 7
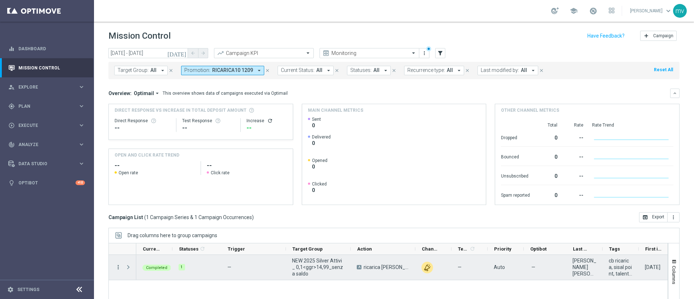
click at [117, 268] on icon "more_vert" at bounding box center [118, 267] width 7 height 7
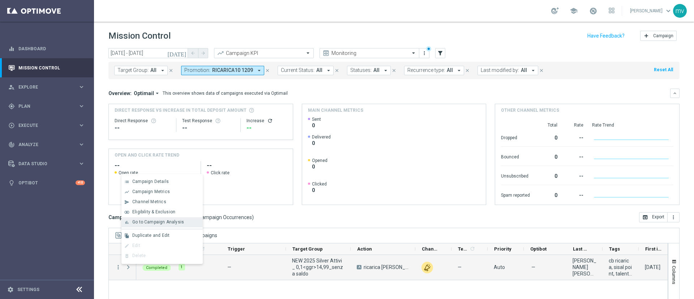
click at [139, 224] on span "Go to Campaign Analysis" at bounding box center [158, 222] width 52 height 5
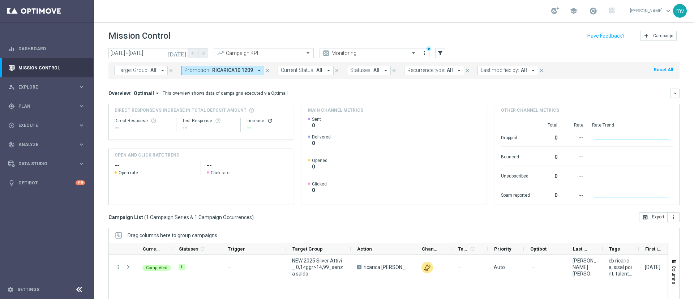
click at [266, 71] on icon "close" at bounding box center [267, 70] width 5 height 5
click at [439, 53] on icon "filter_alt" at bounding box center [440, 53] width 7 height 7
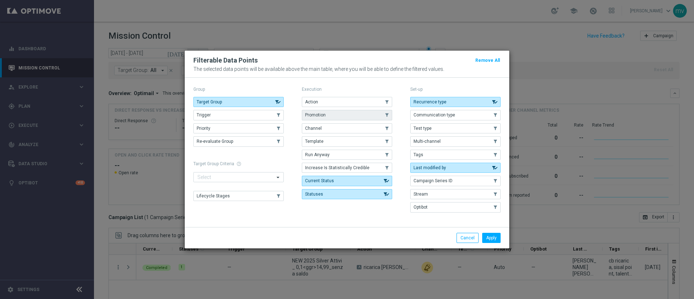
click at [363, 114] on button "Promotion" at bounding box center [347, 115] width 90 height 10
click at [491, 238] on button "Apply" at bounding box center [492, 238] width 18 height 10
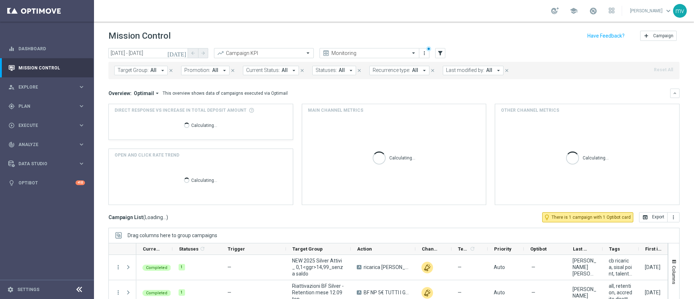
drag, startPoint x: 535, startPoint y: 43, endPoint x: 380, endPoint y: 98, distance: 164.6
click at [535, 43] on header "Mission Control add Campaign" at bounding box center [394, 35] width 600 height 26
click at [221, 71] on icon "arrow_drop_down" at bounding box center [224, 70] width 7 height 7
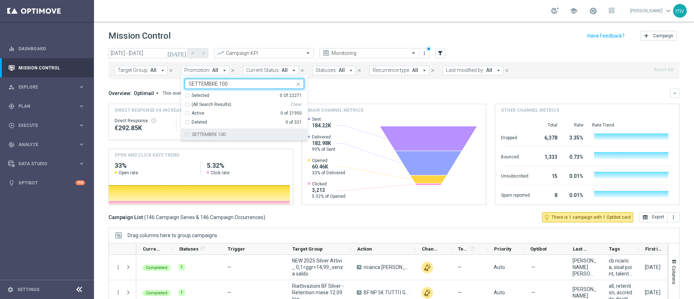
drag, startPoint x: 211, startPoint y: 136, endPoint x: 217, endPoint y: 137, distance: 6.2
click at [211, 136] on label "SETTEMBRE 100" at bounding box center [209, 134] width 34 height 4
type input "SETTEMBRE 100"
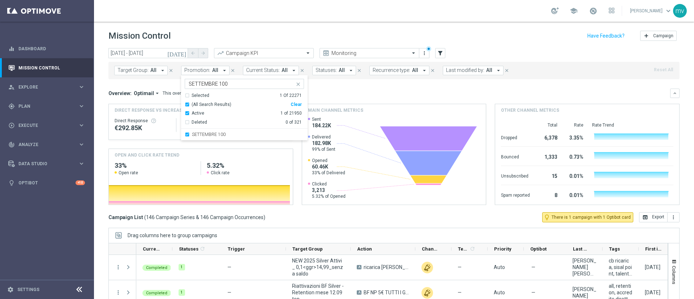
click at [536, 76] on div "Target Group: All arrow_drop_down close Promotion: All arrow_drop_down SETTEMBR…" at bounding box center [395, 70] width 572 height 17
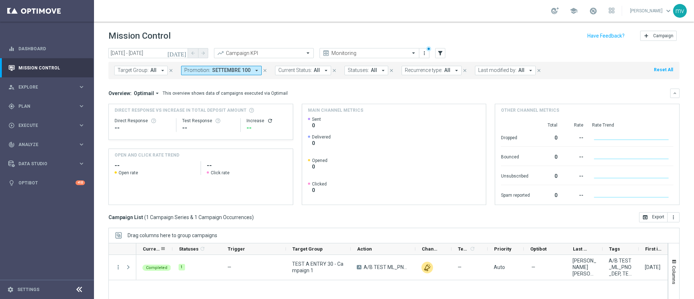
scroll to position [63, 0]
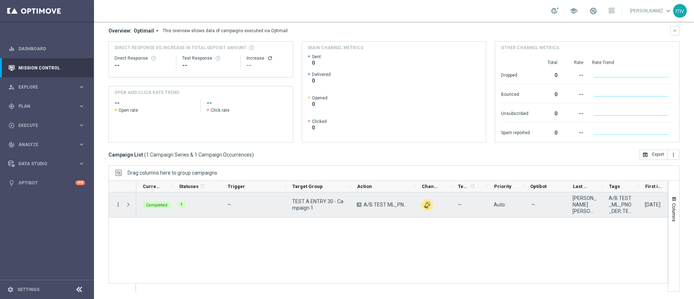
click at [116, 204] on icon "more_vert" at bounding box center [118, 204] width 7 height 7
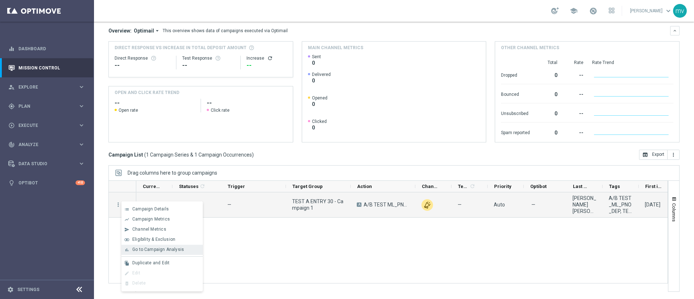
click at [154, 245] on div "bar_chart Go to Campaign Analysis" at bounding box center [162, 250] width 81 height 10
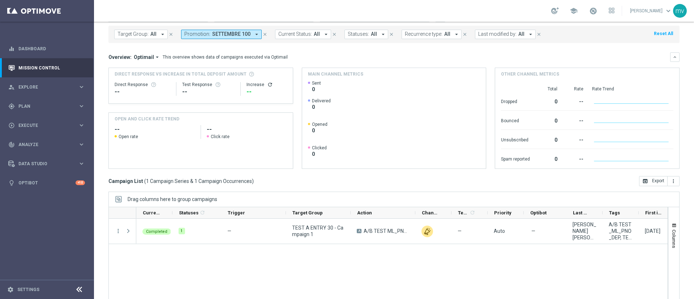
scroll to position [0, 0]
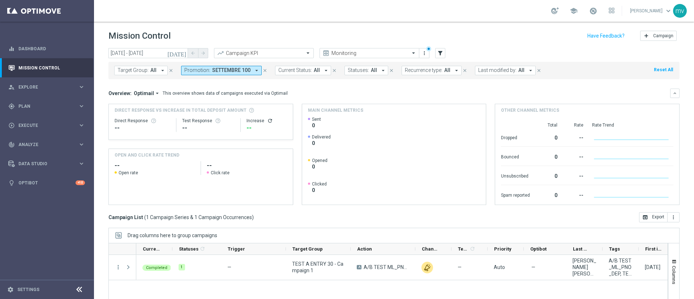
click at [263, 68] on icon "close" at bounding box center [265, 70] width 5 height 5
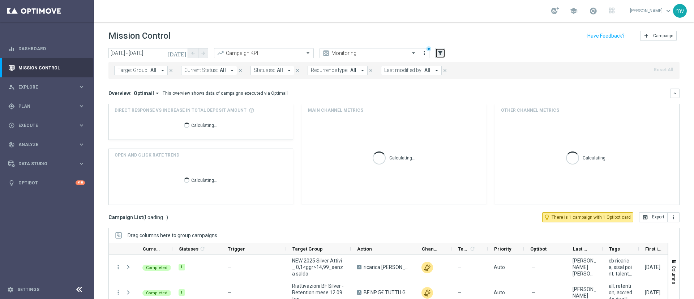
click at [443, 53] on icon "filter_alt" at bounding box center [440, 53] width 7 height 7
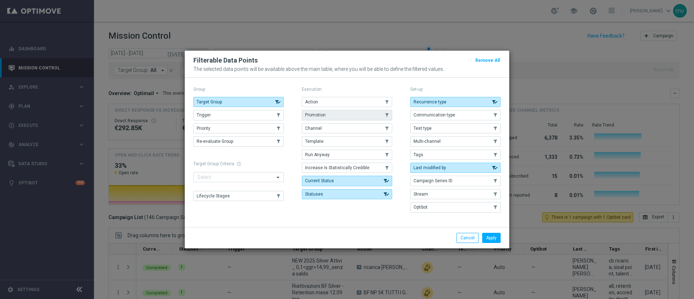
click at [347, 112] on button "Promotion" at bounding box center [347, 115] width 90 height 10
click at [498, 236] on button "Apply" at bounding box center [492, 238] width 18 height 10
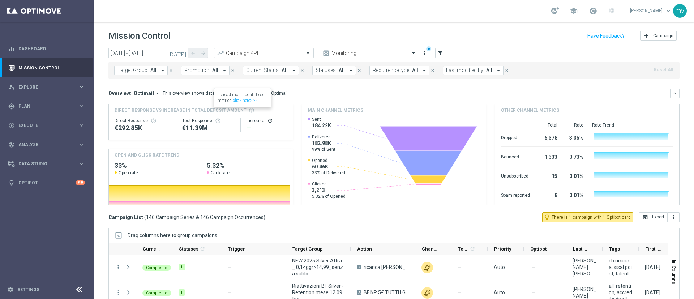
click at [217, 69] on button "Promotion: All arrow_drop_down" at bounding box center [205, 70] width 48 height 9
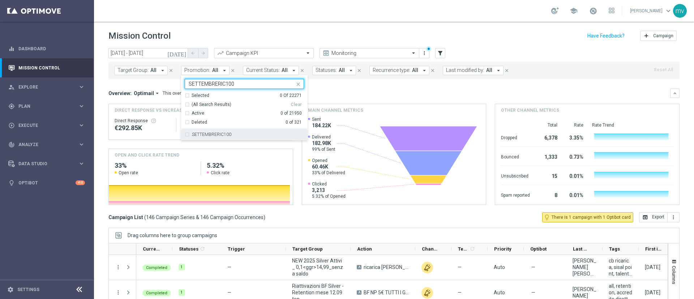
click at [192, 136] on label "SETTEMBRERIC100" at bounding box center [211, 134] width 39 height 4
type input "SETTEMBRERIC100"
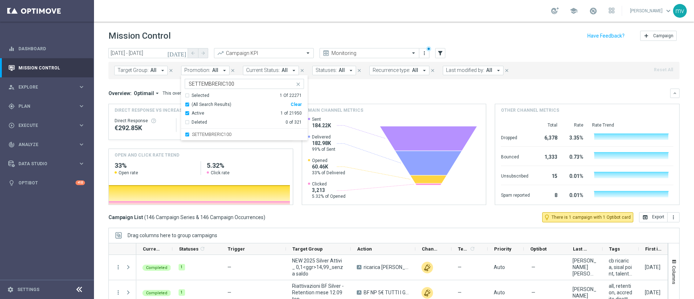
drag, startPoint x: 375, startPoint y: 95, endPoint x: 377, endPoint y: 102, distance: 7.0
click at [375, 94] on div "Overview: Optimail arrow_drop_down This overview shows data of campaigns execut…" at bounding box center [390, 93] width 562 height 7
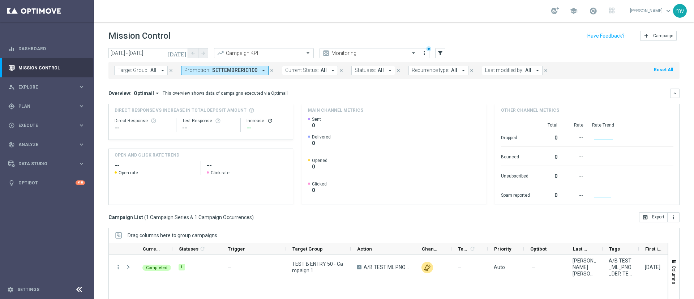
scroll to position [54, 0]
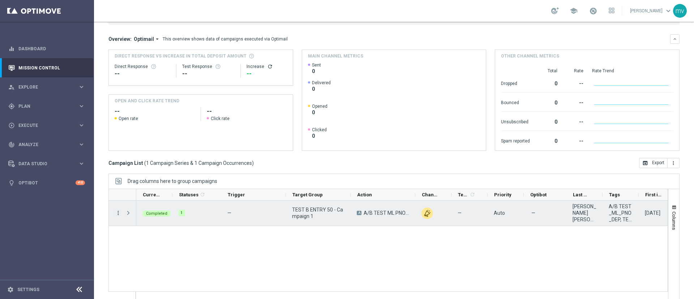
click at [117, 214] on icon "more_vert" at bounding box center [118, 213] width 7 height 7
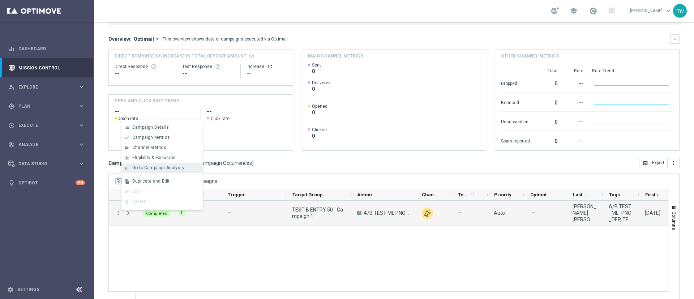
click at [158, 166] on span "Go to Campaign Analysis" at bounding box center [158, 167] width 52 height 5
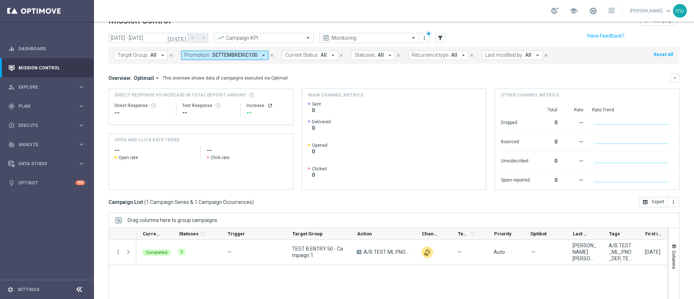
scroll to position [0, 0]
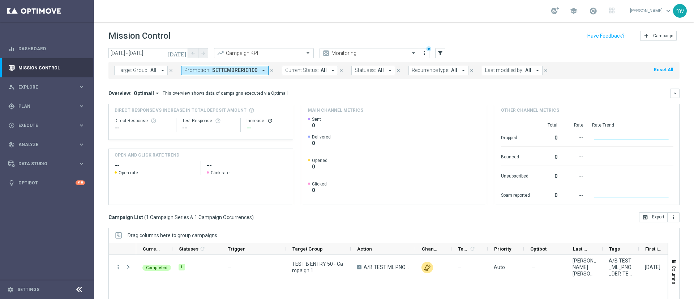
click at [186, 52] on icon "[DATE]" at bounding box center [177, 53] width 20 height 7
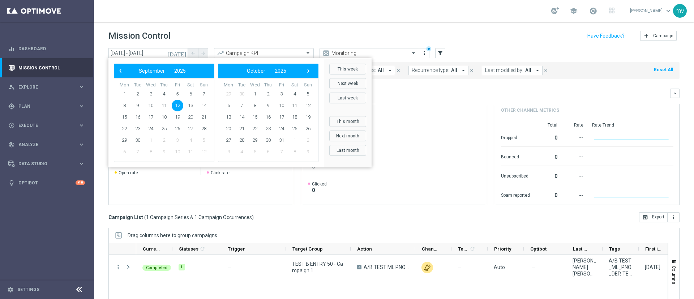
click at [182, 104] on span "12" at bounding box center [178, 106] width 12 height 12
click at [140, 118] on span "16" at bounding box center [138, 117] width 12 height 12
type input "12 Sep 2025 - 16 Sep 2025"
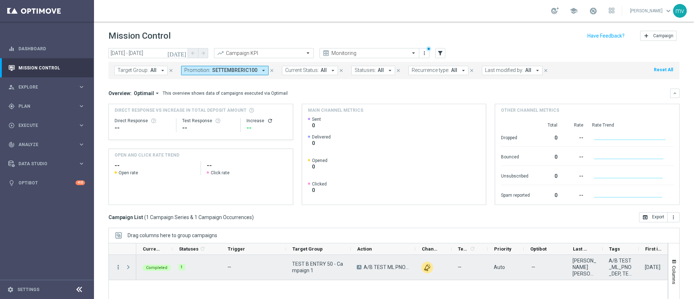
click at [117, 270] on icon "more_vert" at bounding box center [118, 267] width 7 height 7
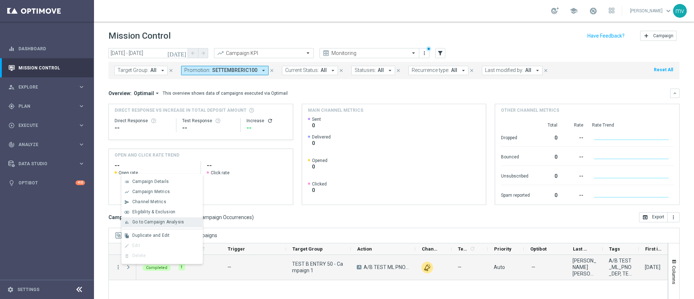
click at [131, 224] on div "bar_chart" at bounding box center [127, 222] width 11 height 5
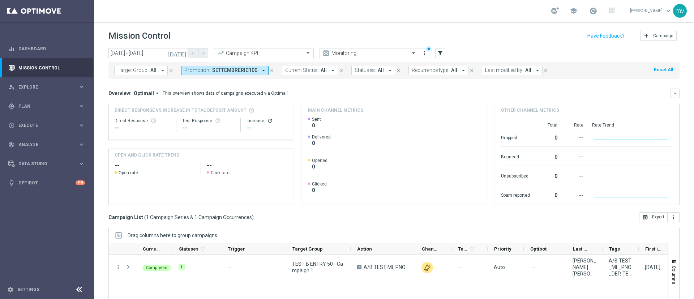
click at [265, 67] on button "Promotion: SETTEMBRERIC100 arrow_drop_down" at bounding box center [225, 70] width 88 height 9
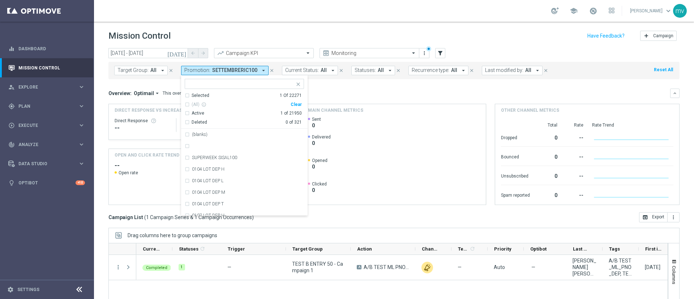
click at [269, 69] on icon "close" at bounding box center [271, 70] width 5 height 5
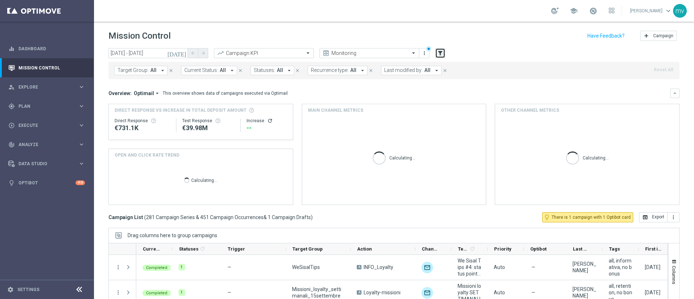
click at [442, 54] on icon "filter_alt" at bounding box center [440, 53] width 7 height 7
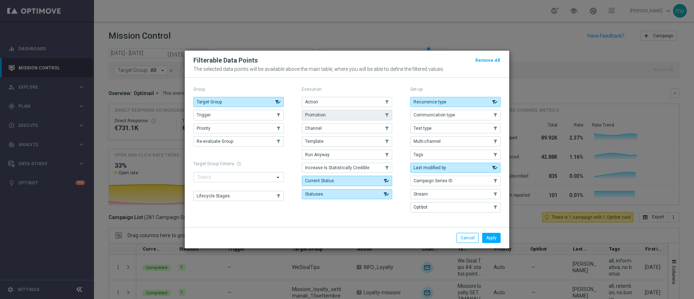
click at [355, 118] on button "Promotion" at bounding box center [347, 115] width 90 height 10
click at [496, 237] on button "Apply" at bounding box center [492, 238] width 18 height 10
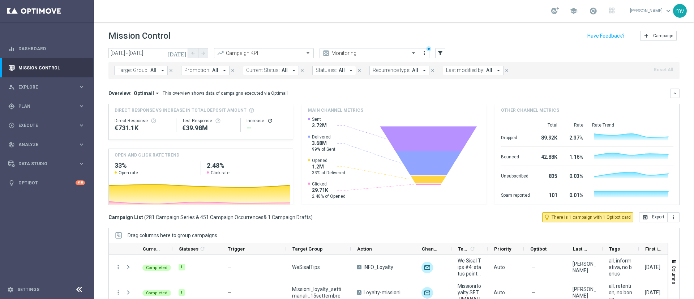
click at [212, 68] on span "All" at bounding box center [215, 70] width 6 height 6
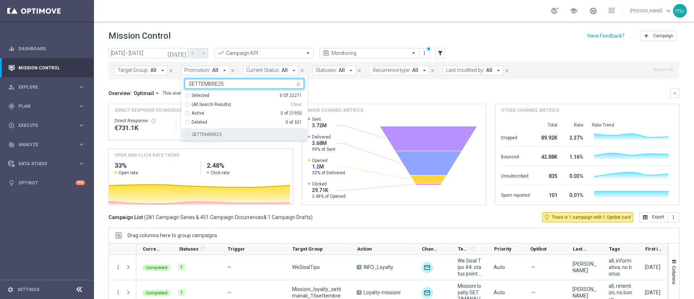
click at [200, 133] on label "SETTEMBRE25" at bounding box center [207, 134] width 30 height 4
type input "SETTEMBRE25"
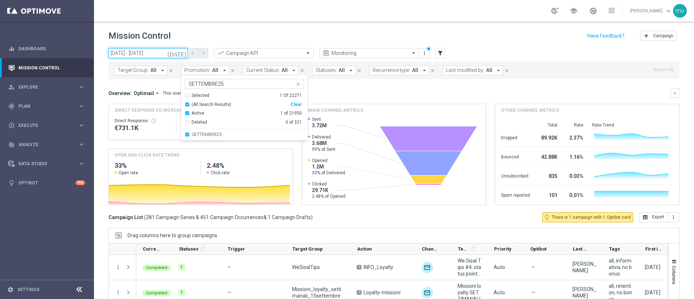
click at [161, 51] on input "12 Sep 2025 - 16 Sep 2025" at bounding box center [149, 53] width 80 height 10
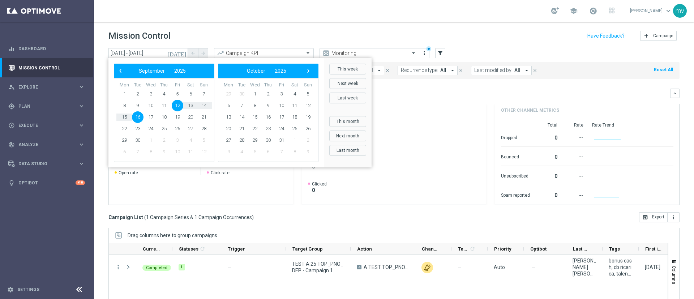
click at [178, 108] on span "12" at bounding box center [178, 106] width 12 height 12
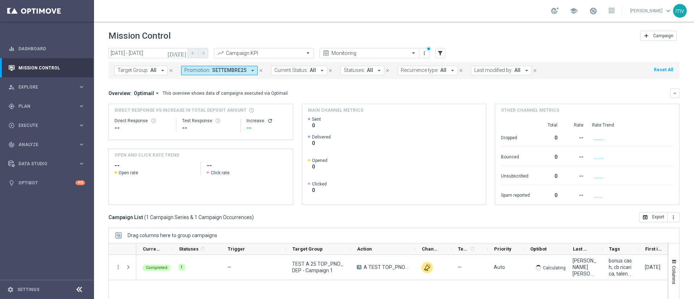
scroll to position [54, 0]
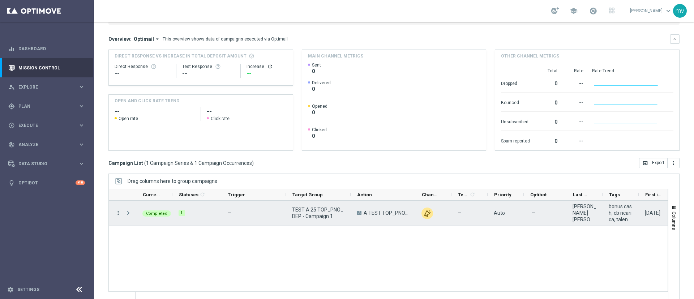
click at [116, 213] on icon "more_vert" at bounding box center [118, 213] width 7 height 7
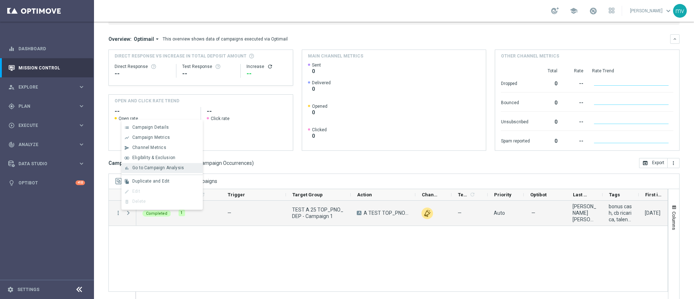
click at [141, 168] on span "Go to Campaign Analysis" at bounding box center [158, 167] width 52 height 5
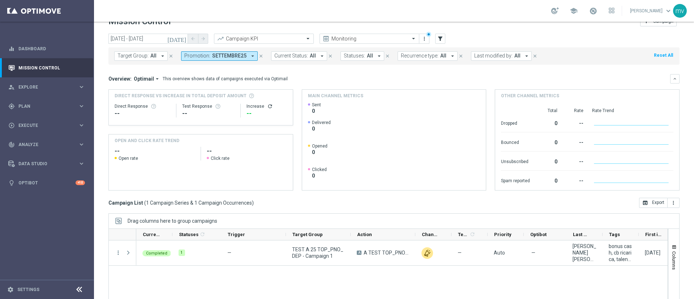
scroll to position [0, 0]
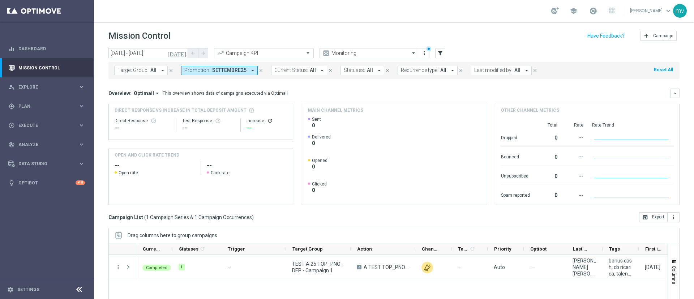
click at [259, 72] on icon "close" at bounding box center [261, 70] width 5 height 5
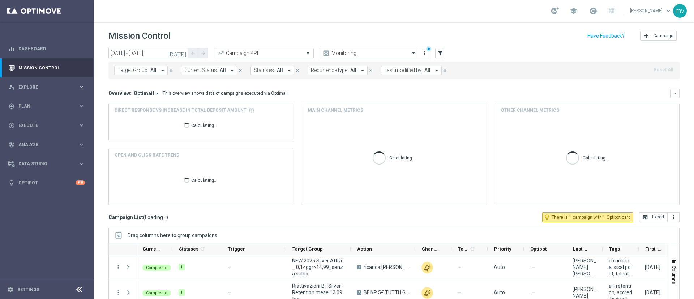
click at [182, 52] on icon "[DATE]" at bounding box center [177, 53] width 20 height 7
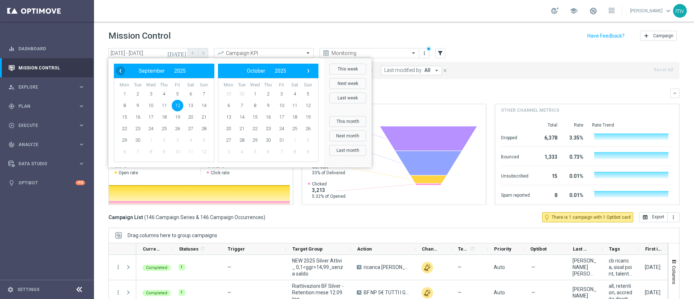
click at [118, 70] on span "‹" at bounding box center [120, 70] width 9 height 9
click at [119, 70] on span "‹" at bounding box center [120, 70] width 9 height 9
drag, startPoint x: 184, startPoint y: 128, endPoint x: 190, endPoint y: 128, distance: 6.1
click at [190, 128] on span "26" at bounding box center [191, 129] width 12 height 12
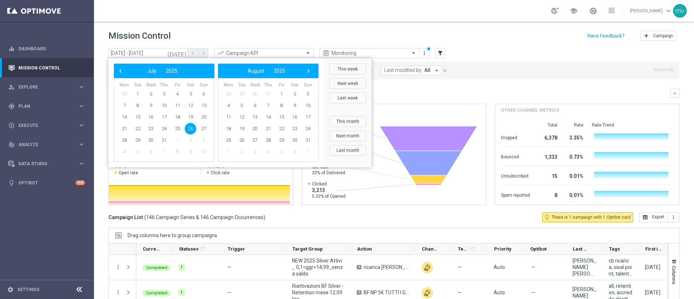
type input "26 Jul 2025 - 26 Jul 2025"
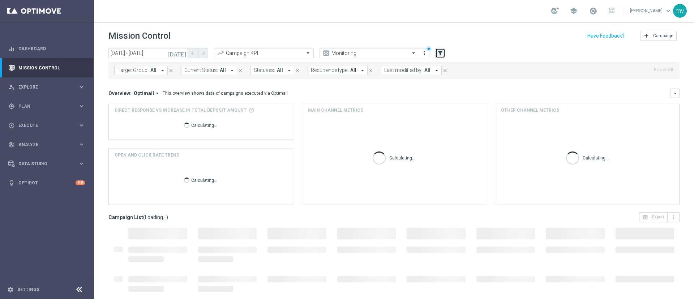
click at [442, 55] on icon "filter_alt" at bounding box center [440, 53] width 7 height 7
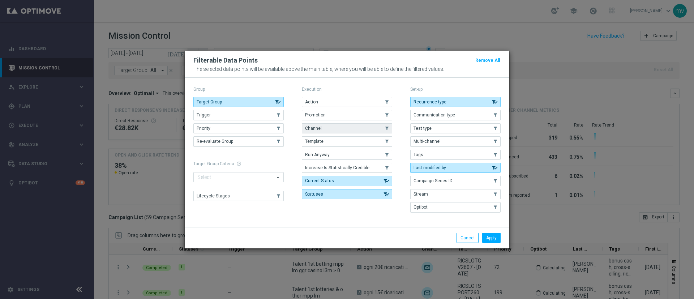
drag, startPoint x: 330, startPoint y: 114, endPoint x: 353, endPoint y: 133, distance: 30.0
click at [330, 114] on button "Promotion" at bounding box center [347, 115] width 90 height 10
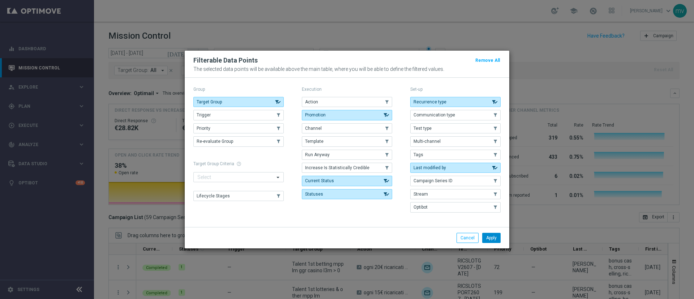
click at [489, 234] on button "Apply" at bounding box center [492, 238] width 18 height 10
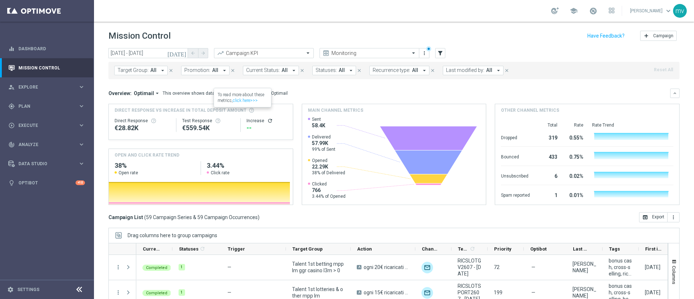
click at [214, 72] on span "All" at bounding box center [215, 70] width 6 height 6
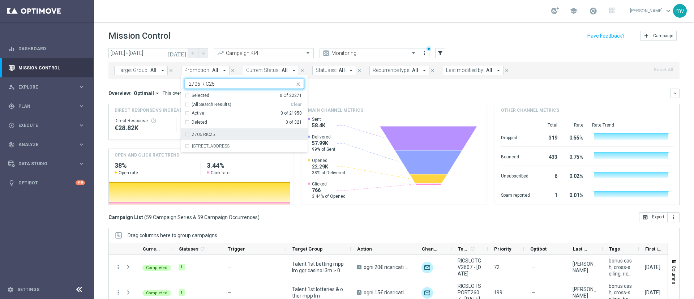
click at [220, 135] on div "2706 RIC25" at bounding box center [248, 134] width 112 height 4
type input "2706 RIC25"
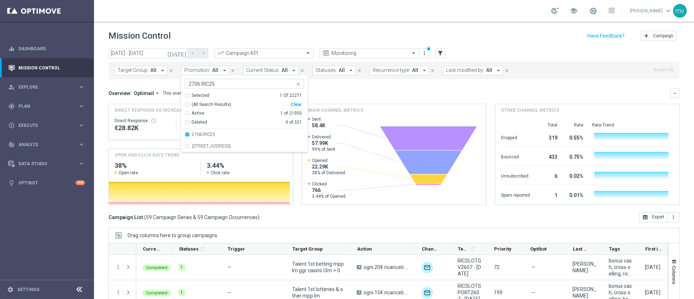
click at [345, 85] on mini-dashboard "Overview: Optimail arrow_drop_down This overview shows data of campaigns execut…" at bounding box center [395, 145] width 572 height 133
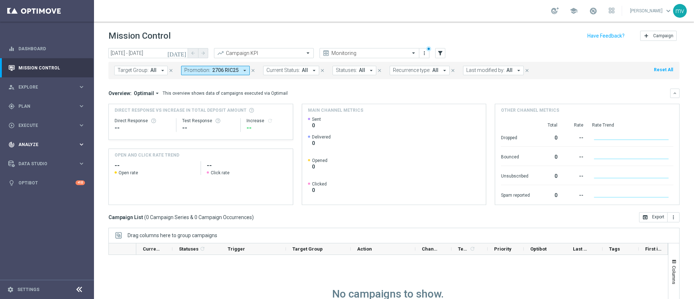
click at [27, 145] on span "Analyze" at bounding box center [48, 145] width 60 height 4
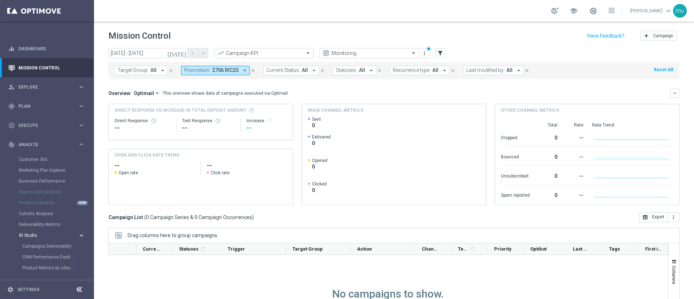
click at [38, 237] on button "BI Studio keyboard_arrow_right" at bounding box center [52, 236] width 67 height 6
click at [184, 52] on icon "[DATE]" at bounding box center [177, 53] width 20 height 7
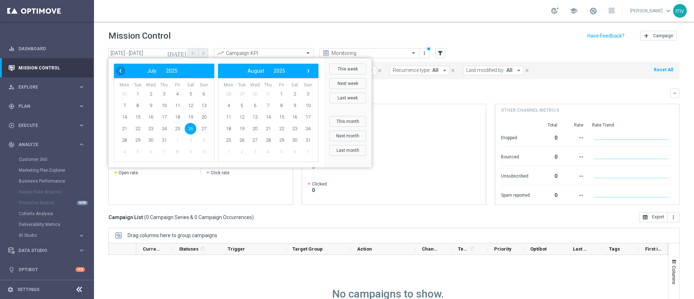
click at [119, 68] on span "‹" at bounding box center [120, 70] width 9 height 9
click at [166, 140] on span "26" at bounding box center [164, 141] width 12 height 12
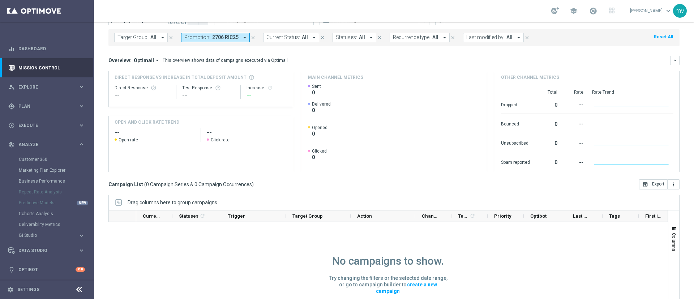
scroll to position [8, 0]
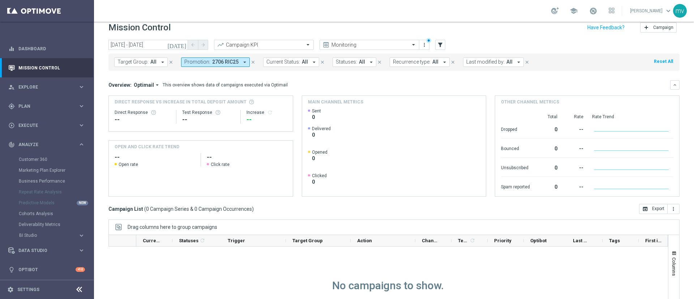
click at [182, 41] on button "[DATE]" at bounding box center [177, 45] width 22 height 11
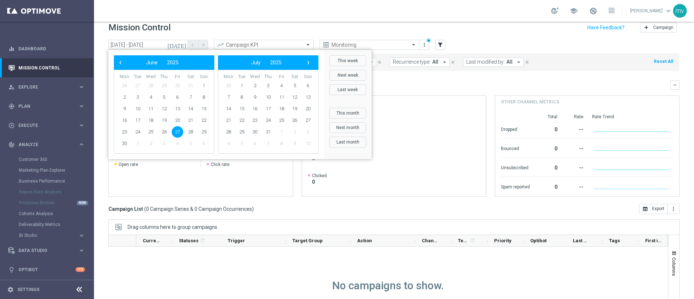
click at [177, 133] on span "27" at bounding box center [178, 132] width 12 height 12
type input "27 Jun 2025 - 27 Jun 2025"
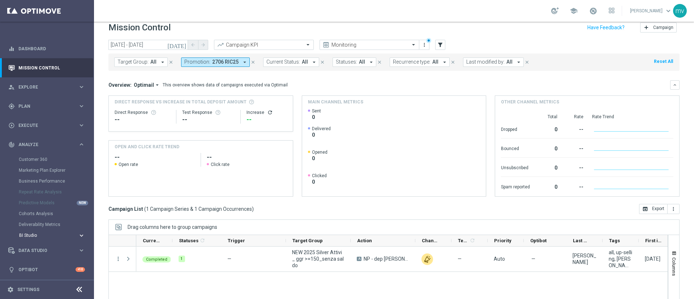
click at [38, 236] on span "BI Studio" at bounding box center [45, 235] width 52 height 4
click at [54, 258] on link "CRM Performance Dashboard" at bounding box center [48, 257] width 53 height 6
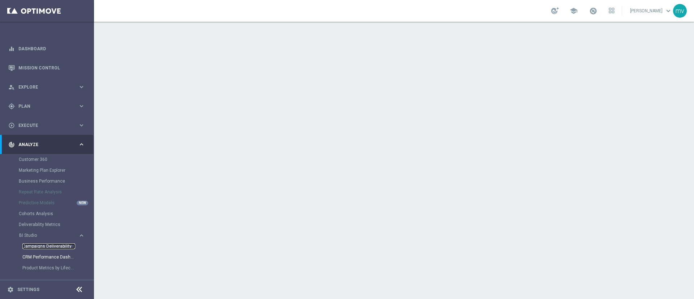
click at [40, 246] on link "Campaigns Deliverability" at bounding box center [48, 246] width 53 height 6
click at [52, 268] on link "Product Metrics by Lifecycle" at bounding box center [48, 268] width 53 height 6
click at [40, 68] on link "Mission Control" at bounding box center [51, 67] width 67 height 19
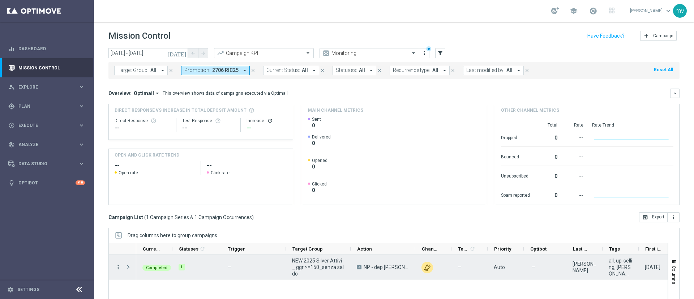
click at [120, 266] on icon "more_vert" at bounding box center [118, 267] width 7 height 7
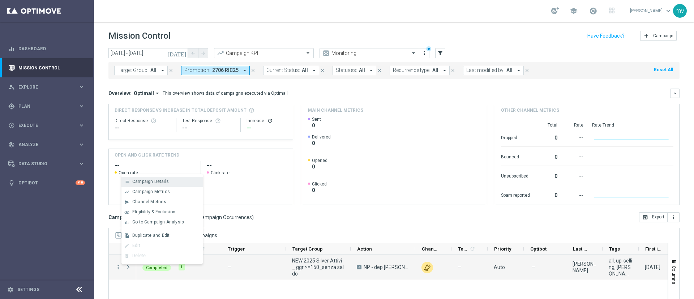
click at [155, 183] on span "Campaign Details" at bounding box center [150, 181] width 37 height 5
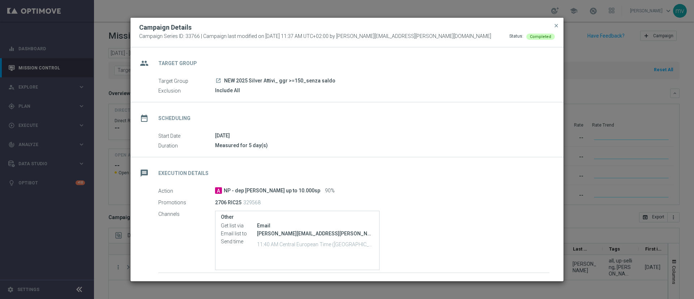
click at [553, 25] on button "close" at bounding box center [556, 25] width 7 height 9
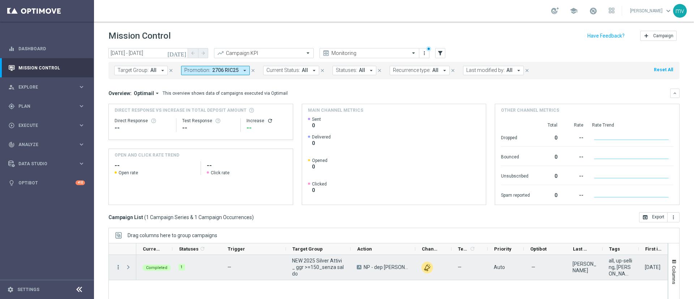
click at [118, 267] on icon "more_vert" at bounding box center [118, 267] width 7 height 7
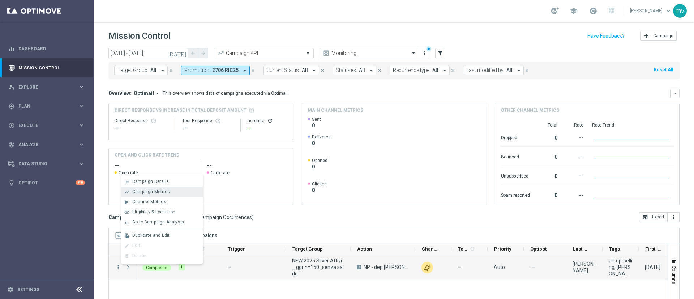
click at [140, 193] on span "Campaign Metrics" at bounding box center [151, 191] width 38 height 5
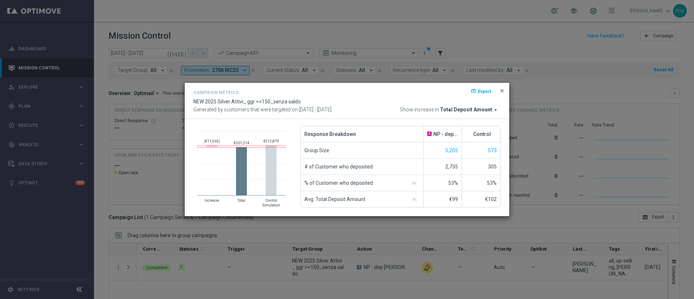
click at [503, 89] on span "close" at bounding box center [503, 91] width 6 height 6
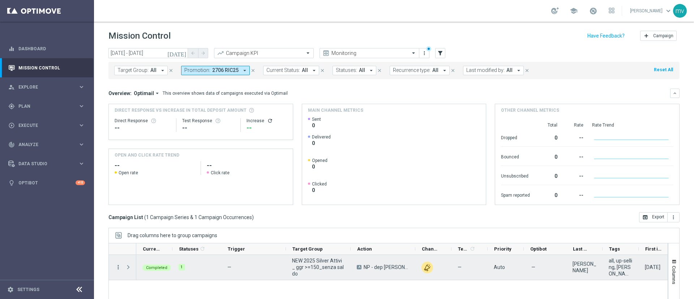
click at [118, 268] on icon "more_vert" at bounding box center [118, 267] width 7 height 7
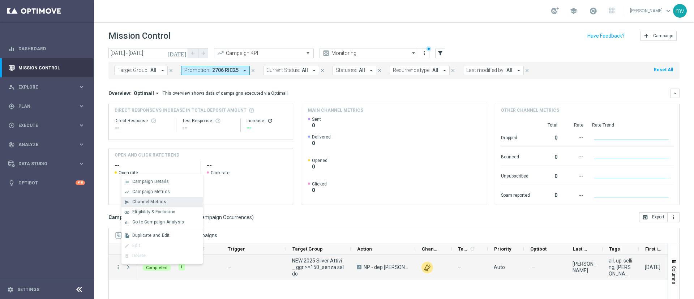
click at [157, 199] on span "Channel Metrics" at bounding box center [149, 201] width 34 height 5
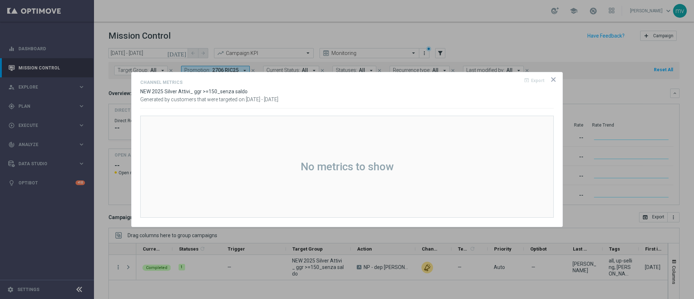
click at [553, 78] on icon "icon" at bounding box center [553, 79] width 7 height 7
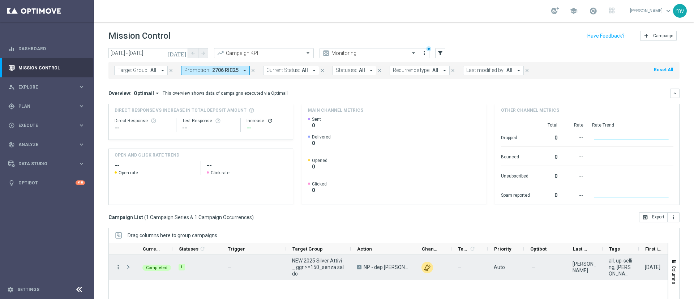
click at [115, 267] on icon "more_vert" at bounding box center [118, 267] width 7 height 7
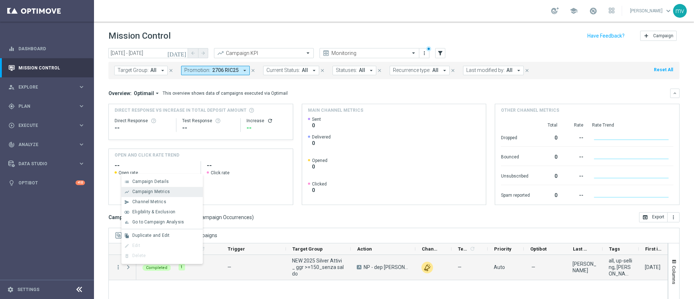
click at [153, 191] on span "Campaign Metrics" at bounding box center [151, 191] width 38 height 5
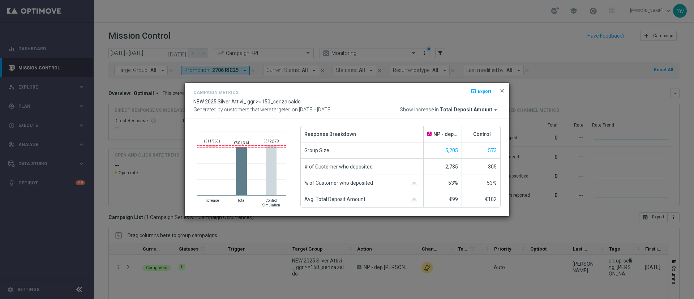
click at [503, 88] on span "close" at bounding box center [503, 91] width 6 height 6
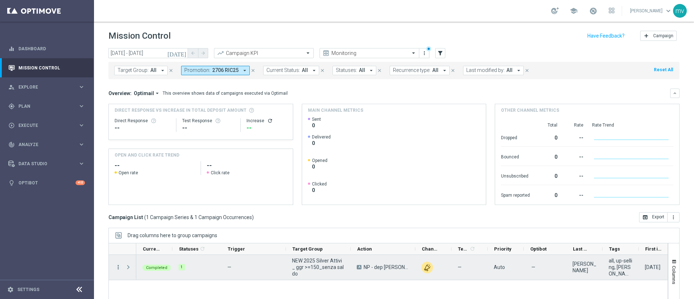
click at [117, 267] on icon "more_vert" at bounding box center [118, 267] width 7 height 7
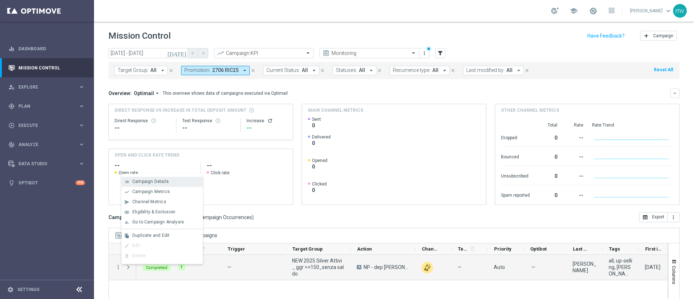
click at [146, 179] on span "Campaign Details" at bounding box center [150, 181] width 37 height 5
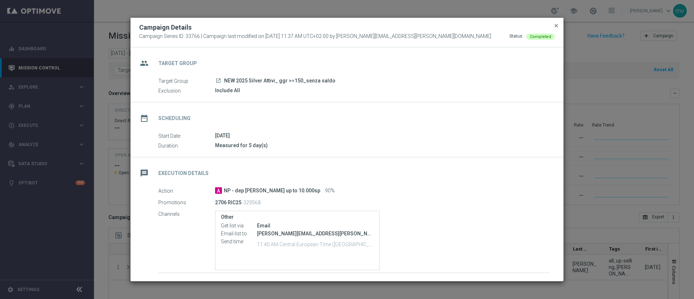
click at [557, 26] on span "close" at bounding box center [557, 26] width 6 height 6
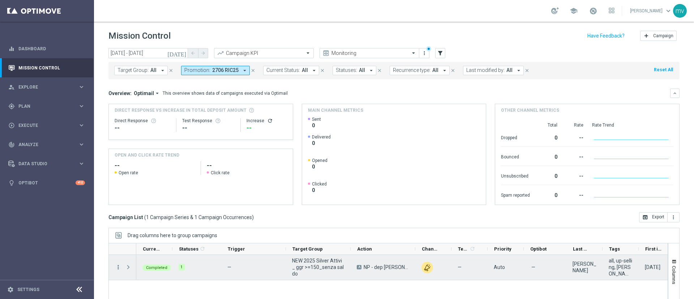
click at [119, 266] on icon "more_vert" at bounding box center [118, 267] width 7 height 7
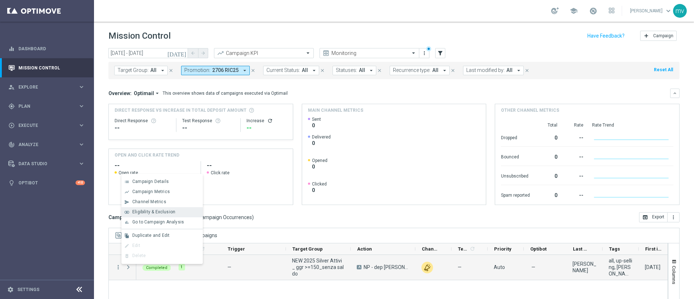
click at [171, 208] on div "join_inner Eligibility & Exclusion" at bounding box center [162, 212] width 81 height 10
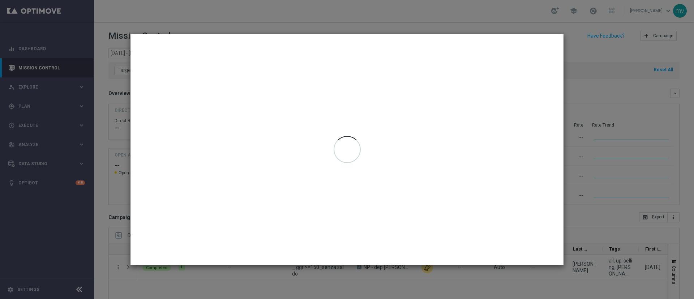
type input "27 Jun 2025 - 27 Jun 2025"
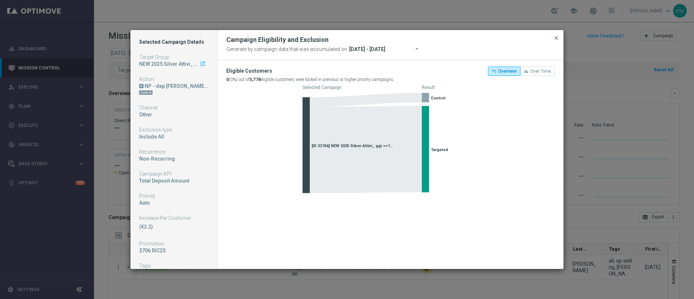
click at [557, 38] on span "close" at bounding box center [557, 38] width 6 height 6
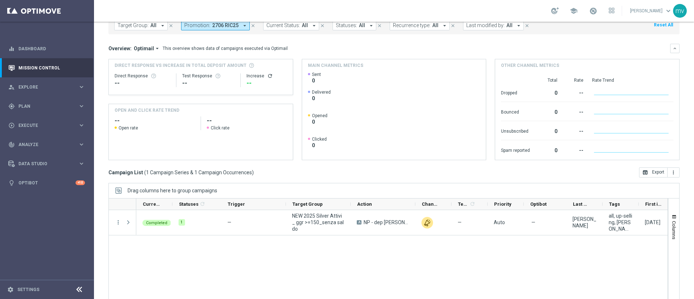
scroll to position [63, 0]
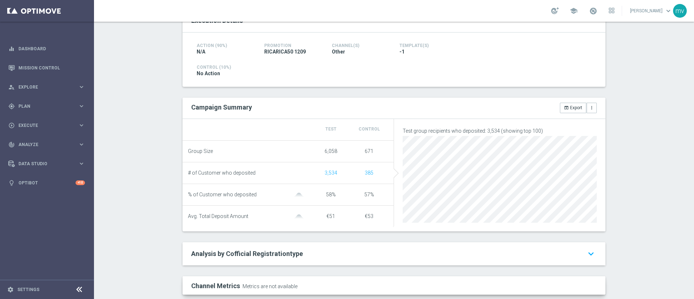
scroll to position [163, 0]
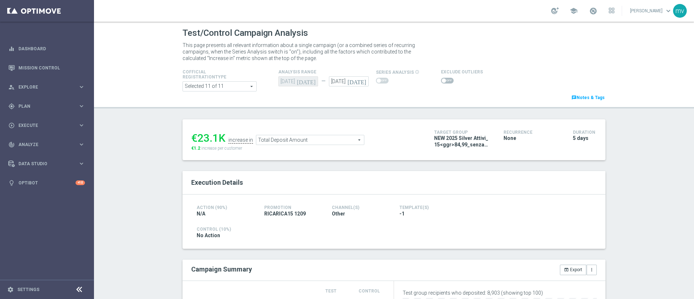
click at [441, 77] on div at bounding box center [462, 80] width 42 height 9
click at [441, 81] on span at bounding box center [447, 81] width 13 height 6
click at [441, 81] on input "checkbox" at bounding box center [447, 81] width 13 height 6
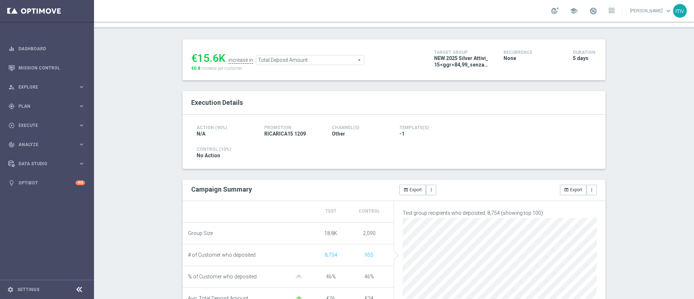
scroll to position [54, 0]
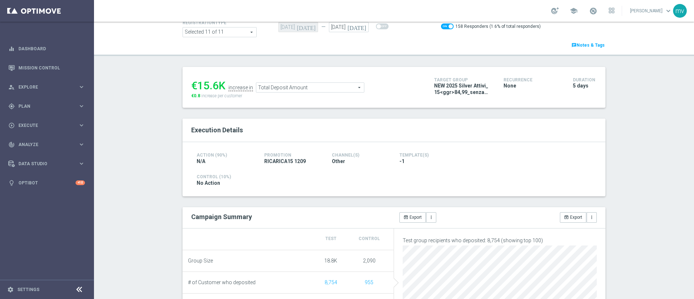
drag, startPoint x: 195, startPoint y: 84, endPoint x: 214, endPoint y: 82, distance: 19.0
click at [214, 82] on div "€15.6K" at bounding box center [208, 85] width 34 height 13
copy div "15.6"
drag, startPoint x: 189, startPoint y: 98, endPoint x: 196, endPoint y: 98, distance: 6.9
click at [196, 98] on span "€0.8" at bounding box center [195, 95] width 9 height 5
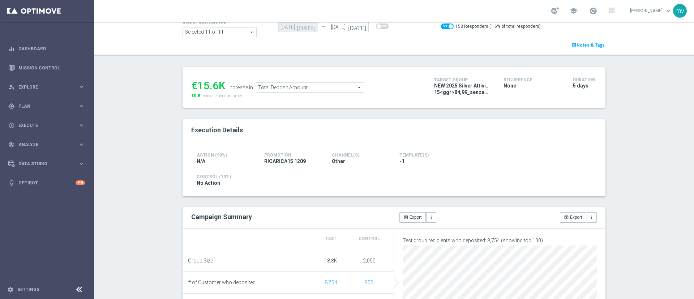
copy span "0.8"
click at [296, 84] on span "Total Deposit Amount" at bounding box center [310, 87] width 108 height 9
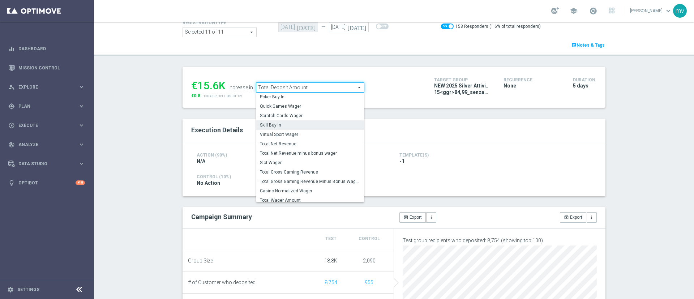
scroll to position [105, 0]
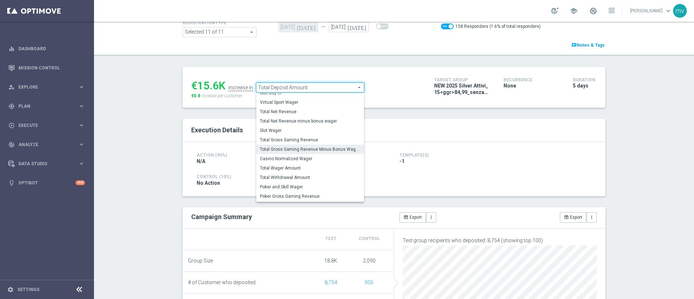
click at [313, 150] on span "Total Gross Gaming Revenue Minus Bonus Wagared" at bounding box center [310, 149] width 101 height 6
checkbox input "false"
type input "Total Gross Gaming Revenue Minus Bonus Wagared"
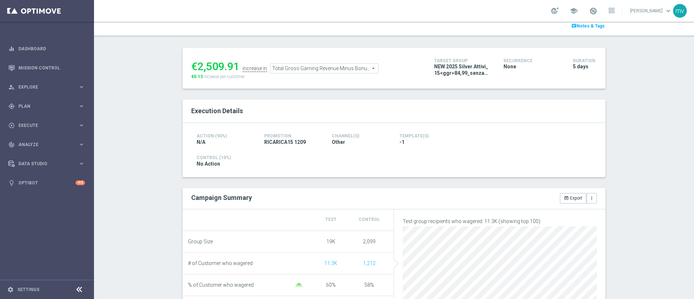
scroll to position [17, 0]
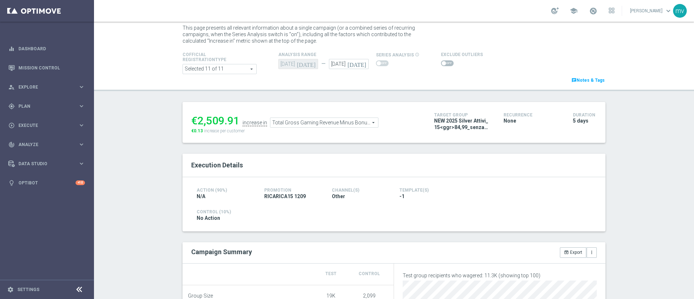
click at [444, 65] on span at bounding box center [447, 63] width 13 height 6
click at [444, 65] on input "checkbox" at bounding box center [447, 63] width 13 height 6
checkbox input "true"
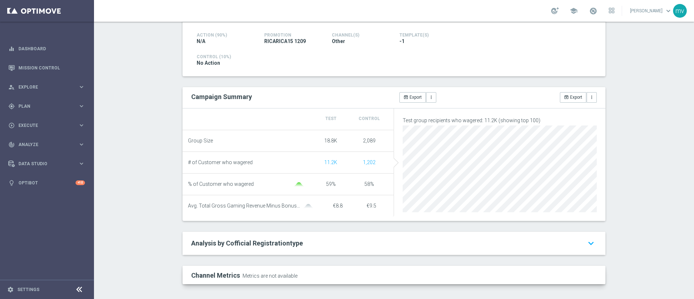
scroll to position [66, 0]
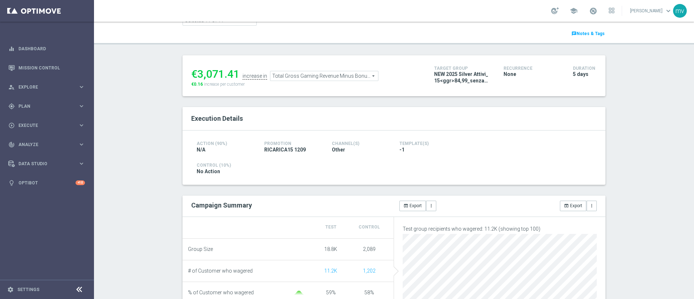
drag, startPoint x: 195, startPoint y: 74, endPoint x: 235, endPoint y: 70, distance: 40.0
click at [235, 70] on div "€3,071.41" at bounding box center [215, 74] width 48 height 13
copy div "3,071.41"
drag, startPoint x: 190, startPoint y: 84, endPoint x: 201, endPoint y: 84, distance: 11.9
click at [201, 84] on div "€3,071.41 increase in Total Gross Gaming Revenue Minus Bonus Wagared Total Gros…" at bounding box center [307, 76] width 232 height 24
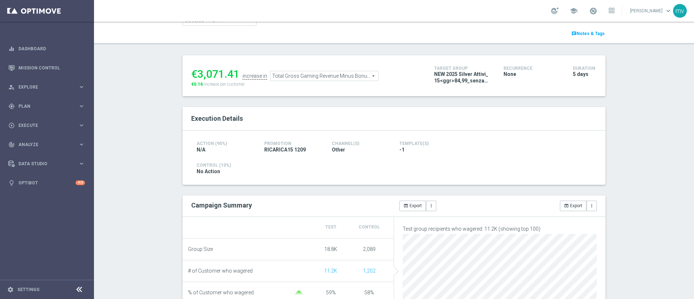
copy div "0.16 i"
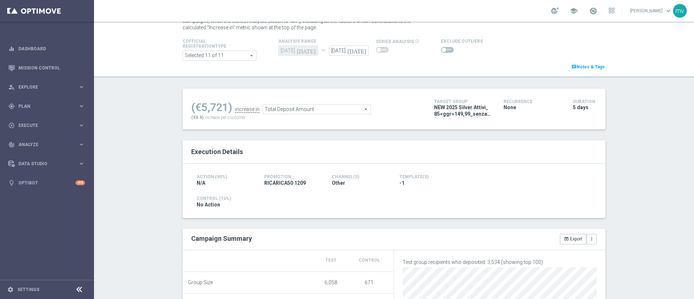
scroll to position [54, 0]
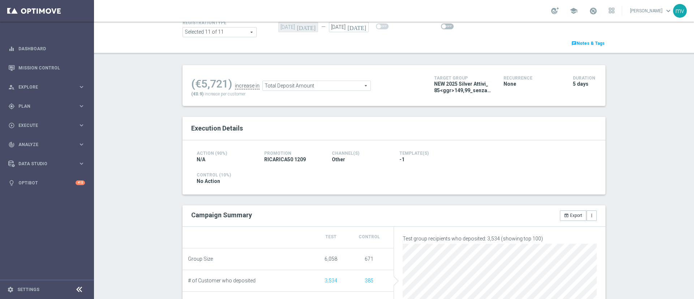
click at [441, 25] on span at bounding box center [447, 27] width 13 height 6
click at [441, 25] on input "checkbox" at bounding box center [447, 27] width 13 height 6
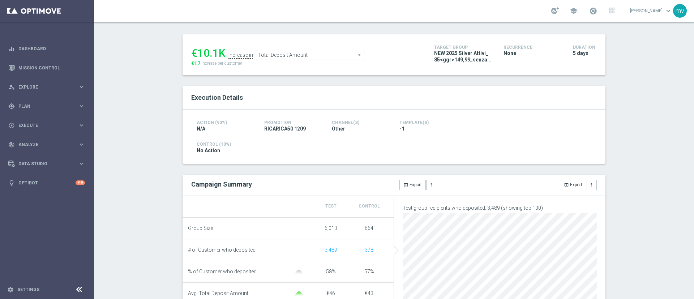
scroll to position [50, 0]
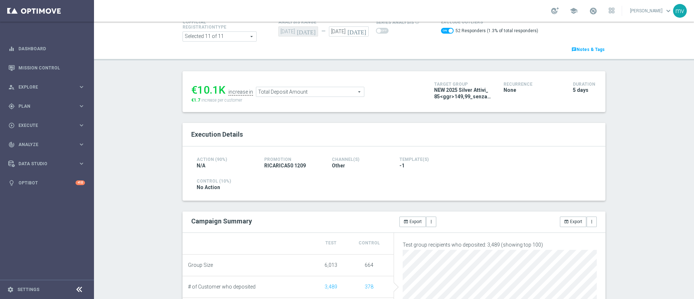
drag, startPoint x: 194, startPoint y: 89, endPoint x: 221, endPoint y: 88, distance: 27.9
click at [221, 88] on div "€10.1K" at bounding box center [208, 90] width 34 height 13
copy div "10.1K"
click at [200, 90] on div "€10.1K" at bounding box center [208, 90] width 34 height 13
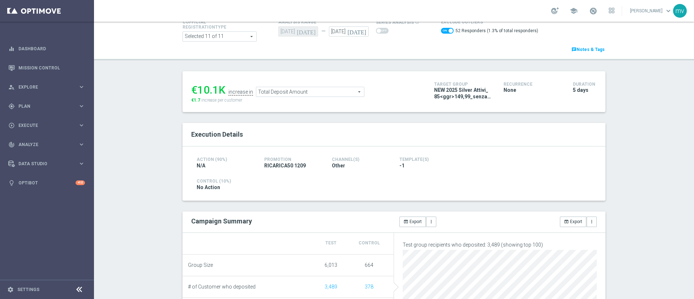
click at [200, 90] on div "€10.1K" at bounding box center [208, 90] width 34 height 13
drag, startPoint x: 258, startPoint y: 90, endPoint x: 263, endPoint y: 94, distance: 6.7
click at [259, 90] on span "Total Deposit Amount" at bounding box center [310, 91] width 108 height 9
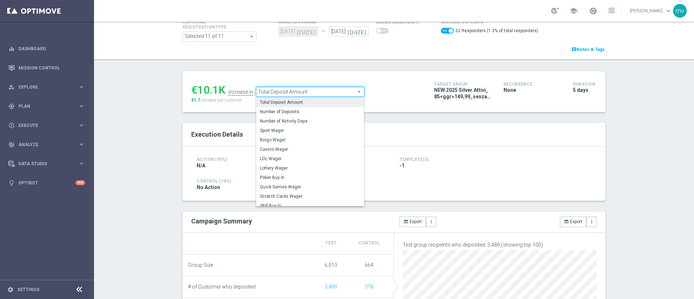
drag, startPoint x: 220, startPoint y: 99, endPoint x: 199, endPoint y: 101, distance: 20.7
click at [218, 99] on span "increase per customer" at bounding box center [221, 100] width 41 height 5
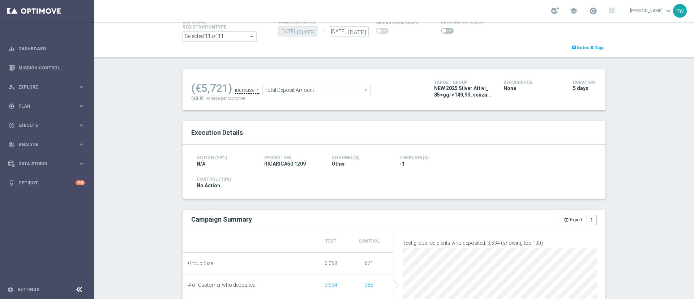
scroll to position [0, 0]
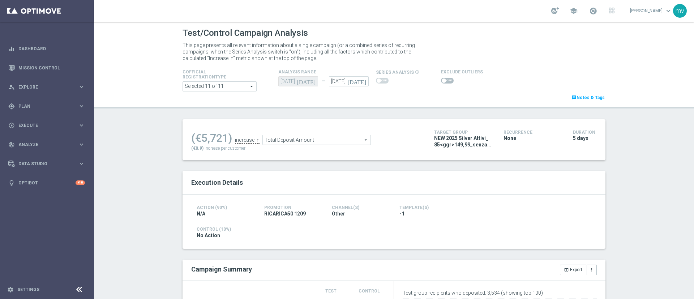
click at [441, 76] on div at bounding box center [462, 80] width 42 height 9
click at [441, 82] on span at bounding box center [447, 81] width 13 height 6
click at [441, 82] on input "checkbox" at bounding box center [447, 81] width 13 height 6
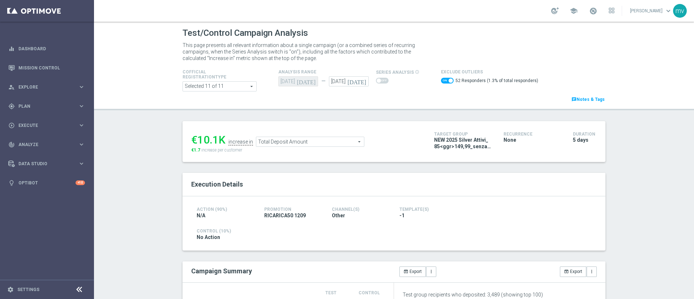
drag, startPoint x: 187, startPoint y: 149, endPoint x: 196, endPoint y: 149, distance: 9.0
click at [196, 149] on span "€1.7" at bounding box center [195, 150] width 9 height 5
copy span "€1.7"
click at [316, 142] on span "Total Deposit Amount" at bounding box center [310, 141] width 108 height 9
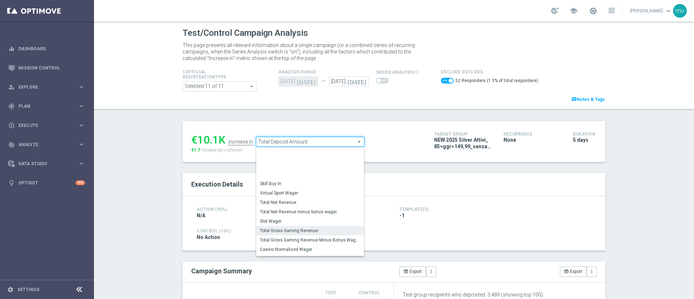
scroll to position [110, 0]
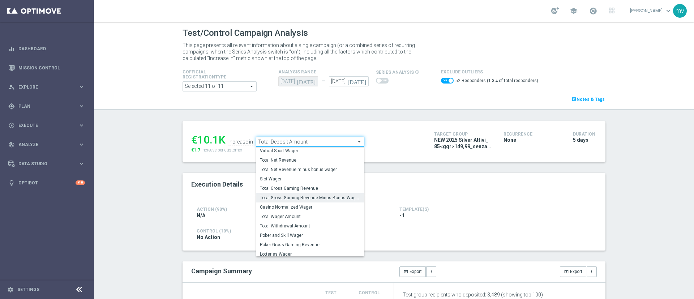
click at [317, 194] on label "Total Gross Gaming Revenue Minus Bonus Wagared" at bounding box center [310, 197] width 108 height 9
checkbox input "false"
type input "Total Gross Gaming Revenue Minus Bonus Wagared"
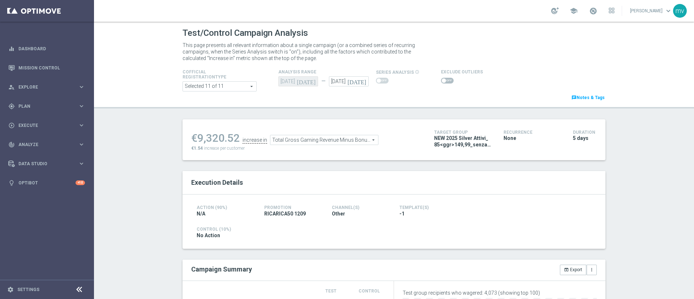
click at [445, 79] on span at bounding box center [447, 81] width 13 height 6
click at [445, 79] on input "checkbox" at bounding box center [447, 81] width 13 height 6
checkbox input "true"
click at [442, 82] on span at bounding box center [444, 80] width 4 height 4
click at [441, 82] on input "checkbox" at bounding box center [447, 81] width 13 height 6
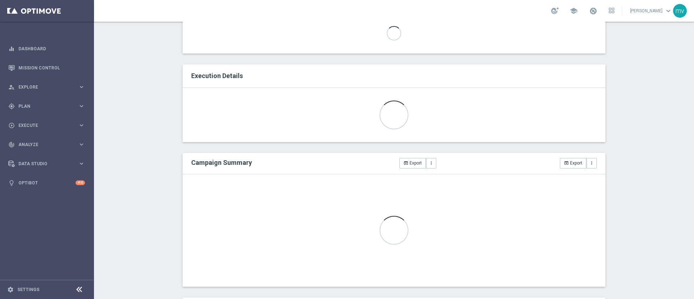
scroll to position [54, 0]
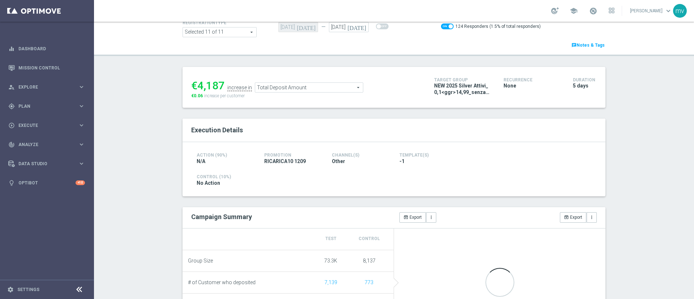
drag, startPoint x: 193, startPoint y: 87, endPoint x: 219, endPoint y: 86, distance: 26.1
click at [219, 86] on div "€4,187" at bounding box center [207, 85] width 33 height 13
copy div "4,187"
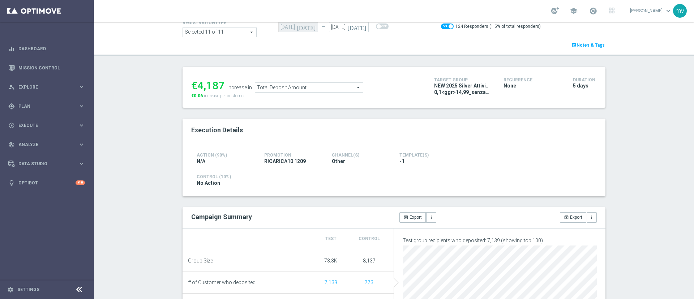
drag, startPoint x: 187, startPoint y: 95, endPoint x: 200, endPoint y: 96, distance: 13.1
click at [200, 96] on div "€4,187 increase in Total Deposit Amount Total Deposit Amount arrow_drop_down se…" at bounding box center [307, 88] width 232 height 24
copy div "€0.06 i"
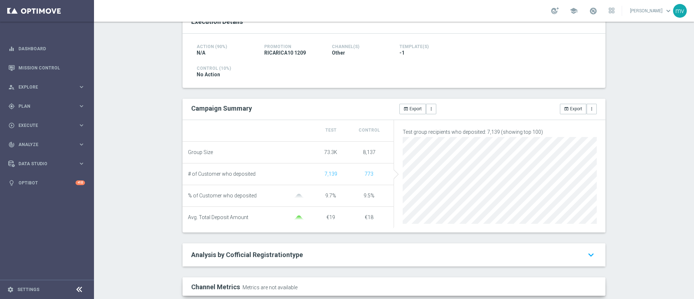
scroll to position [0, 0]
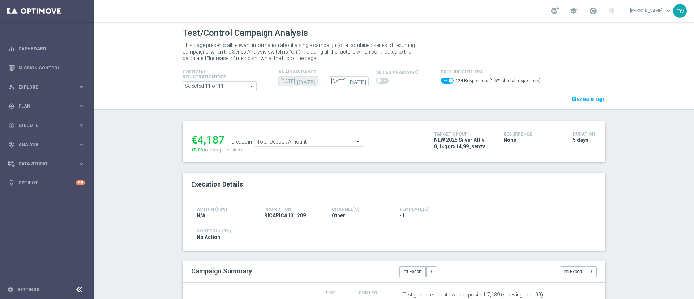
click at [286, 138] on span "Total Deposit Amount" at bounding box center [309, 141] width 108 height 9
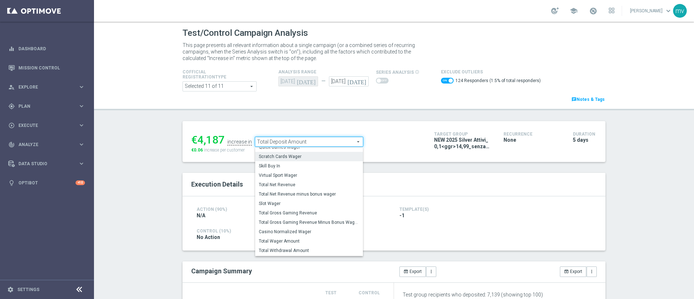
scroll to position [109, 0]
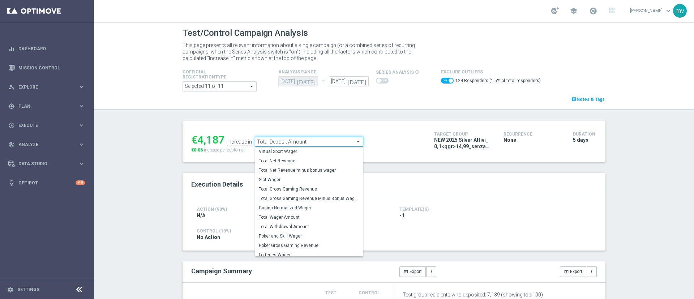
click at [298, 195] on label "Total Gross Gaming Revenue Minus Bonus Wagared" at bounding box center [309, 198] width 108 height 9
checkbox input "false"
type input "Total Gross Gaming Revenue Minus Bonus Wagared"
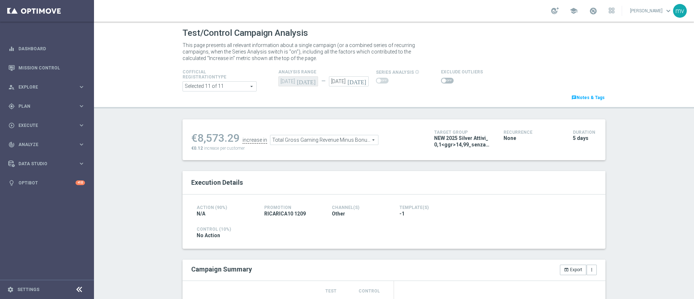
click at [443, 81] on span at bounding box center [447, 81] width 13 height 6
click at [443, 81] on input "checkbox" at bounding box center [447, 81] width 13 height 6
checkbox input "true"
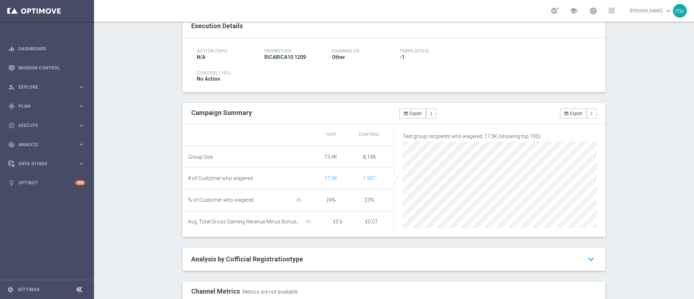
scroll to position [54, 0]
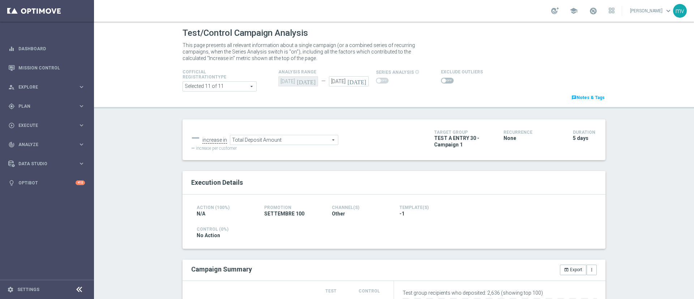
click at [443, 80] on span at bounding box center [447, 81] width 13 height 6
click at [443, 80] on input "checkbox" at bounding box center [447, 81] width 13 height 6
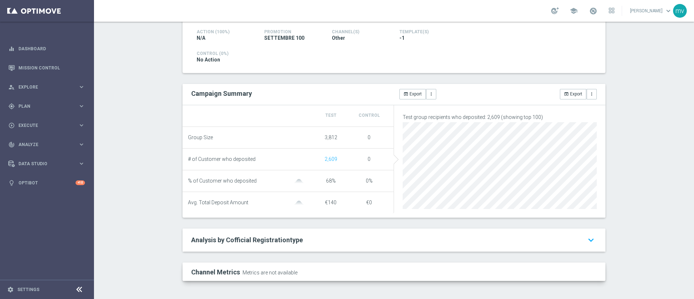
scroll to position [73, 0]
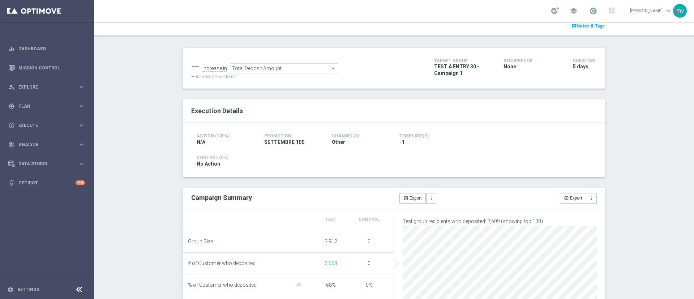
click at [293, 67] on span "Total Deposit Amount" at bounding box center [284, 68] width 108 height 9
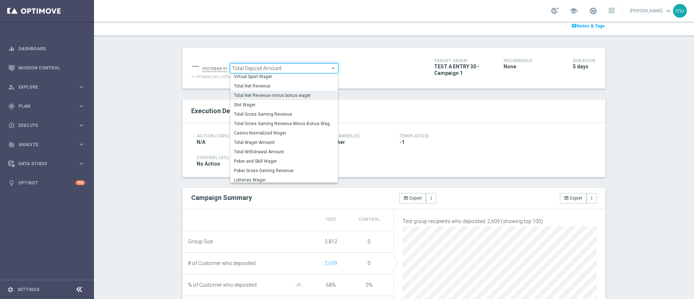
scroll to position [111, 0]
click at [303, 124] on span "Total Gross Gaming Revenue Minus Bonus Wagared" at bounding box center [284, 124] width 101 height 6
checkbox input "false"
type input "Total Gross Gaming Revenue Minus Bonus Wagared"
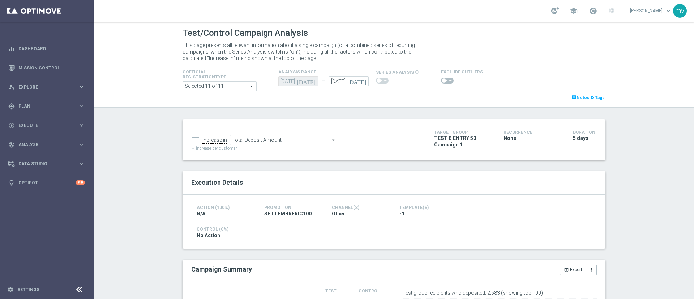
click at [442, 78] on span at bounding box center [447, 81] width 13 height 6
click at [442, 78] on input "checkbox" at bounding box center [447, 81] width 13 height 6
checkbox input "true"
click at [442, 79] on span at bounding box center [444, 80] width 4 height 4
click at [441, 79] on input "checkbox" at bounding box center [447, 81] width 13 height 6
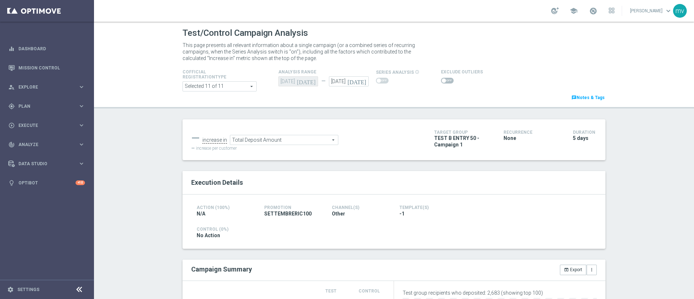
checkbox input "true"
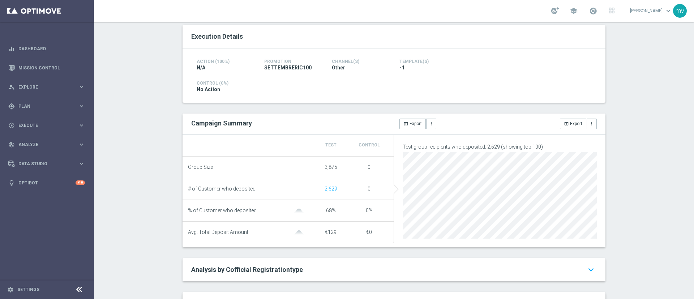
scroll to position [163, 0]
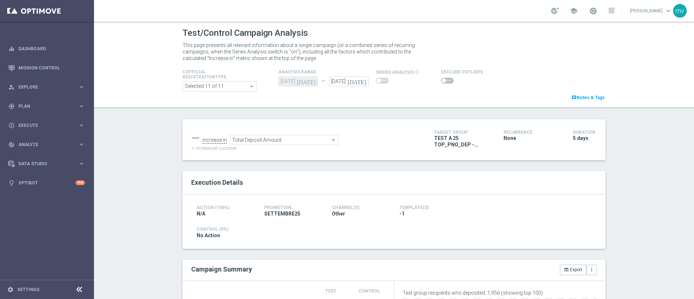
drag, startPoint x: 441, startPoint y: 82, endPoint x: 438, endPoint y: 111, distance: 29.7
click at [441, 82] on span at bounding box center [447, 81] width 13 height 6
click at [441, 82] on input "checkbox" at bounding box center [447, 81] width 13 height 6
checkbox input "true"
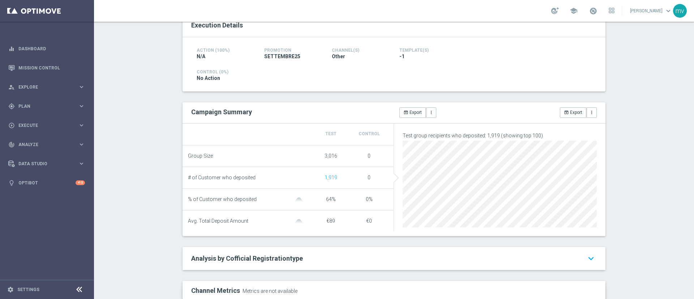
scroll to position [163, 0]
